Goal: Transaction & Acquisition: Download file/media

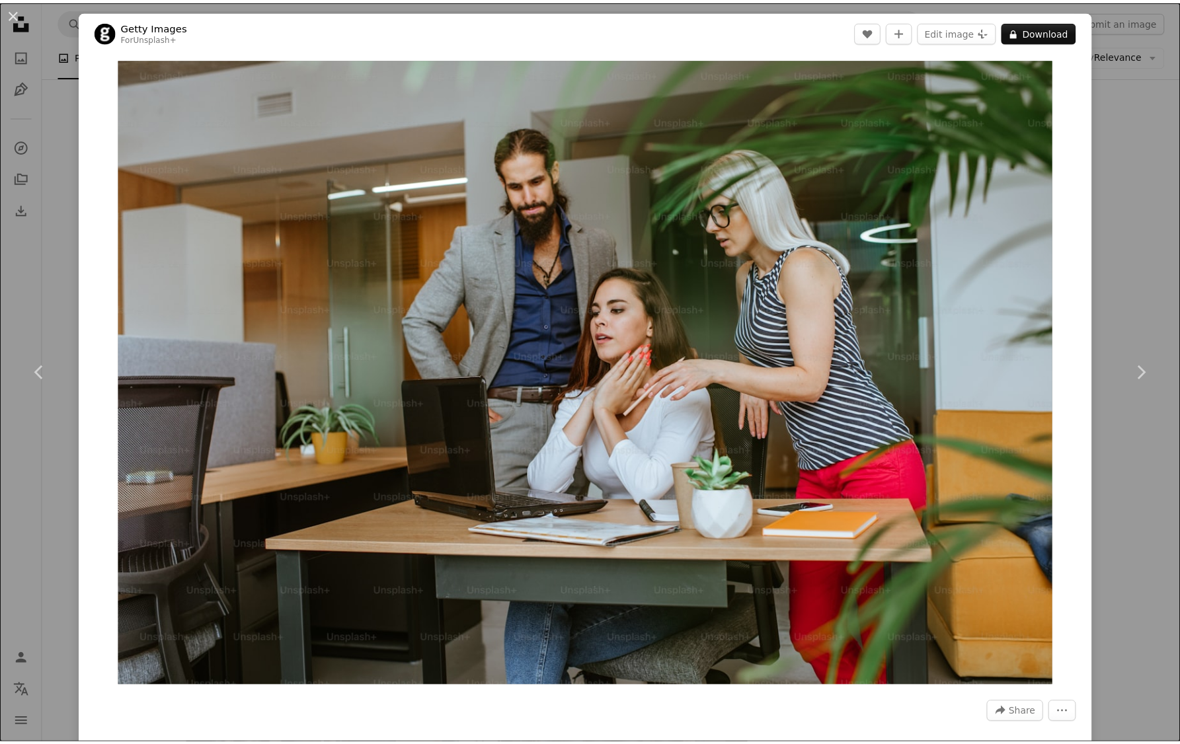
scroll to position [8707, 0]
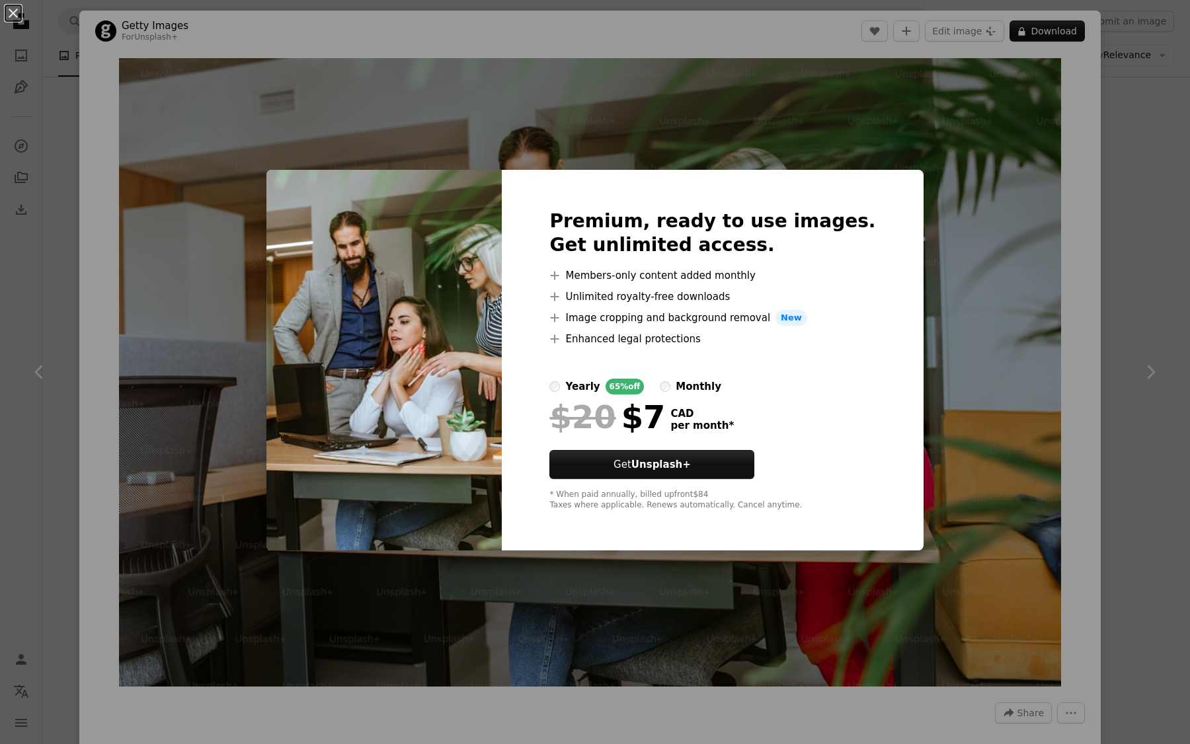
click at [1126, 217] on div "An X shape Premium, ready to use images. Get unlimited access. A plus sign Memb…" at bounding box center [595, 372] width 1190 height 744
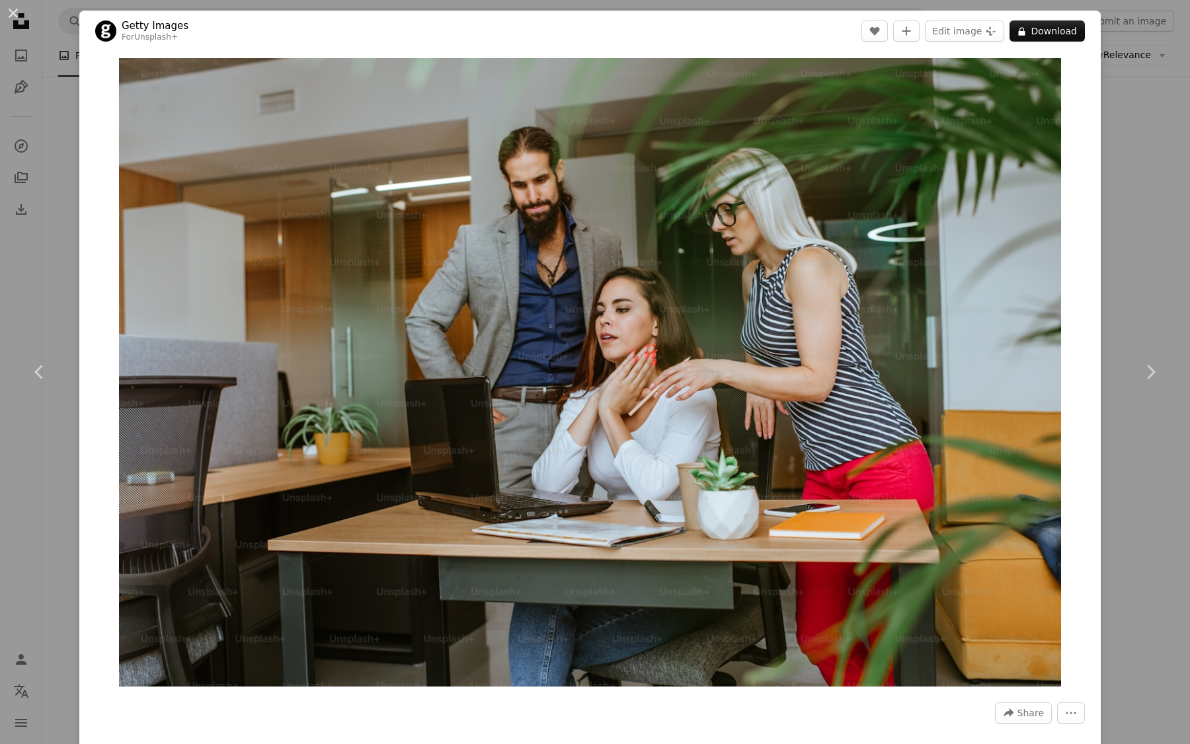
click at [1111, 212] on div "An X shape Chevron left Chevron right Getty Images For Unsplash+ A heart A plus…" at bounding box center [595, 372] width 1190 height 744
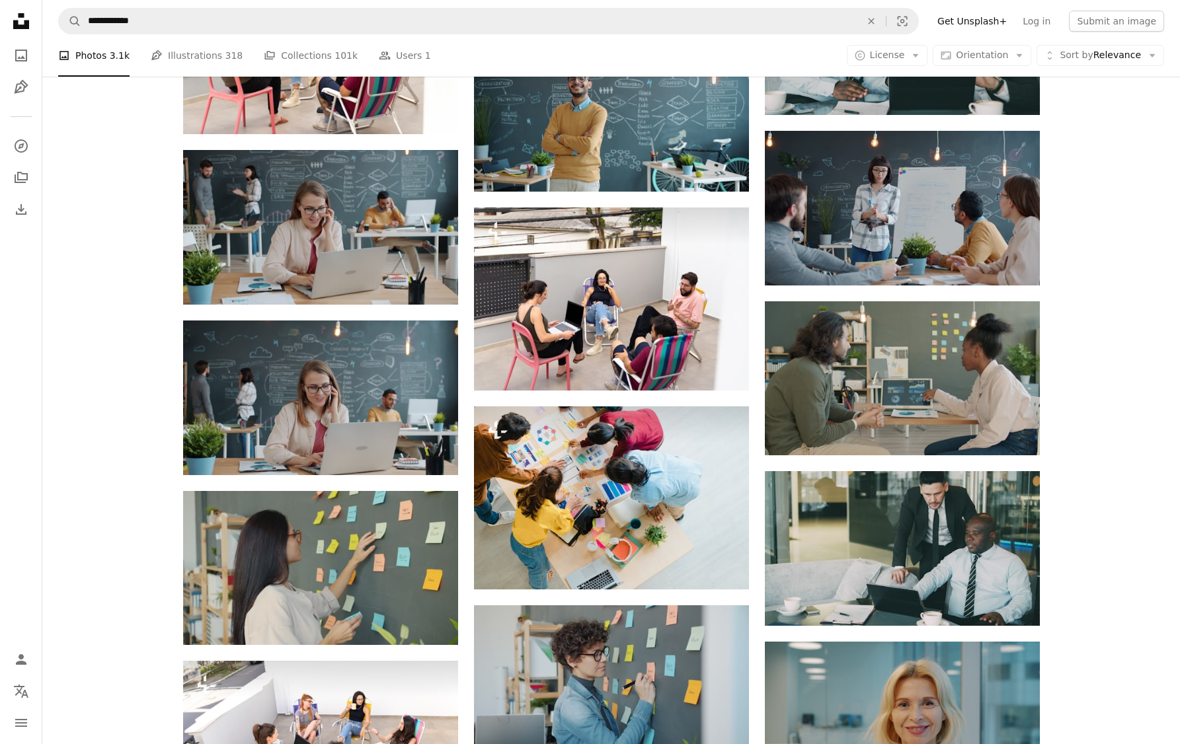
scroll to position [11324, 0]
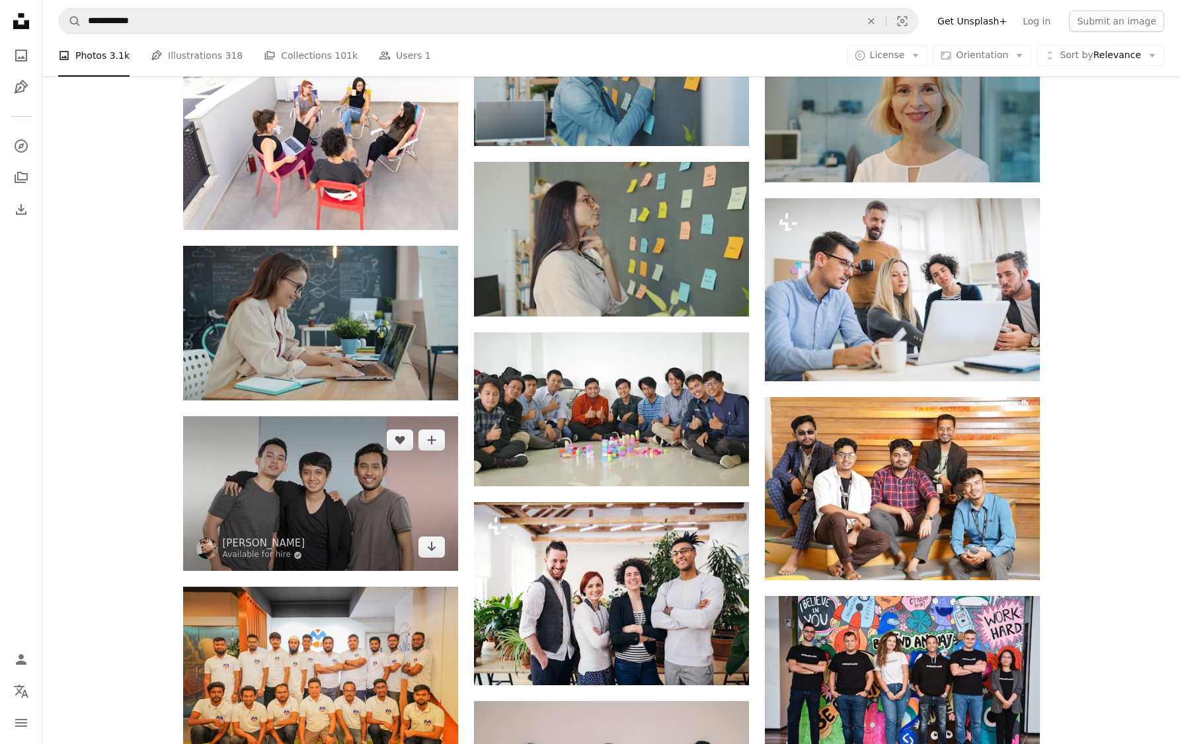
click at [418, 480] on img at bounding box center [320, 493] width 275 height 155
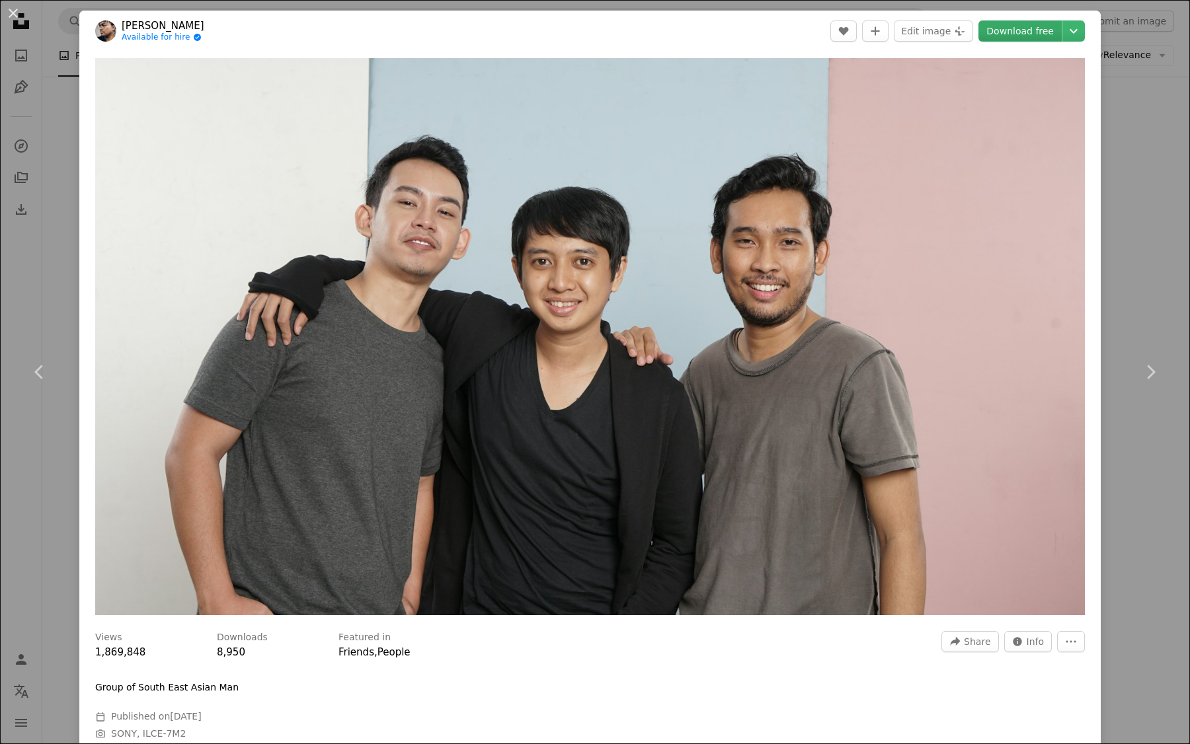
click at [1029, 37] on link "Download free" at bounding box center [1019, 30] width 83 height 21
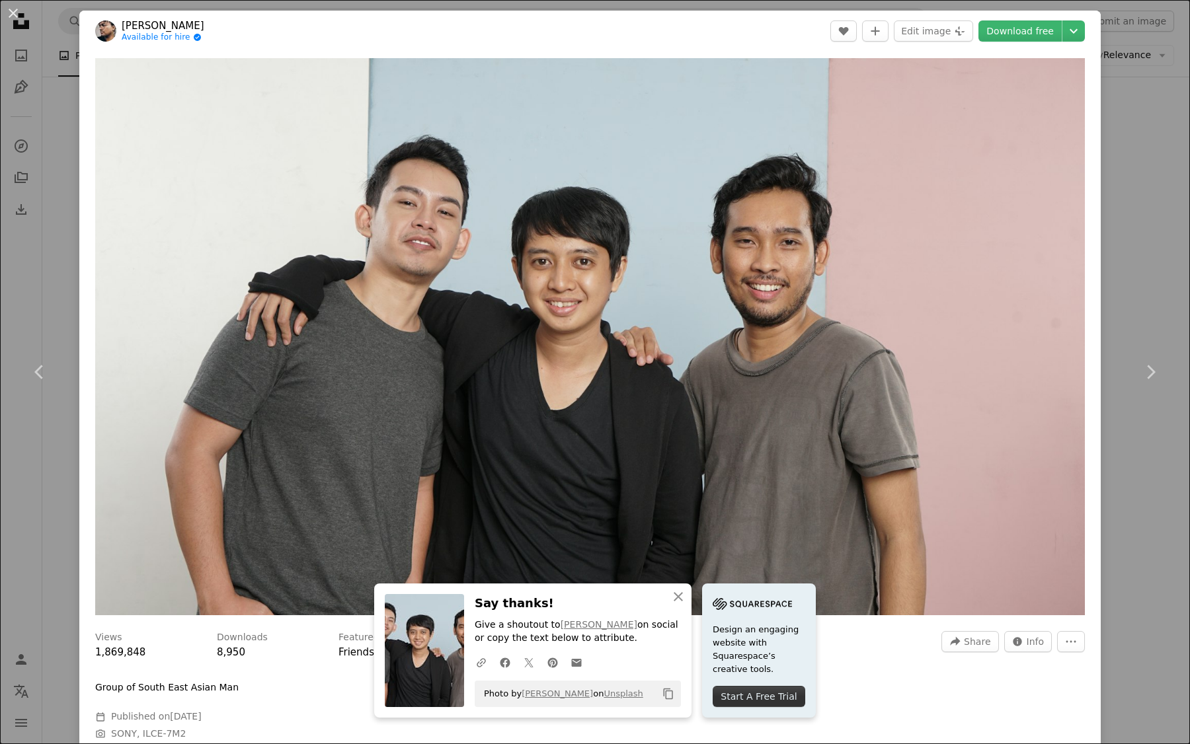
click at [1119, 181] on div "An X shape Chevron left Chevron right [PERSON_NAME] Available for hire A checkm…" at bounding box center [595, 372] width 1190 height 744
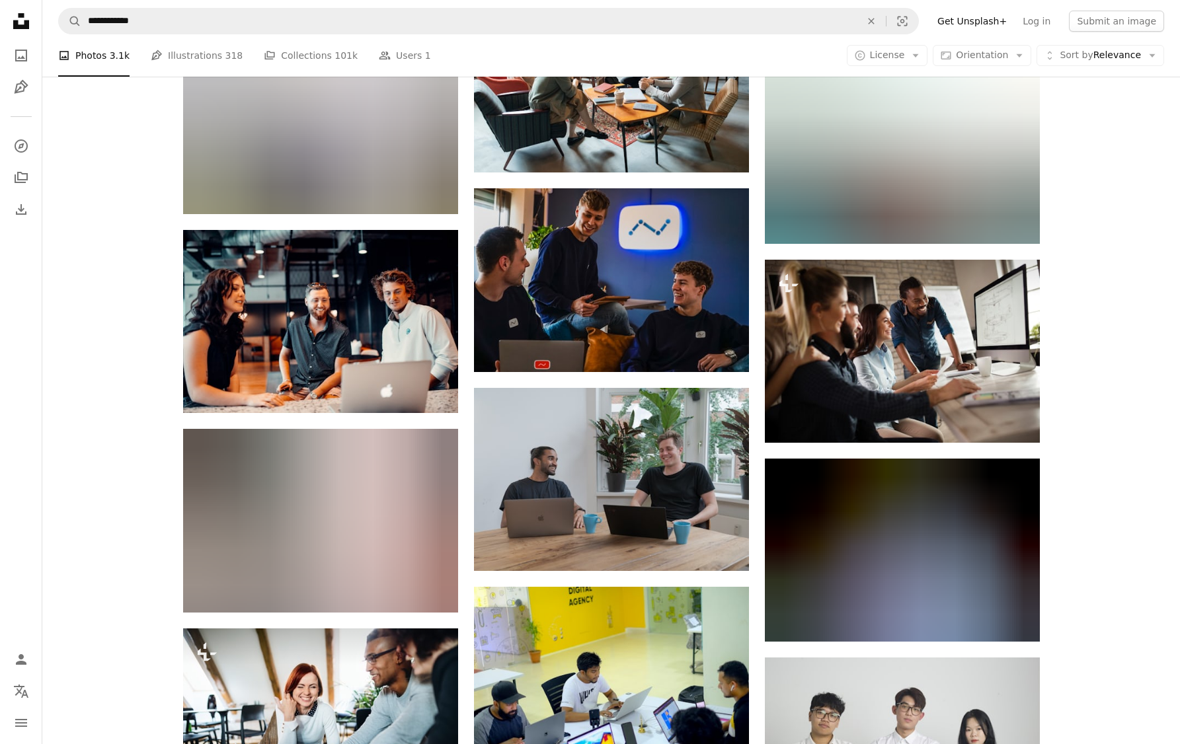
scroll to position [16095, 0]
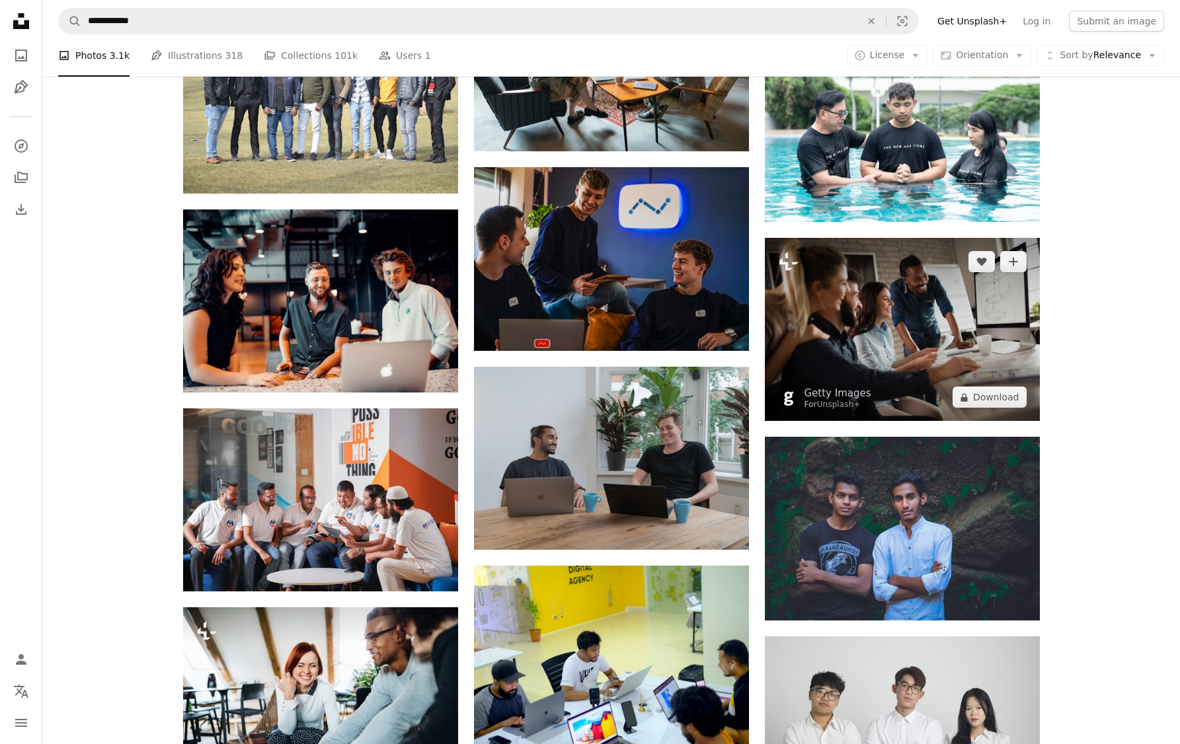
click at [848, 316] on img at bounding box center [902, 329] width 275 height 183
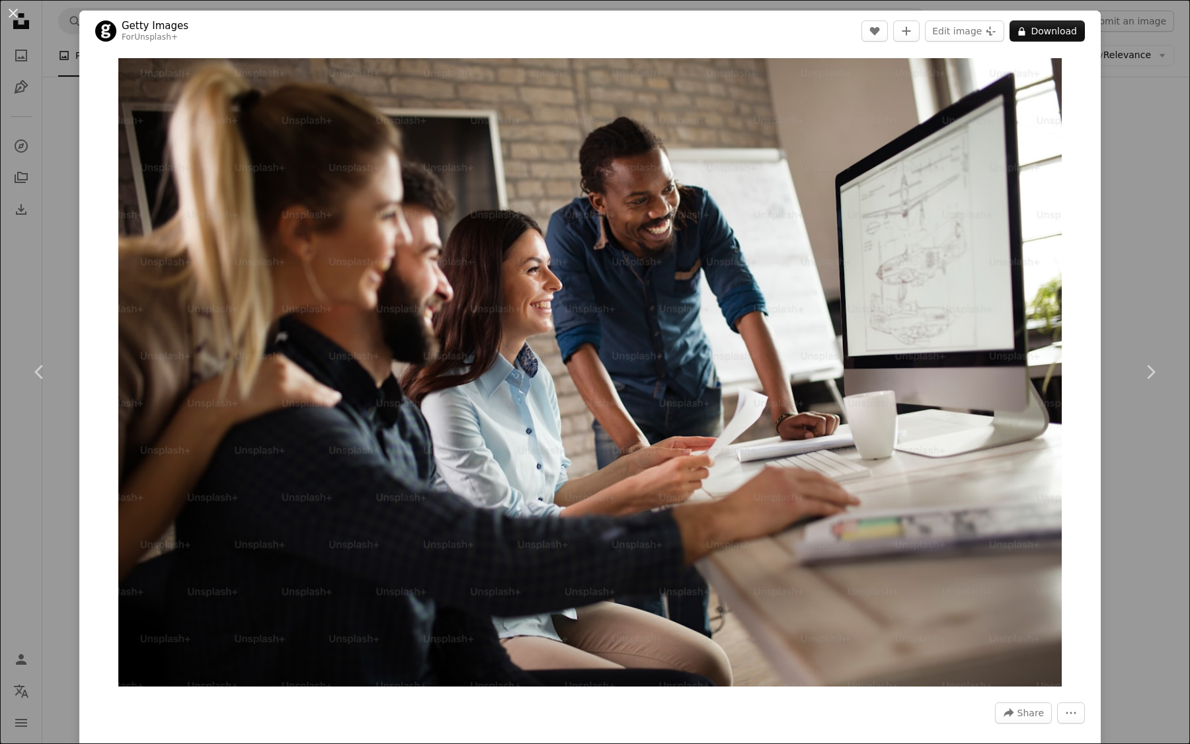
click at [1136, 214] on div "An X shape Chevron left Chevron right Getty Images For Unsplash+ A heart A plus…" at bounding box center [595, 372] width 1190 height 744
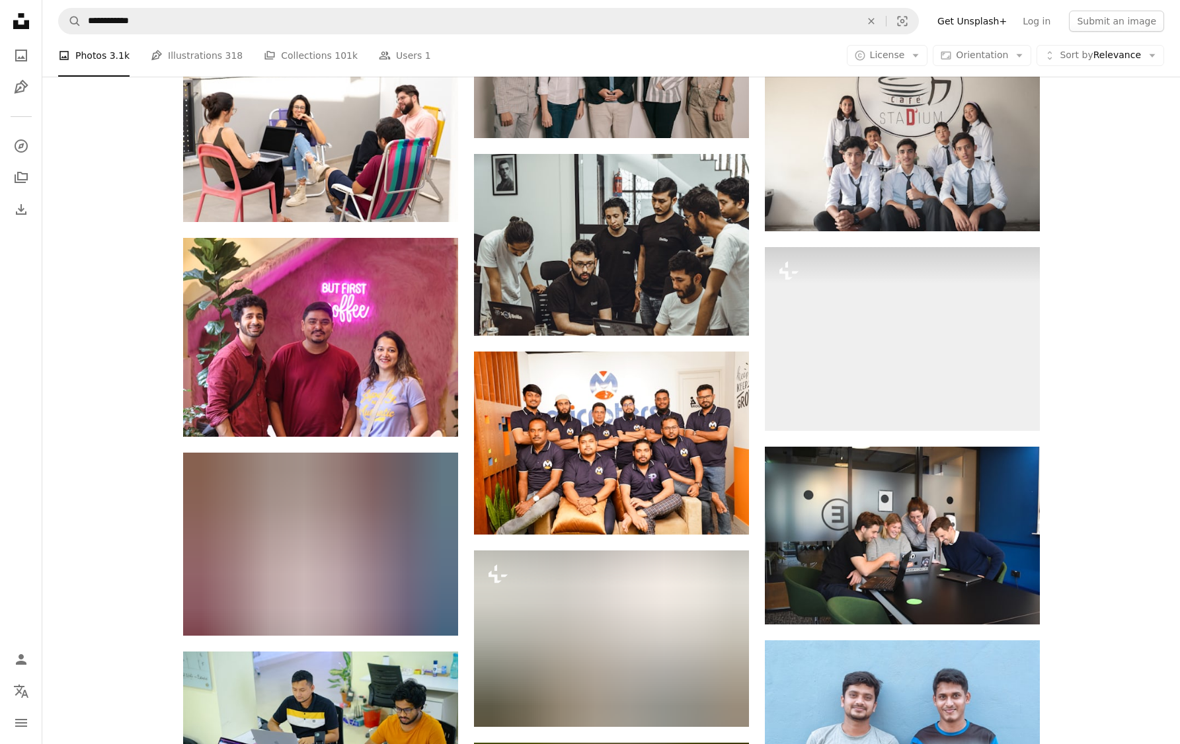
scroll to position [12062, 0]
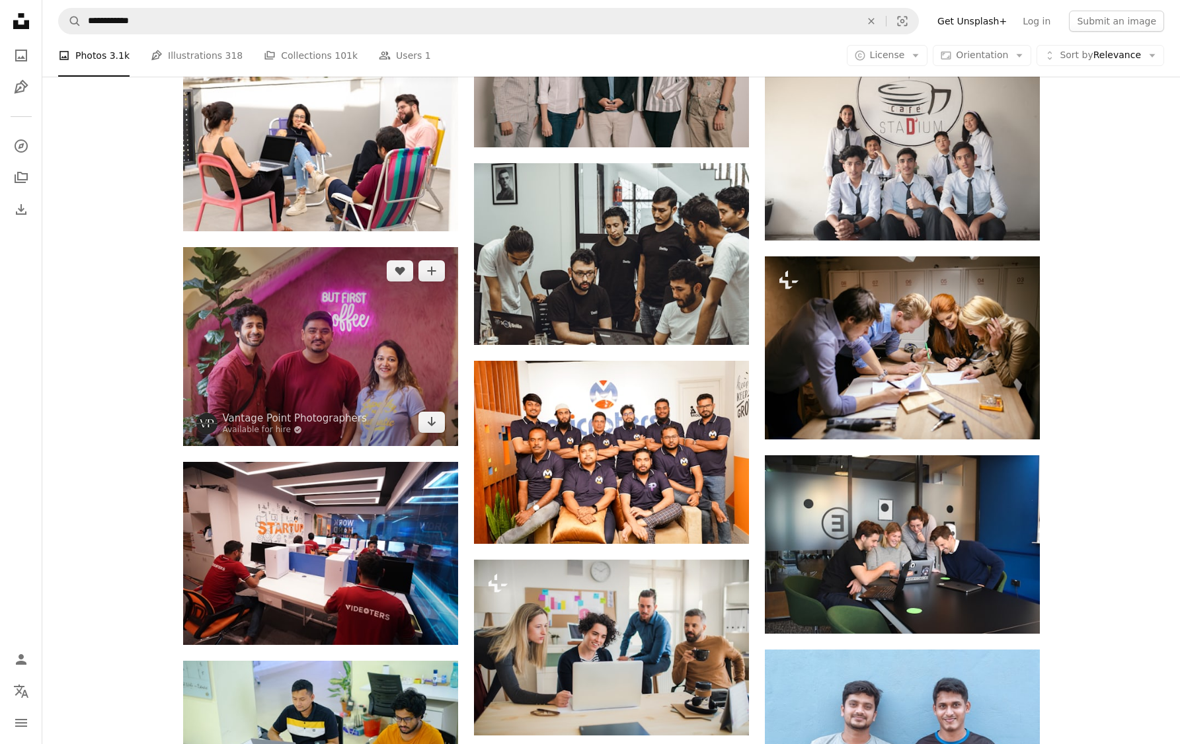
click at [413, 342] on img at bounding box center [320, 346] width 275 height 198
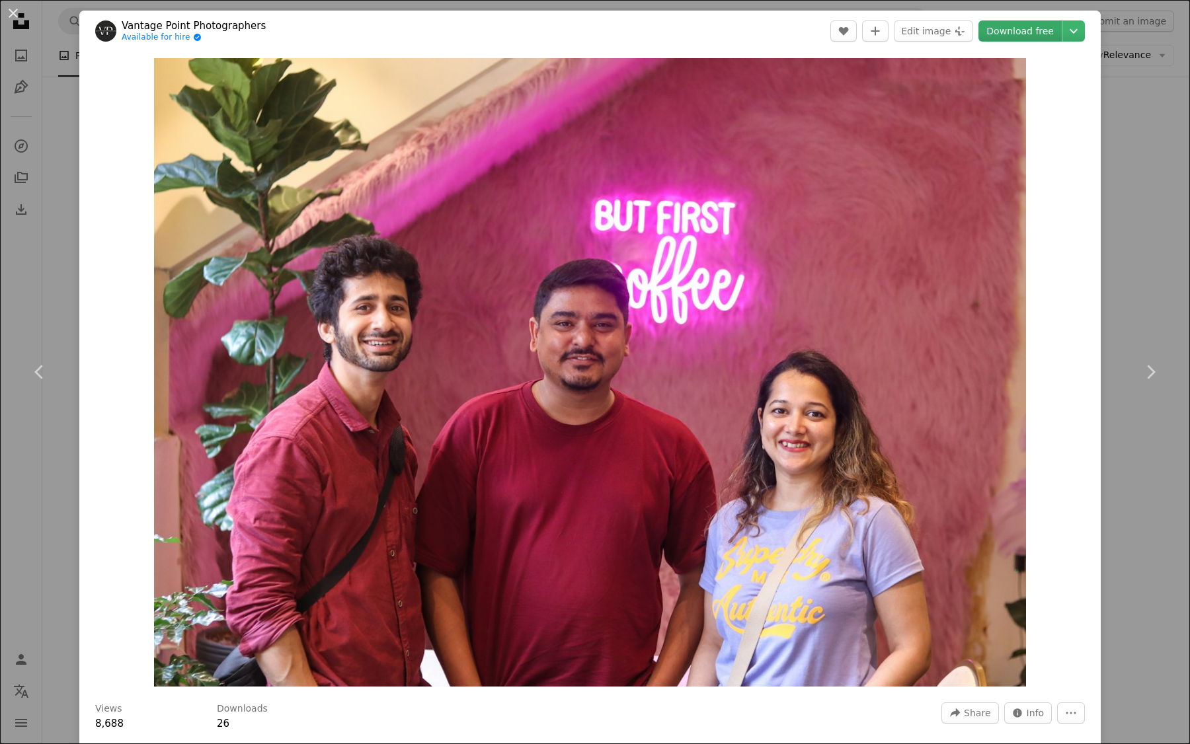
click at [1027, 32] on link "Download free" at bounding box center [1019, 30] width 83 height 21
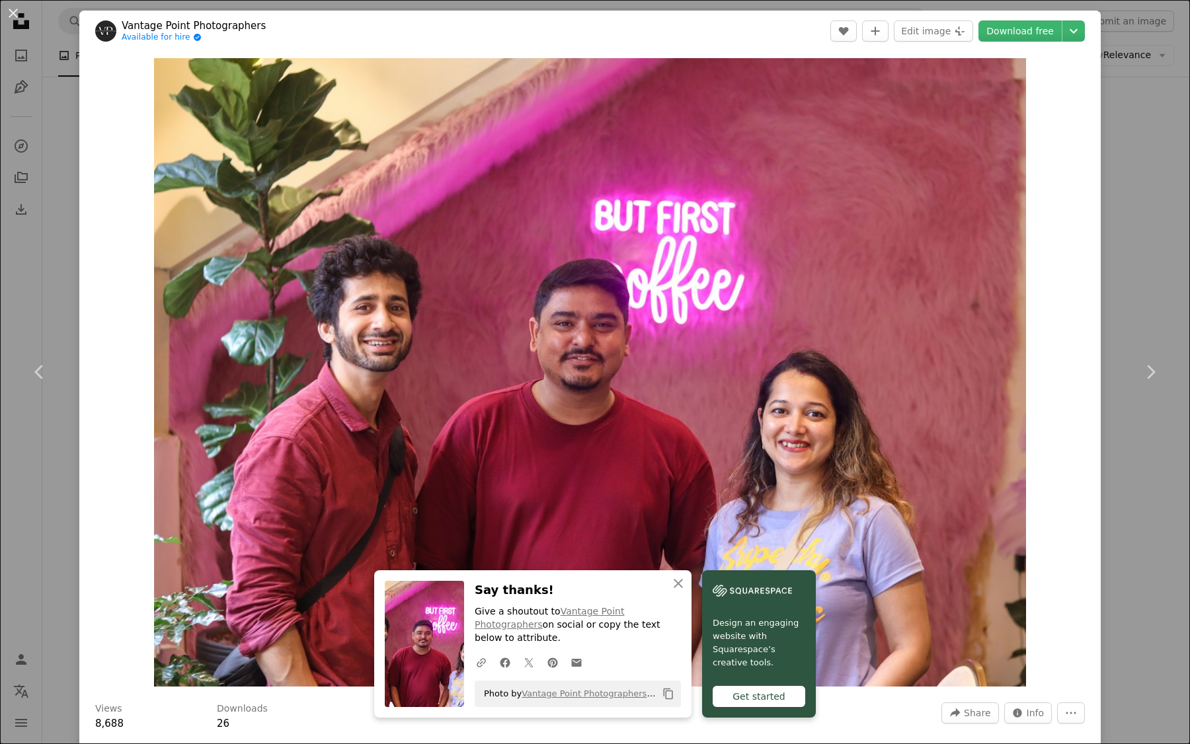
click at [1109, 174] on div "An X shape Chevron left Chevron right Vantage Point Photographers Available for…" at bounding box center [595, 372] width 1190 height 744
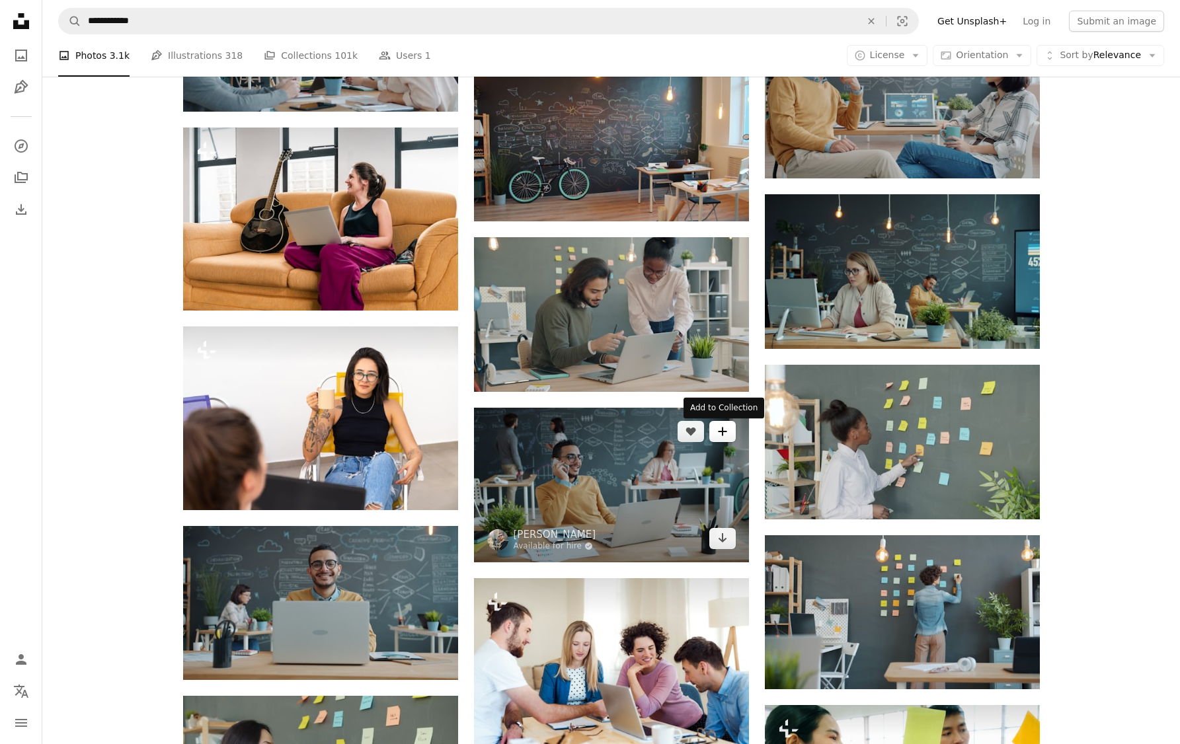
scroll to position [9586, 0]
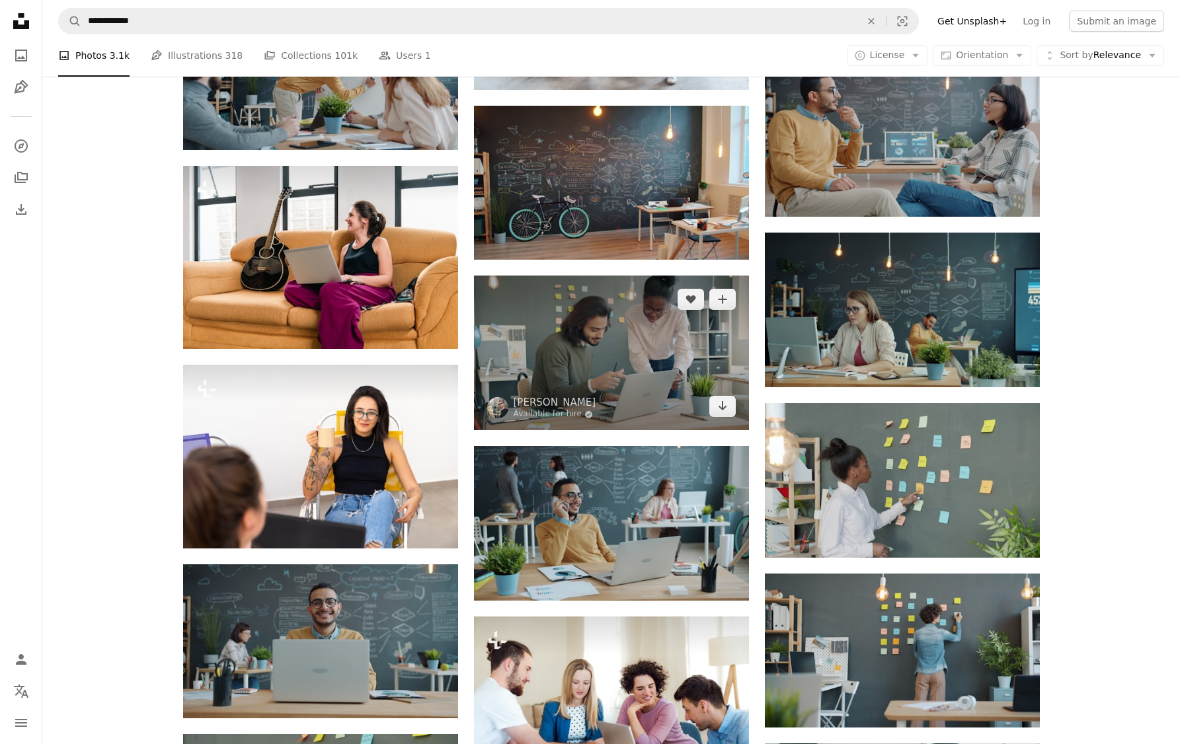
click at [672, 370] on img at bounding box center [611, 353] width 275 height 155
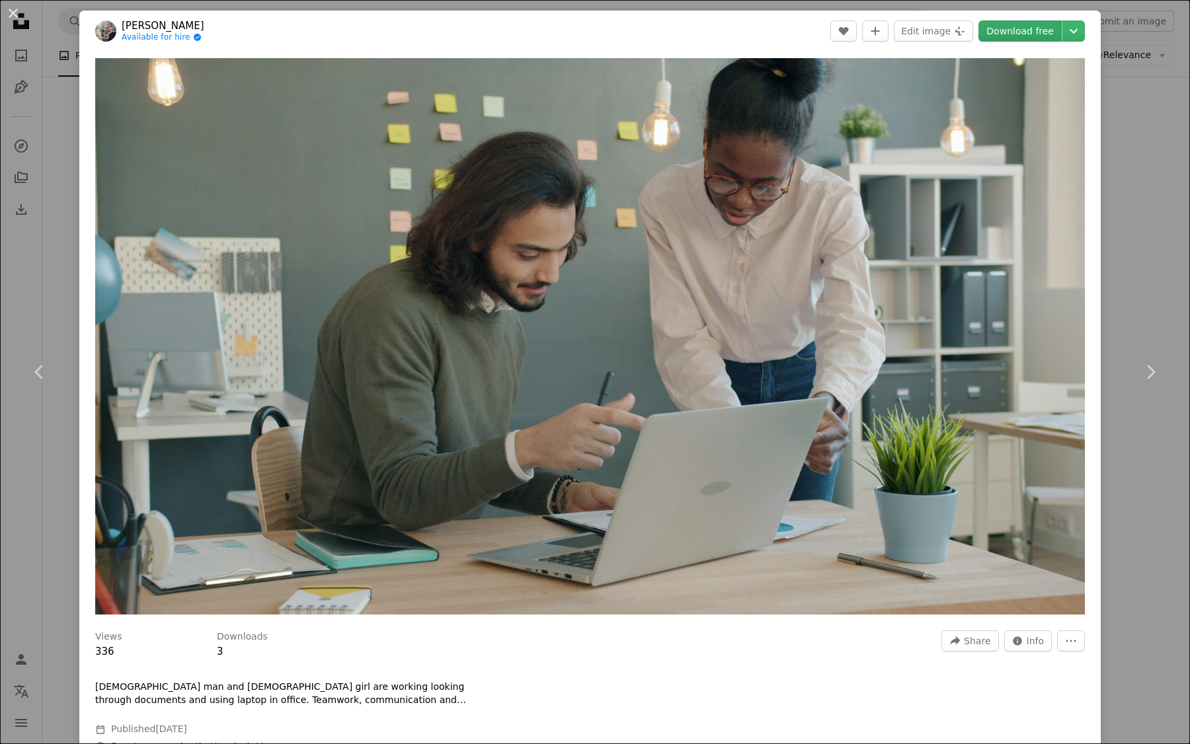
click at [1007, 26] on link "Download free" at bounding box center [1019, 30] width 83 height 21
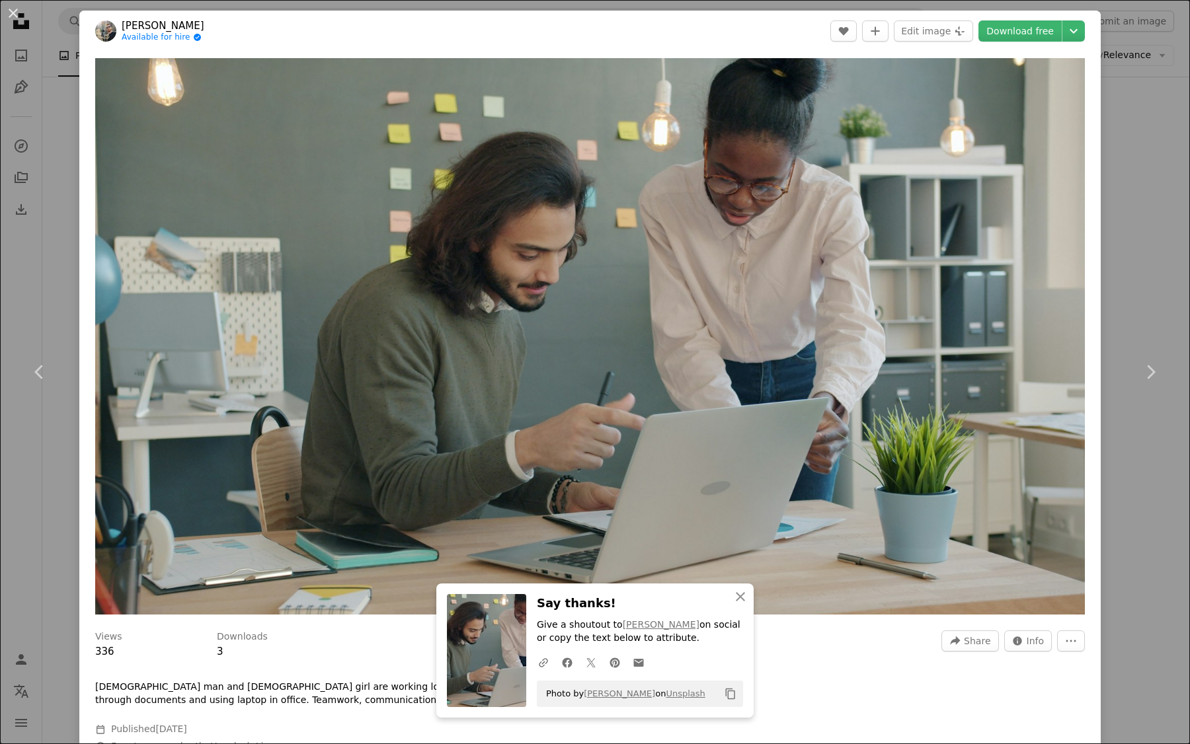
click at [1116, 138] on div "An X shape Chevron left Chevron right [PERSON_NAME] Available for hire A checkm…" at bounding box center [595, 372] width 1190 height 744
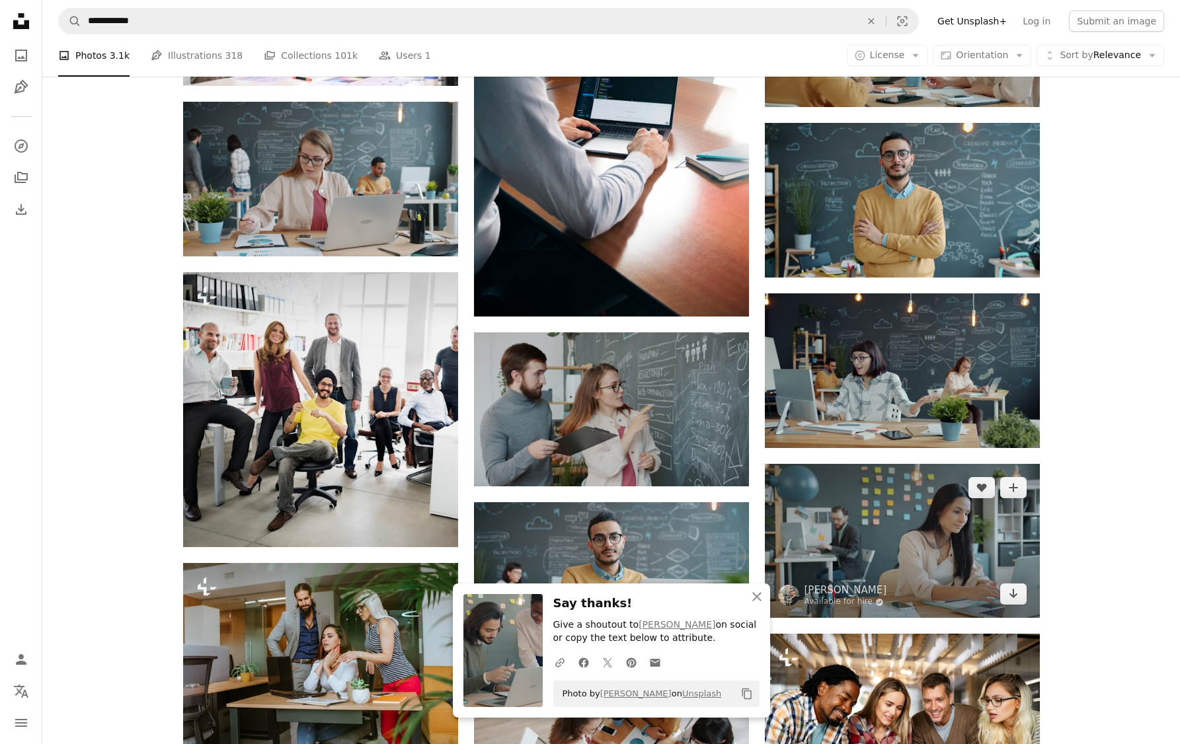
scroll to position [8420, 0]
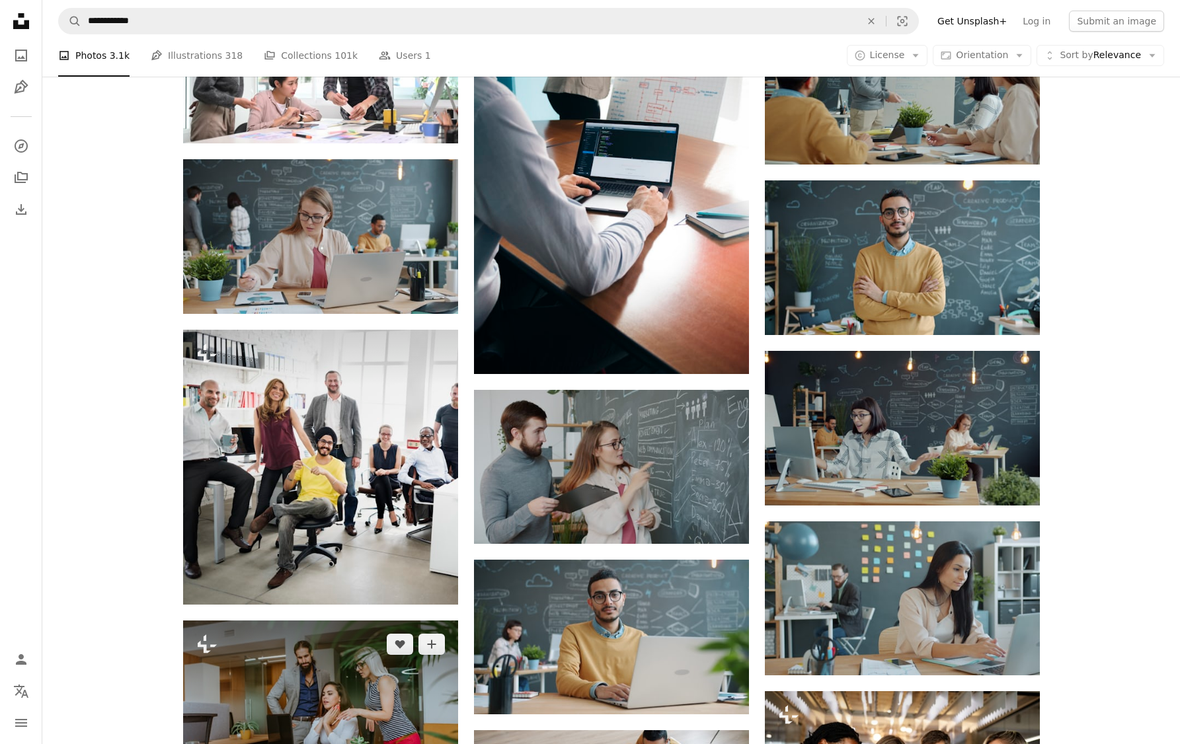
click at [355, 678] on img at bounding box center [320, 713] width 275 height 184
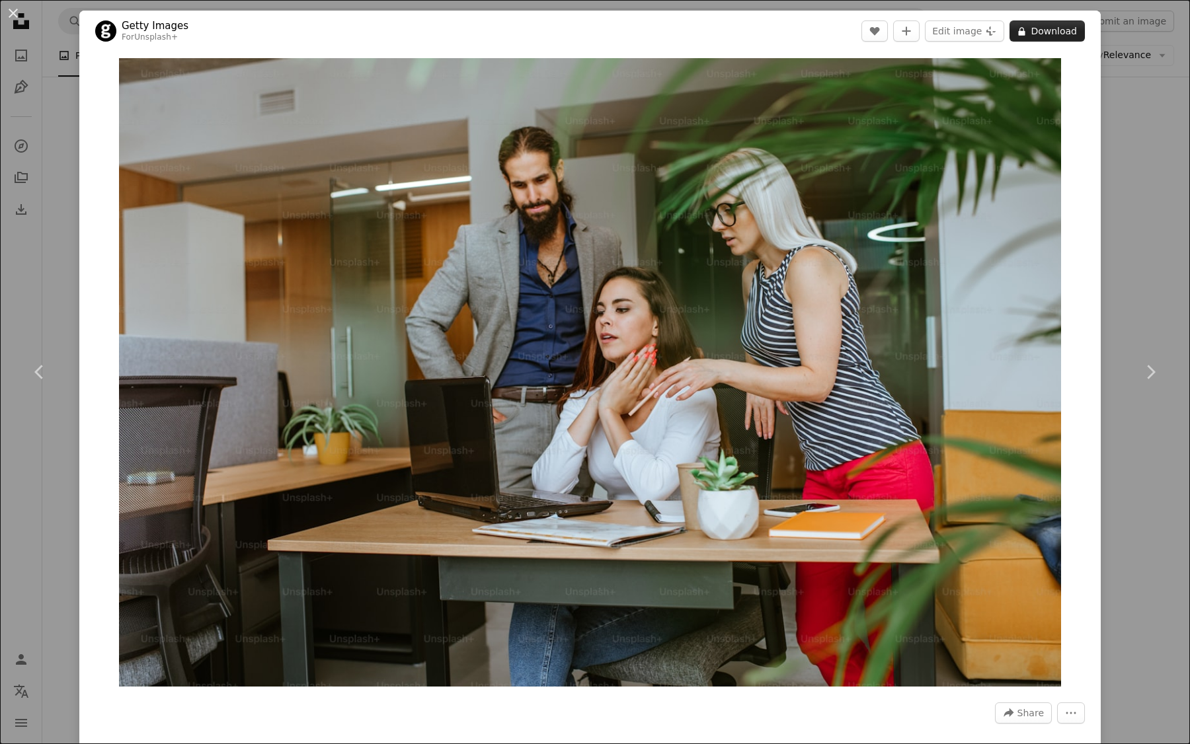
click at [1023, 33] on button "A lock Download" at bounding box center [1046, 30] width 75 height 21
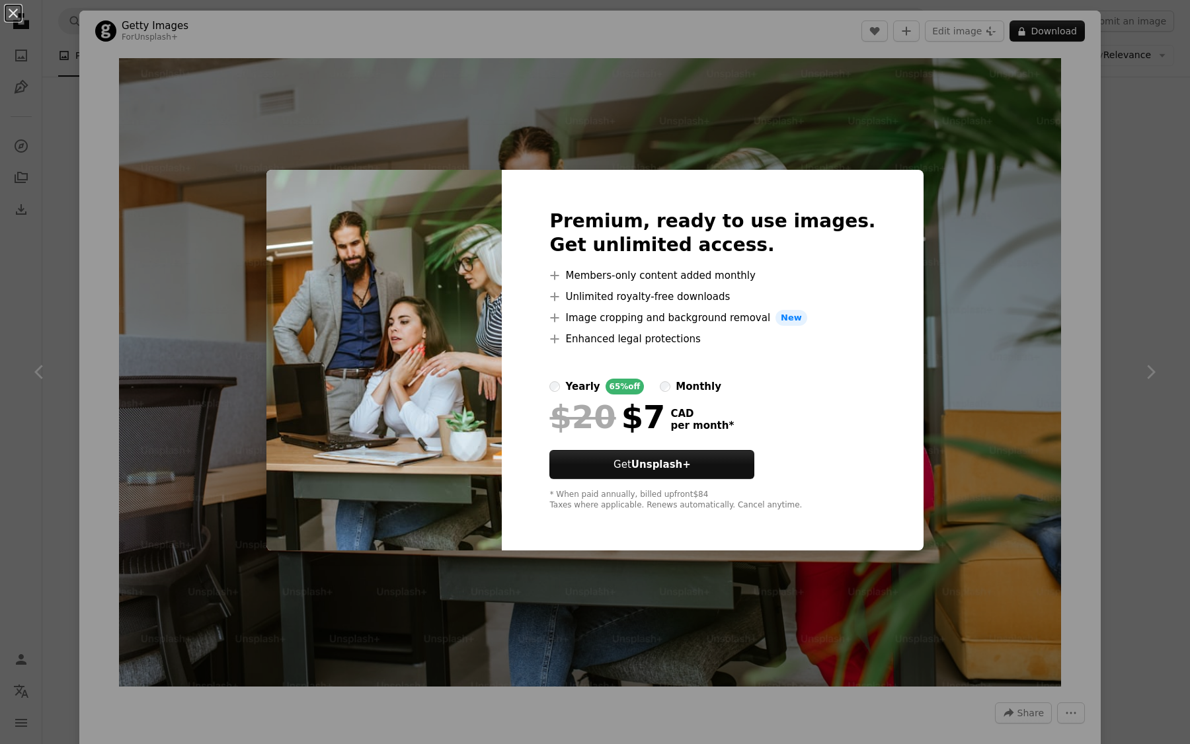
click at [1105, 180] on div "An X shape Premium, ready to use images. Get unlimited access. A plus sign Memb…" at bounding box center [595, 372] width 1190 height 744
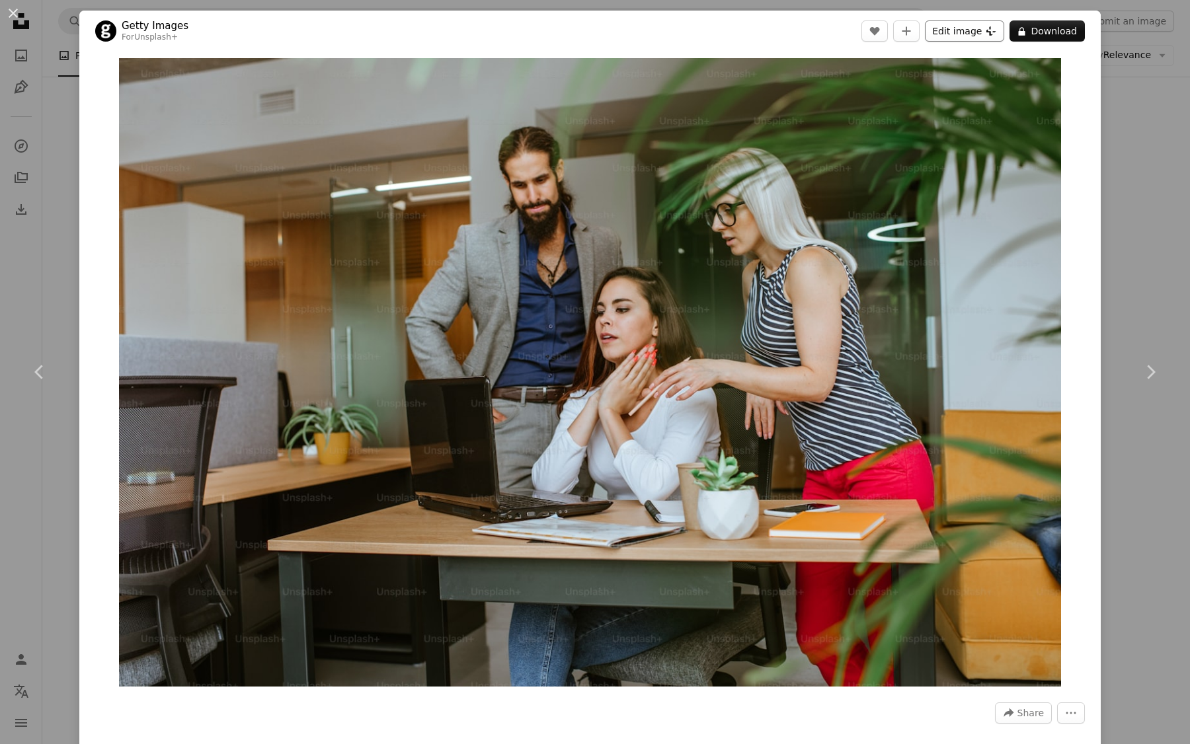
click at [968, 32] on button "Edit image Plus sign for Unsplash+" at bounding box center [964, 30] width 79 height 21
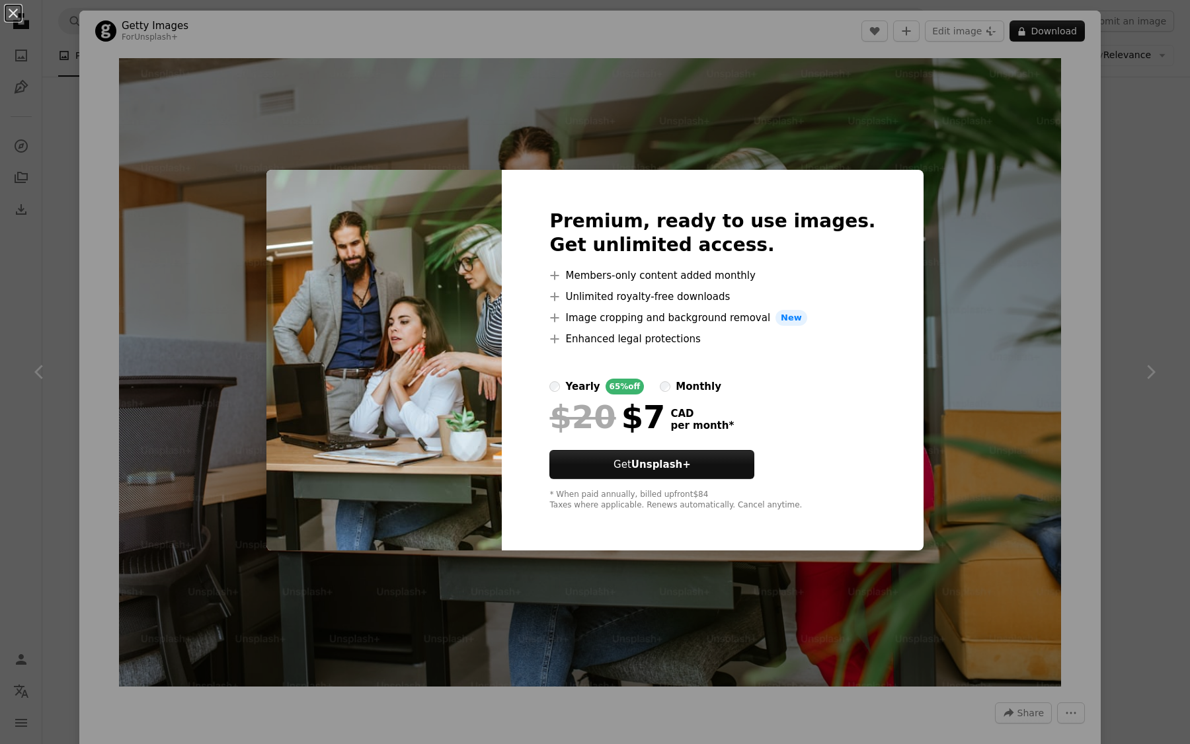
click at [1108, 161] on div "An X shape Premium, ready to use images. Get unlimited access. A plus sign Memb…" at bounding box center [595, 372] width 1190 height 744
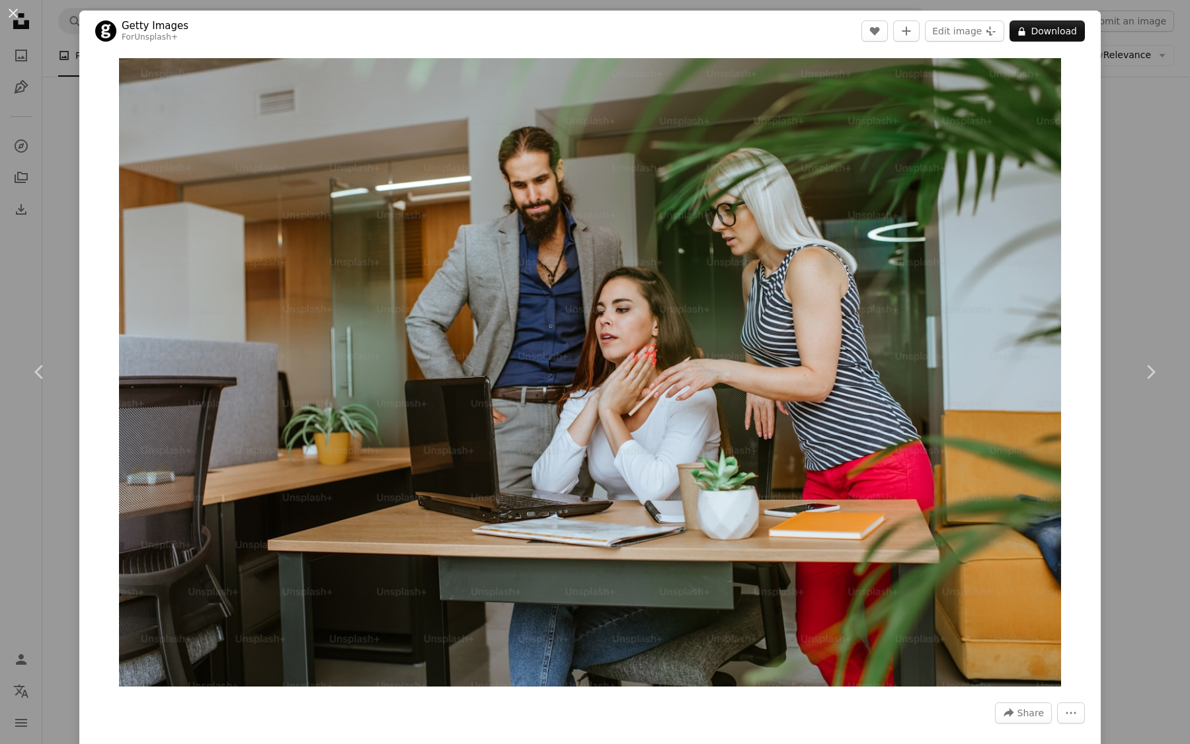
click at [1096, 161] on div "An X shape Chevron left Chevron right Getty Images For Unsplash+ A heart A plus…" at bounding box center [595, 372] width 1190 height 744
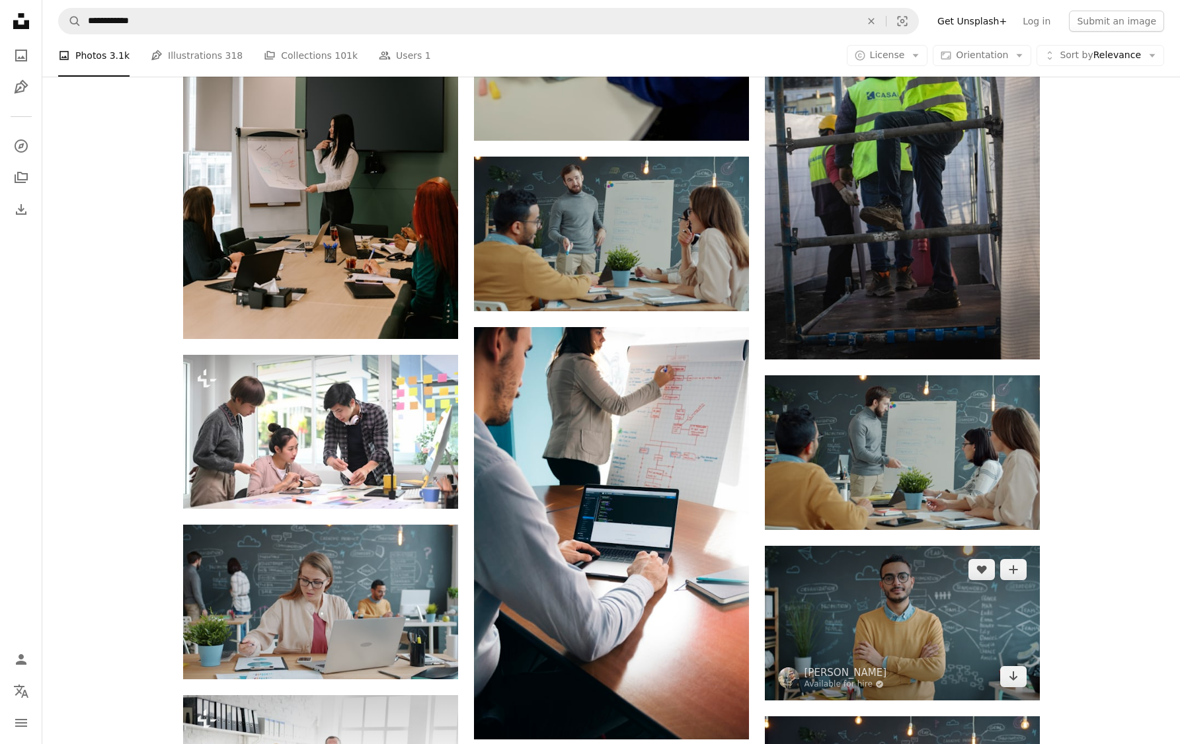
scroll to position [8053, 0]
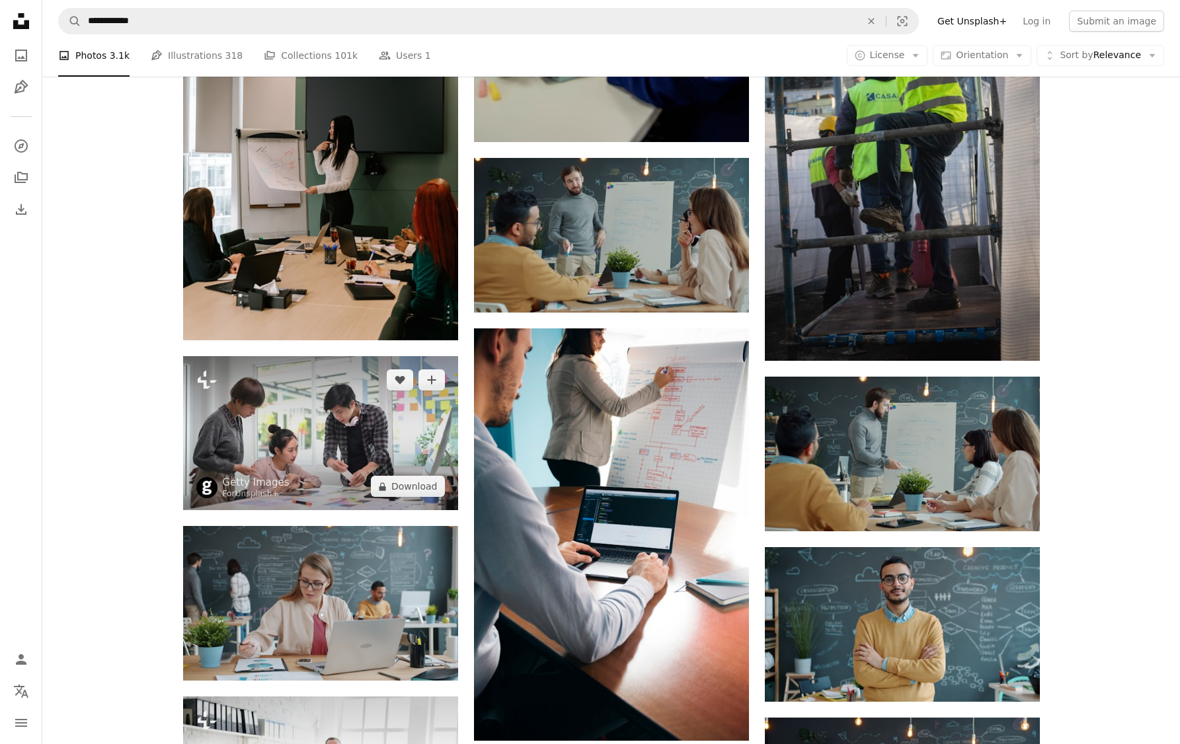
click at [373, 444] on img at bounding box center [320, 433] width 275 height 155
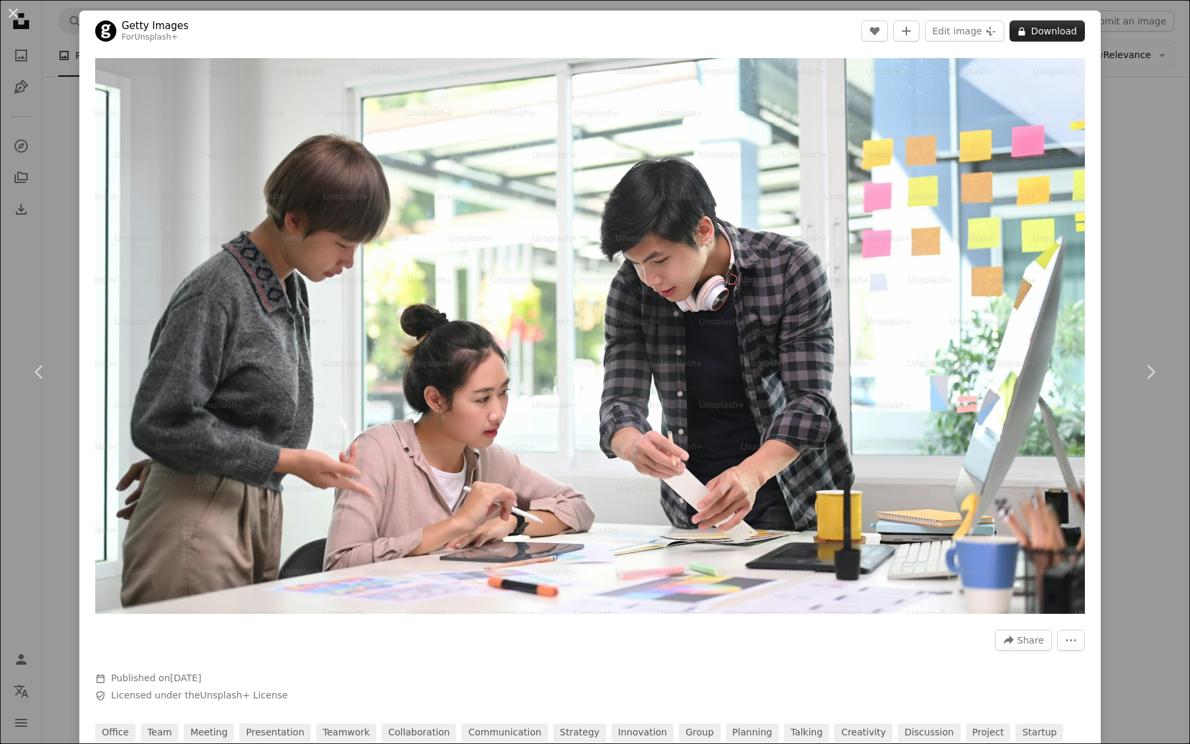
click at [1022, 35] on button "A lock Download" at bounding box center [1046, 30] width 75 height 21
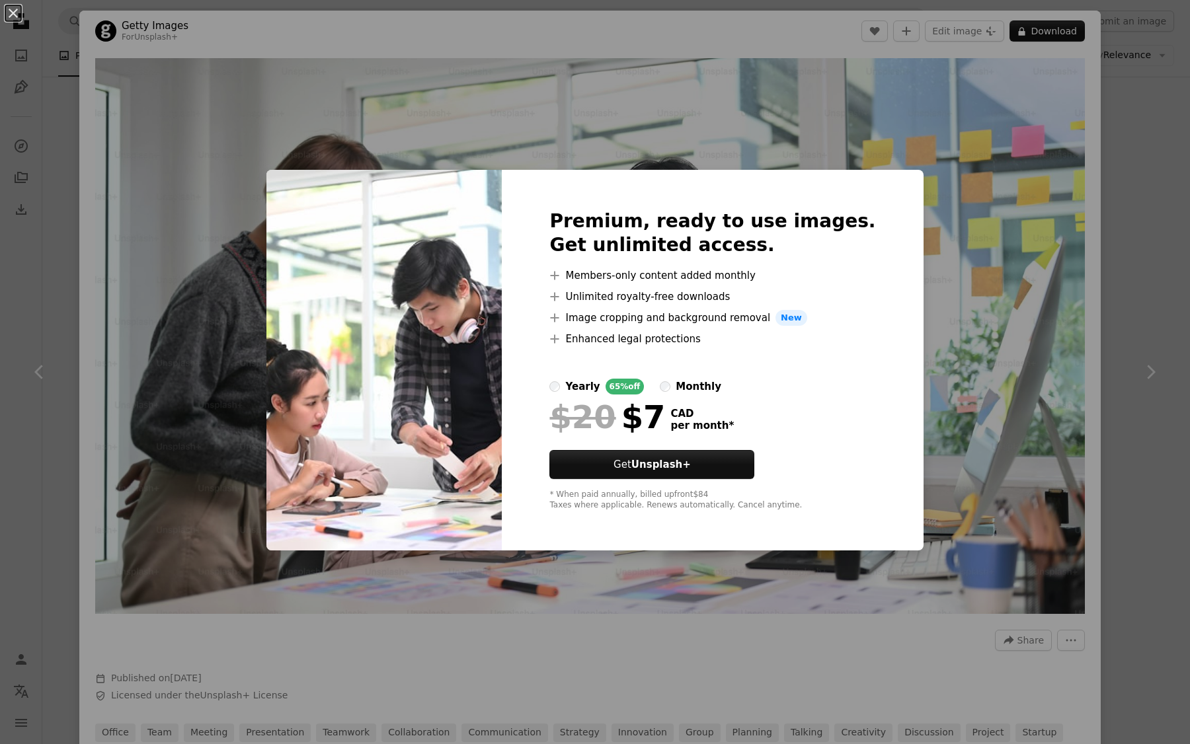
click at [1116, 118] on div "An X shape Premium, ready to use images. Get unlimited access. A plus sign Memb…" at bounding box center [595, 372] width 1190 height 744
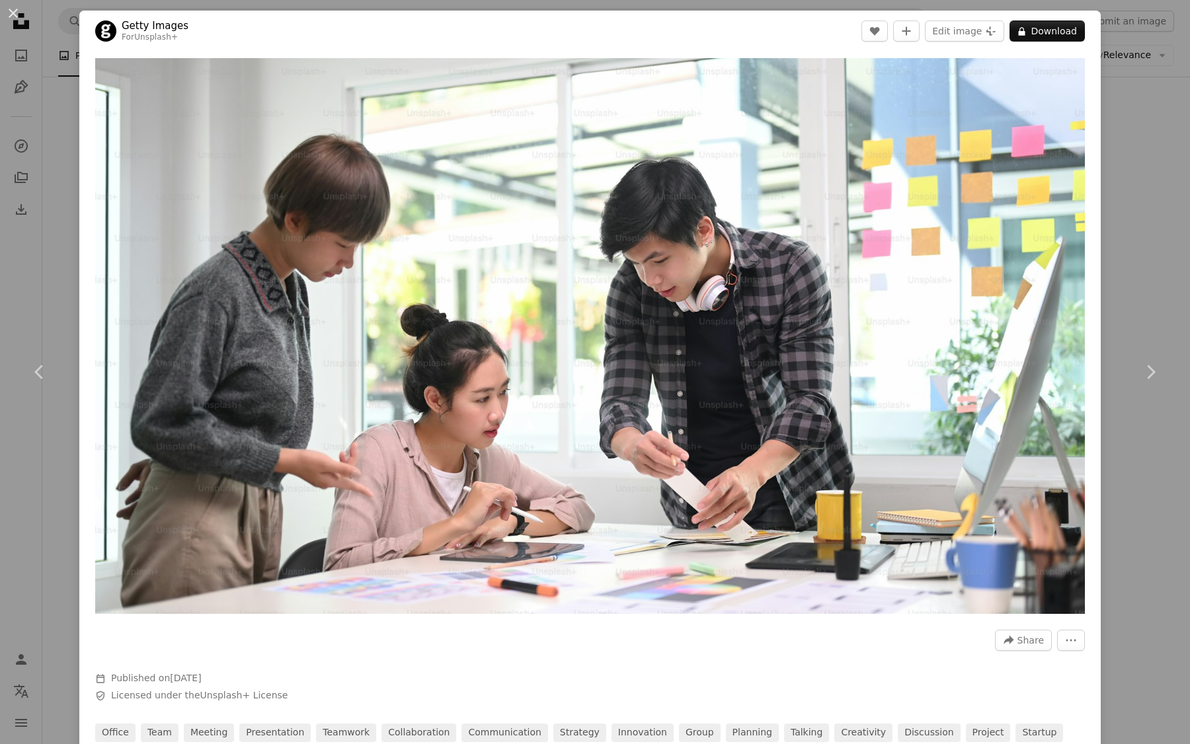
click at [1116, 118] on div "An X shape Chevron left Chevron right Getty Images For Unsplash+ A heart A plus…" at bounding box center [595, 372] width 1190 height 744
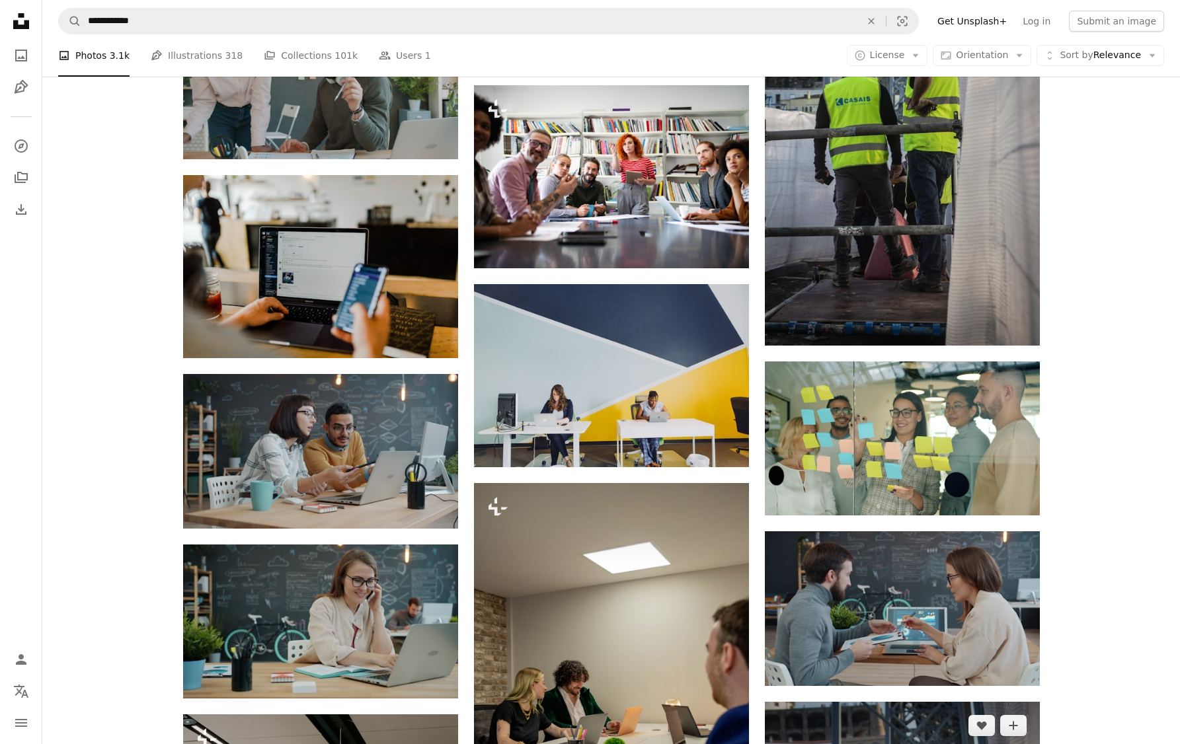
scroll to position [7214, 0]
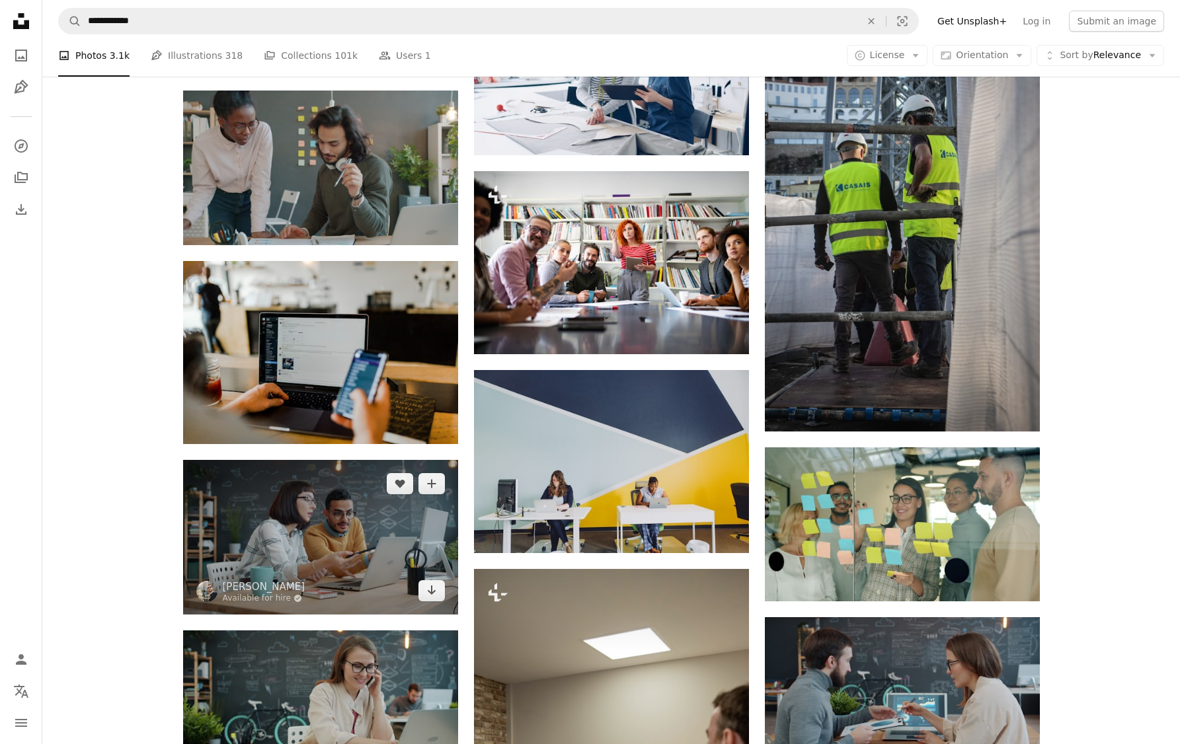
click at [331, 529] on img at bounding box center [320, 537] width 275 height 155
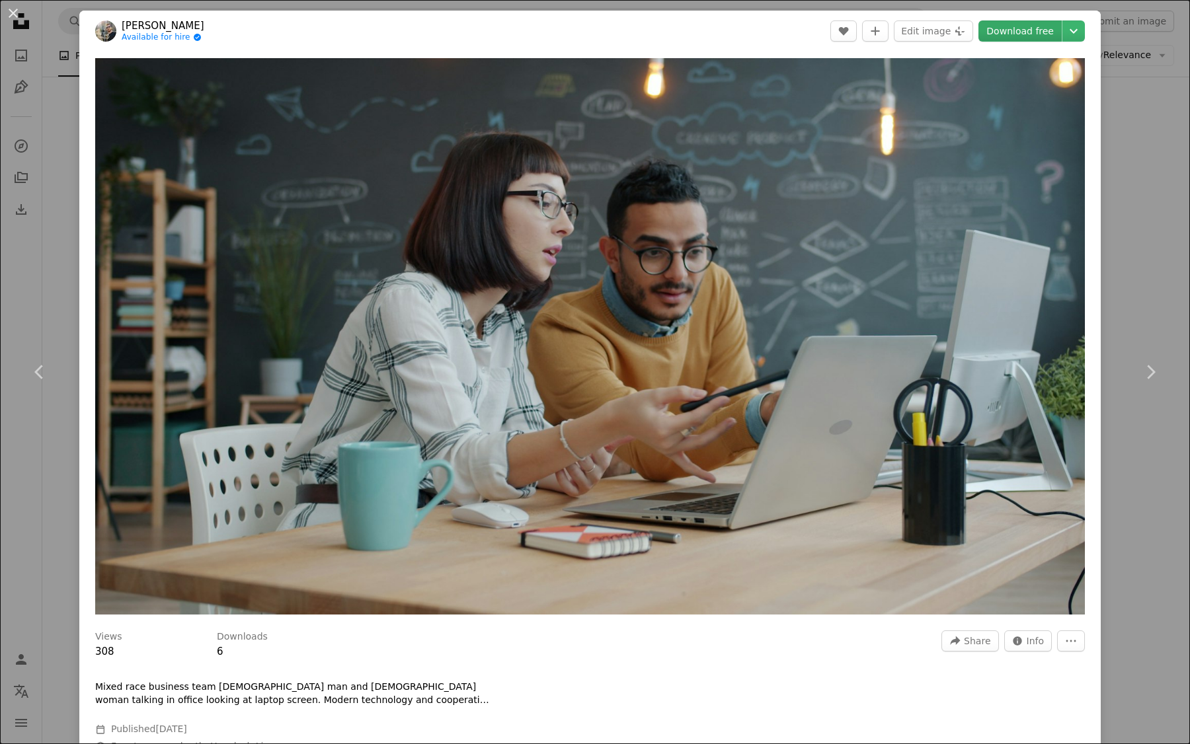
click at [1003, 33] on link "Download free" at bounding box center [1019, 30] width 83 height 21
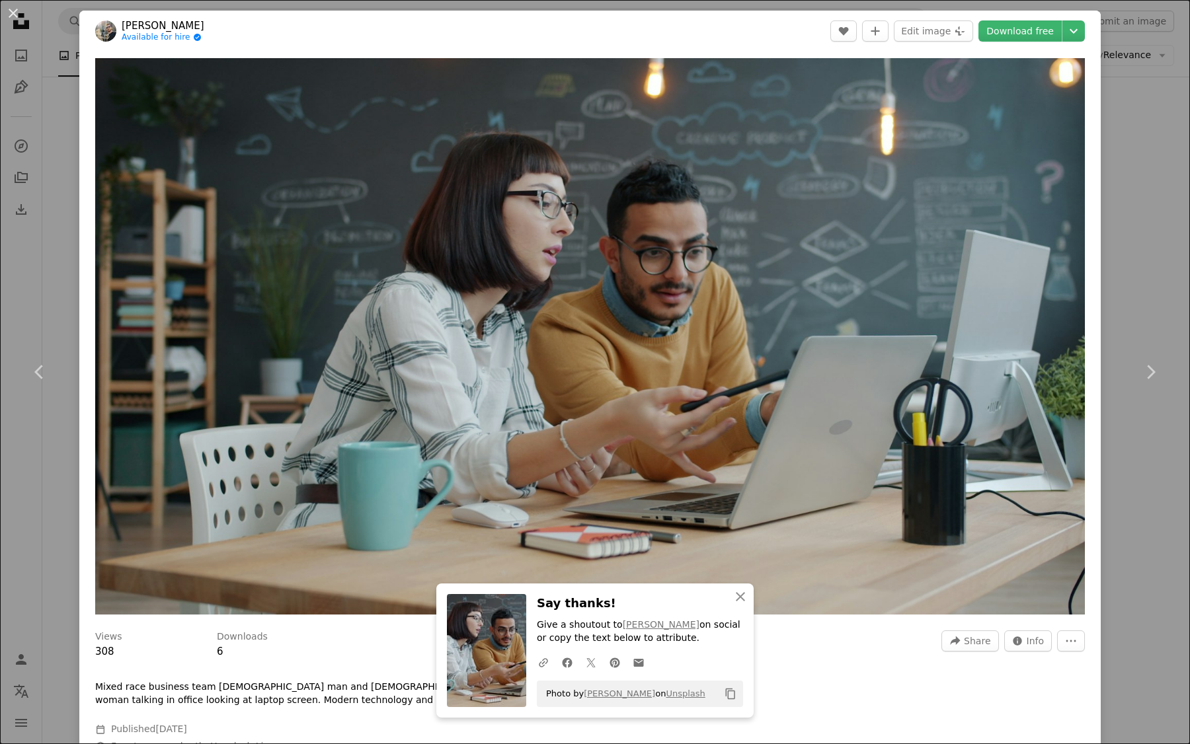
click at [1126, 290] on div "An X shape Chevron left Chevron right [PERSON_NAME] Available for hire A checkm…" at bounding box center [595, 372] width 1190 height 744
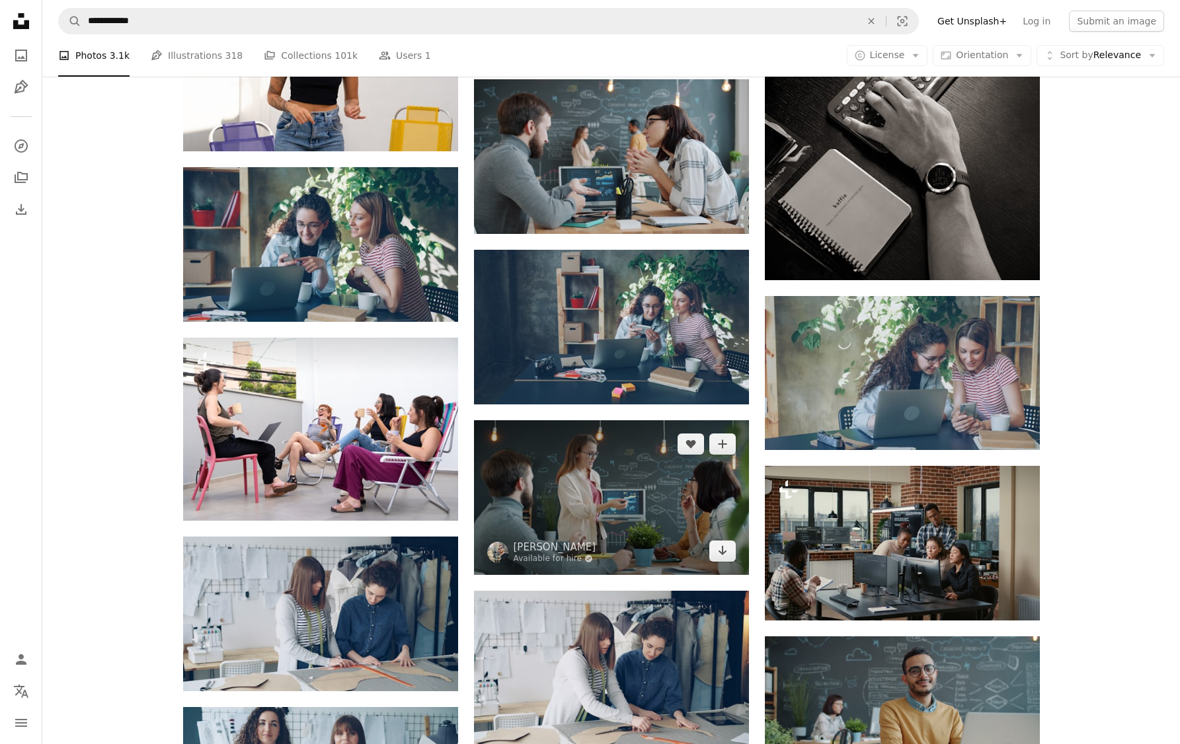
scroll to position [5898, 0]
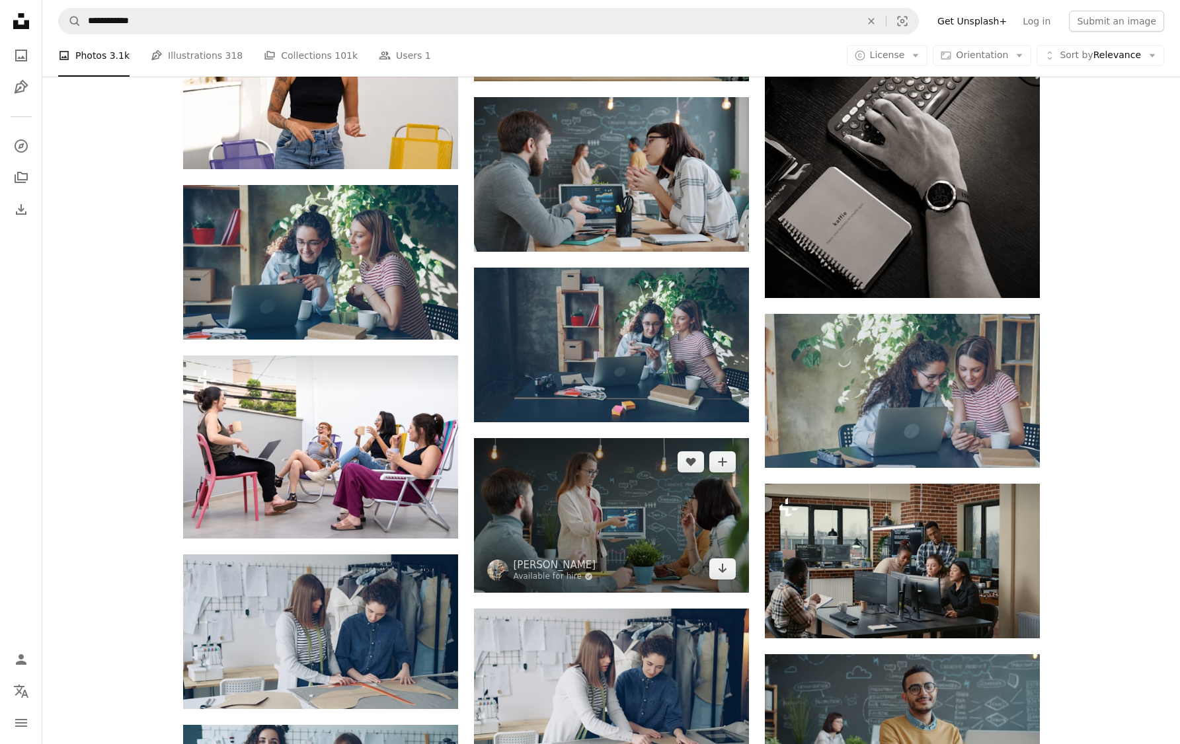
click at [629, 479] on img at bounding box center [611, 515] width 275 height 155
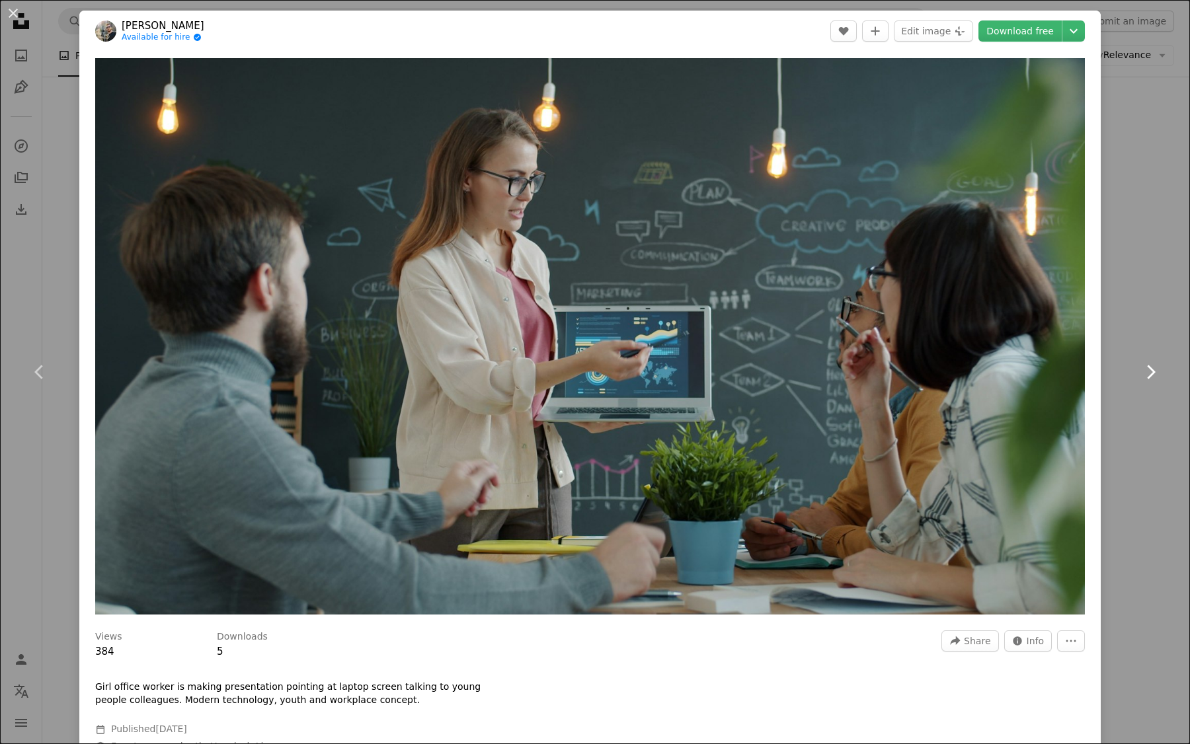
click at [1140, 318] on link "Chevron right" at bounding box center [1150, 372] width 79 height 127
click at [1132, 290] on div "An X shape Chevron left Chevron right [PERSON_NAME] Available for hire A checkm…" at bounding box center [595, 372] width 1190 height 744
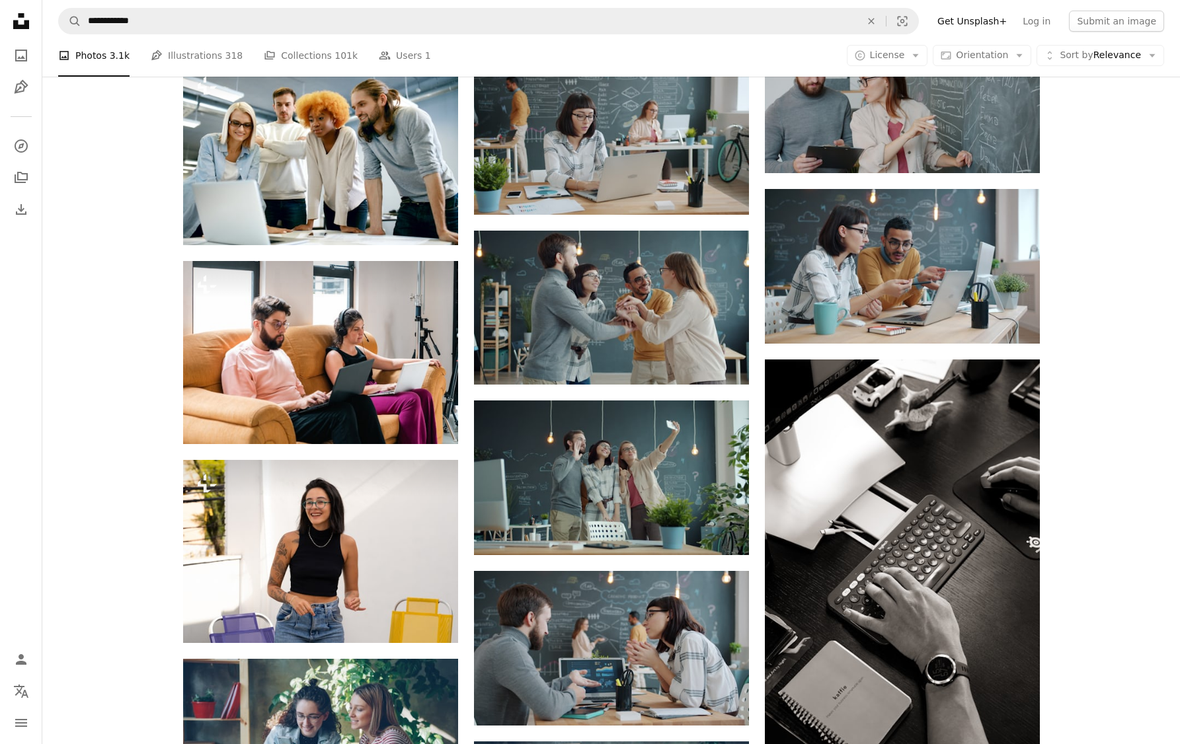
scroll to position [5346, 0]
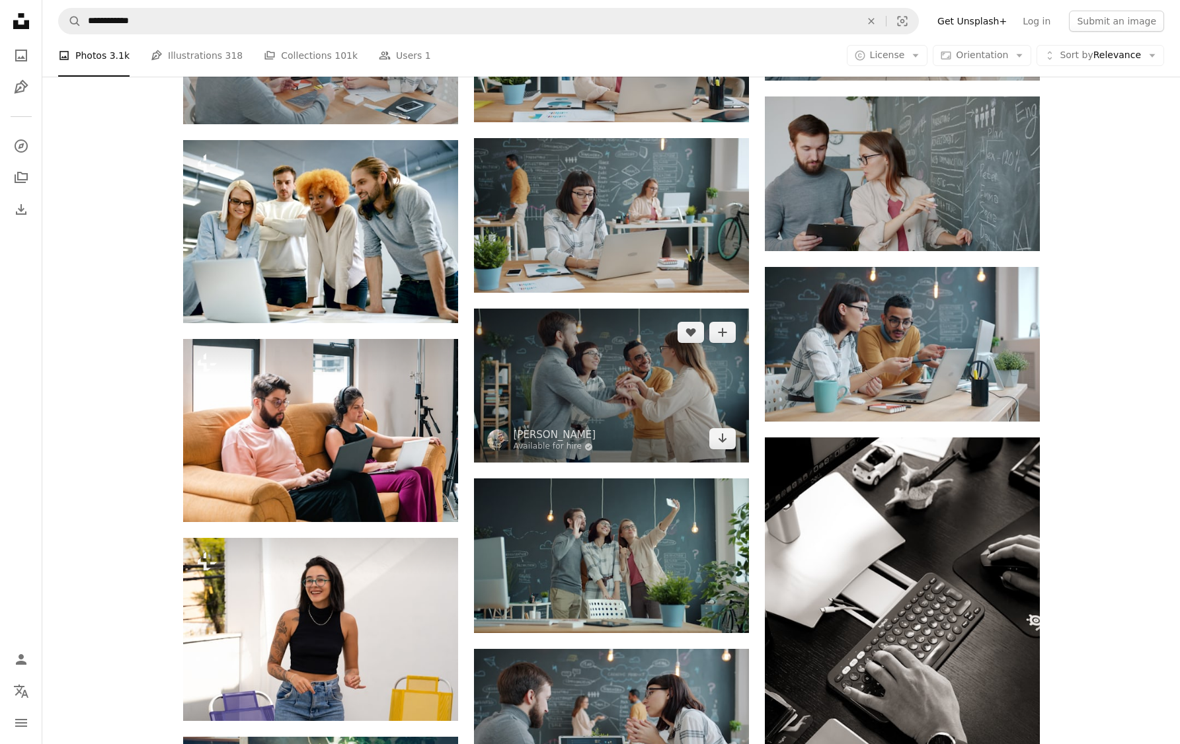
click at [644, 411] on img at bounding box center [611, 386] width 275 height 155
click at [644, 380] on img at bounding box center [611, 386] width 275 height 155
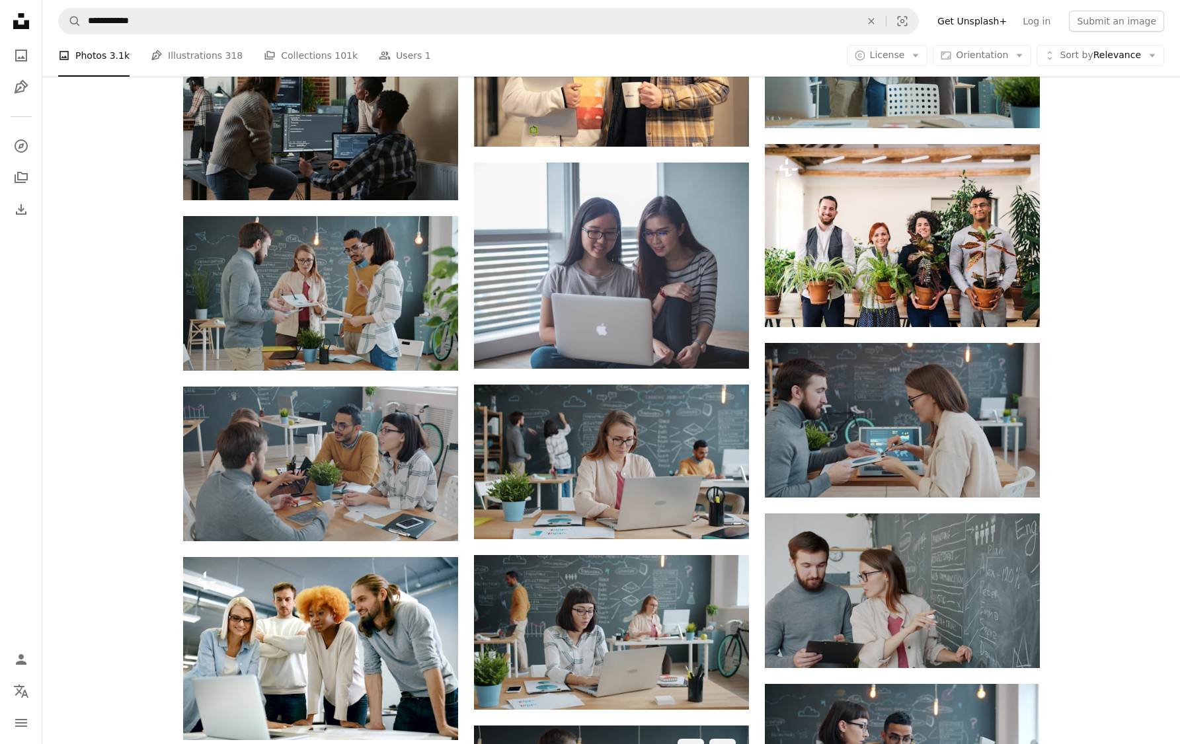
scroll to position [5018, 0]
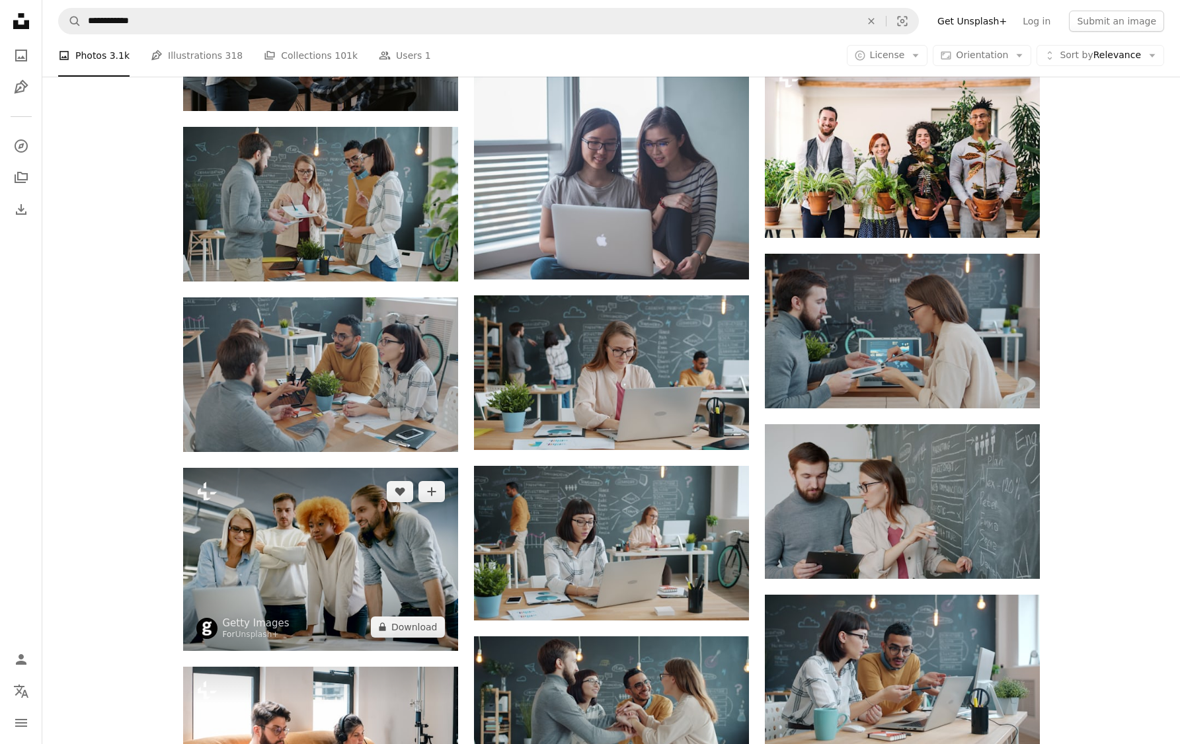
click at [353, 511] on img at bounding box center [320, 559] width 275 height 183
click at [384, 585] on img at bounding box center [320, 559] width 275 height 183
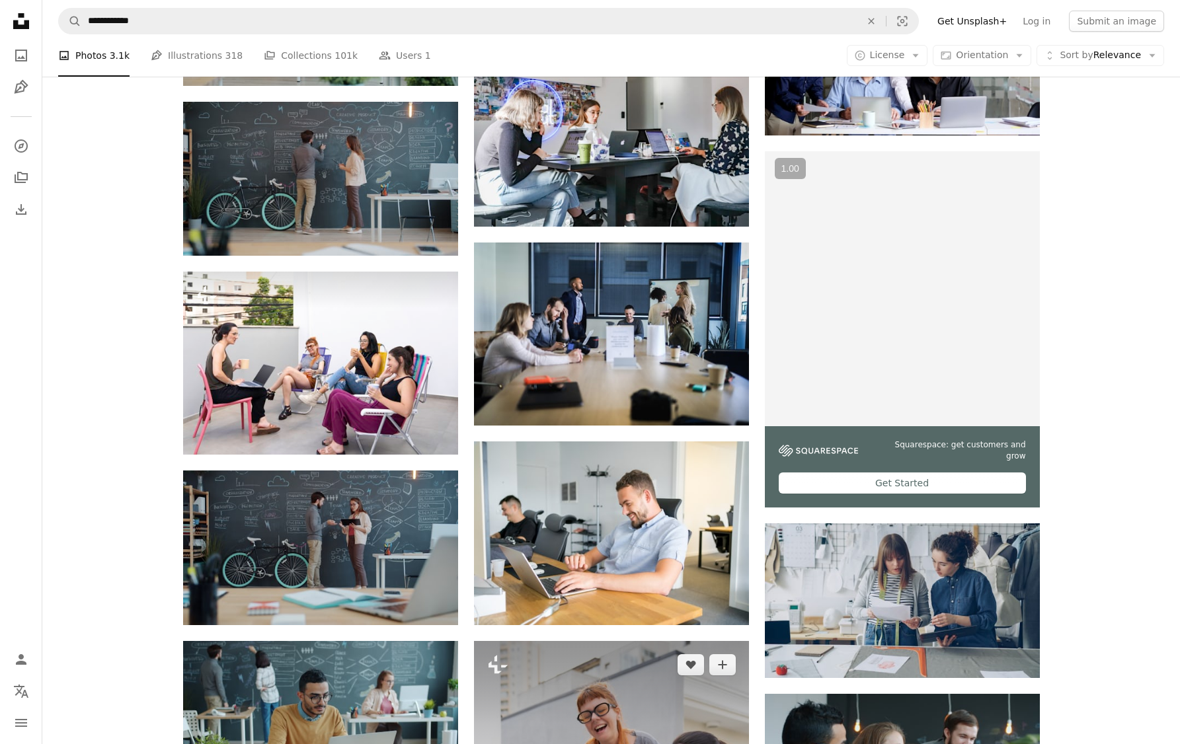
scroll to position [3431, 0]
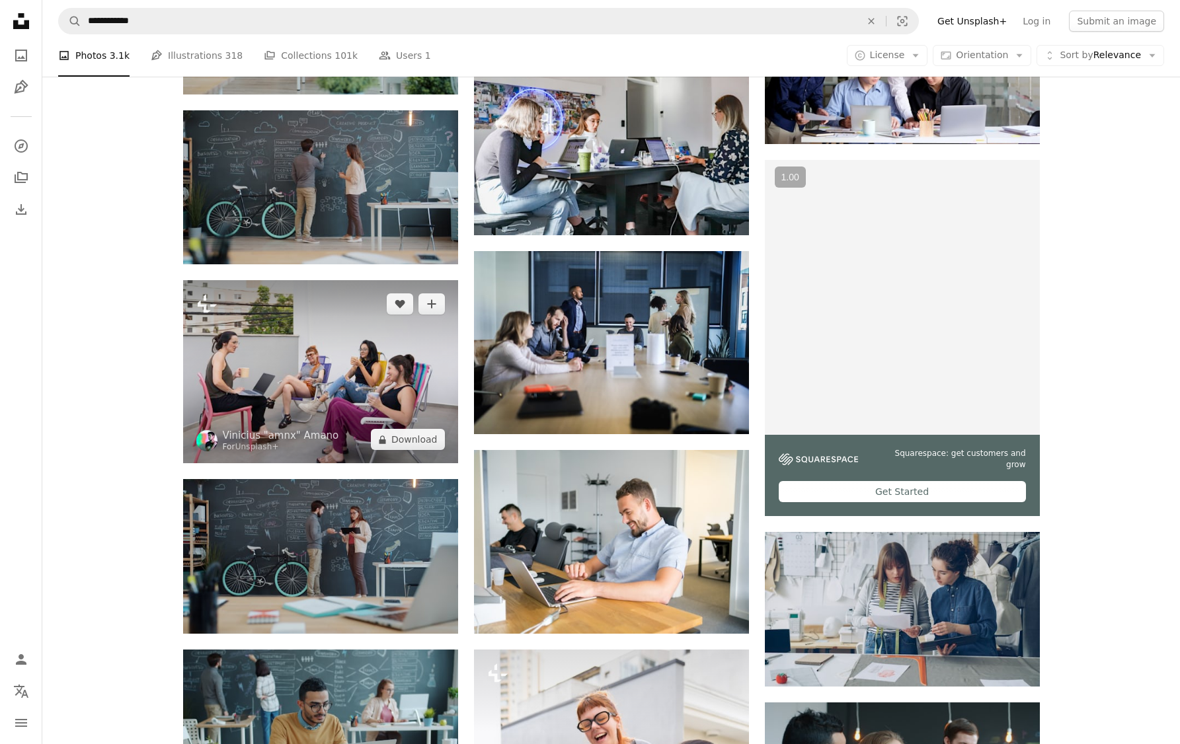
click at [396, 399] on img at bounding box center [320, 371] width 275 height 183
click at [404, 340] on img at bounding box center [320, 371] width 275 height 183
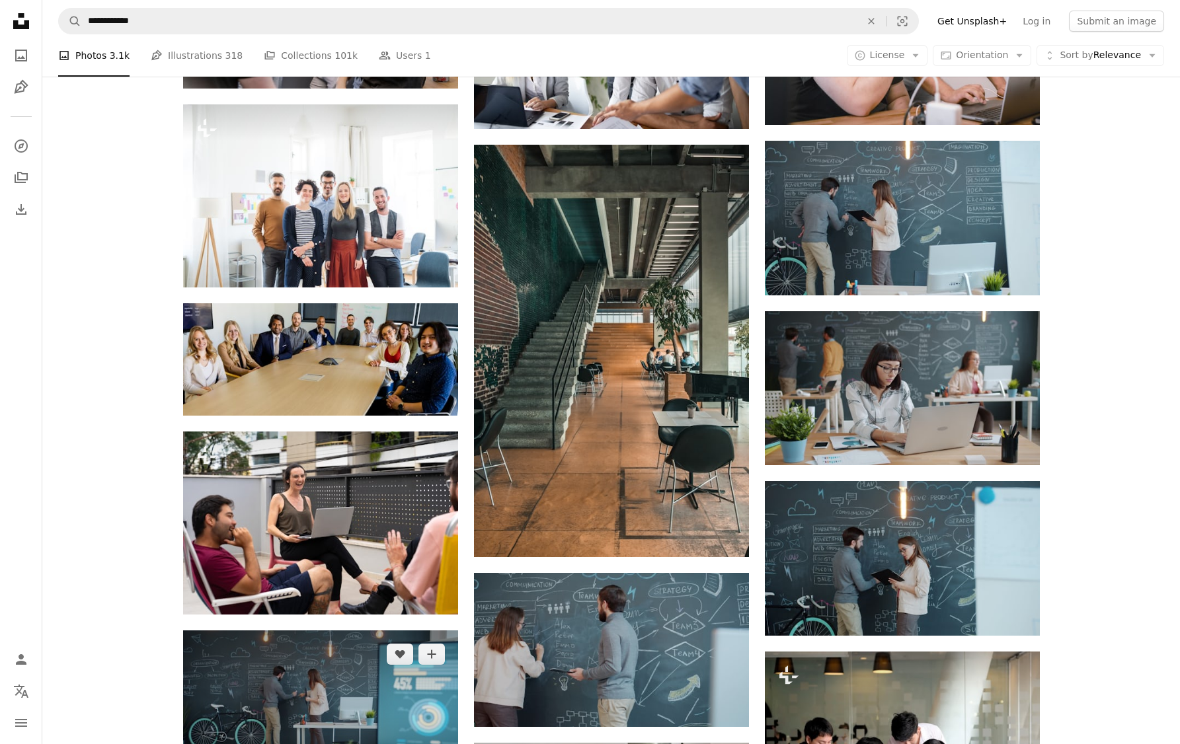
scroll to position [2729, 0]
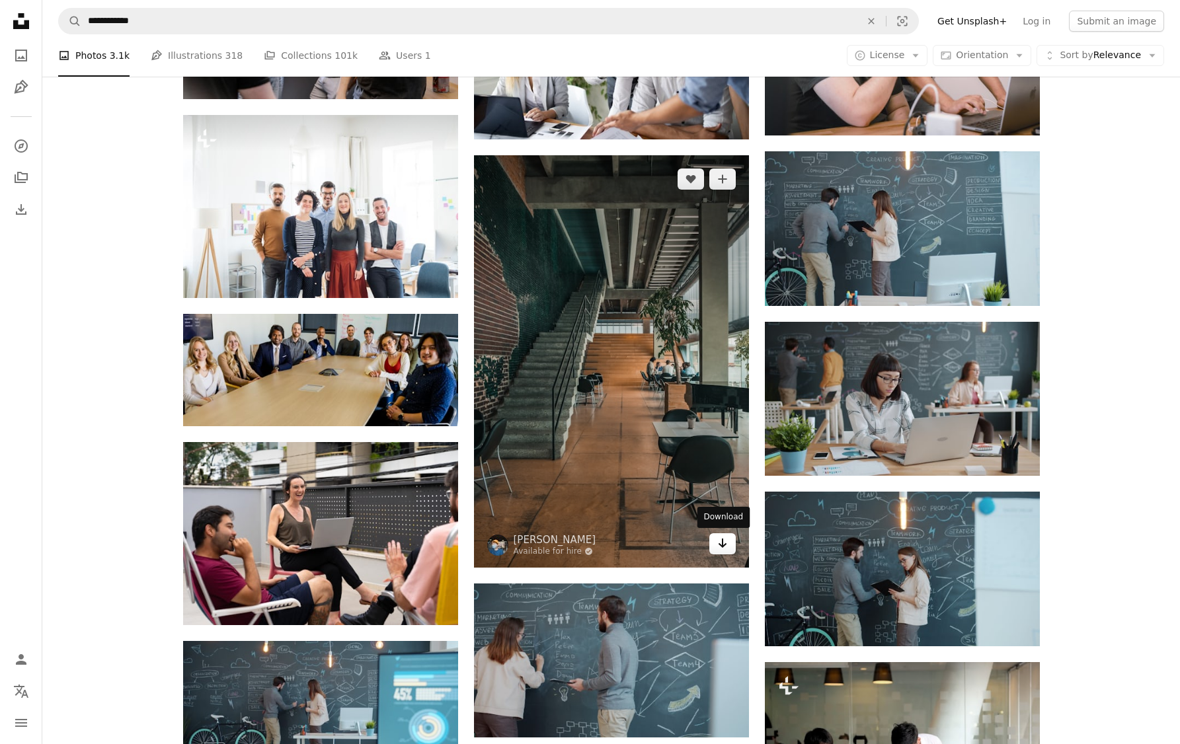
click at [721, 553] on link "Arrow pointing down" at bounding box center [722, 543] width 26 height 21
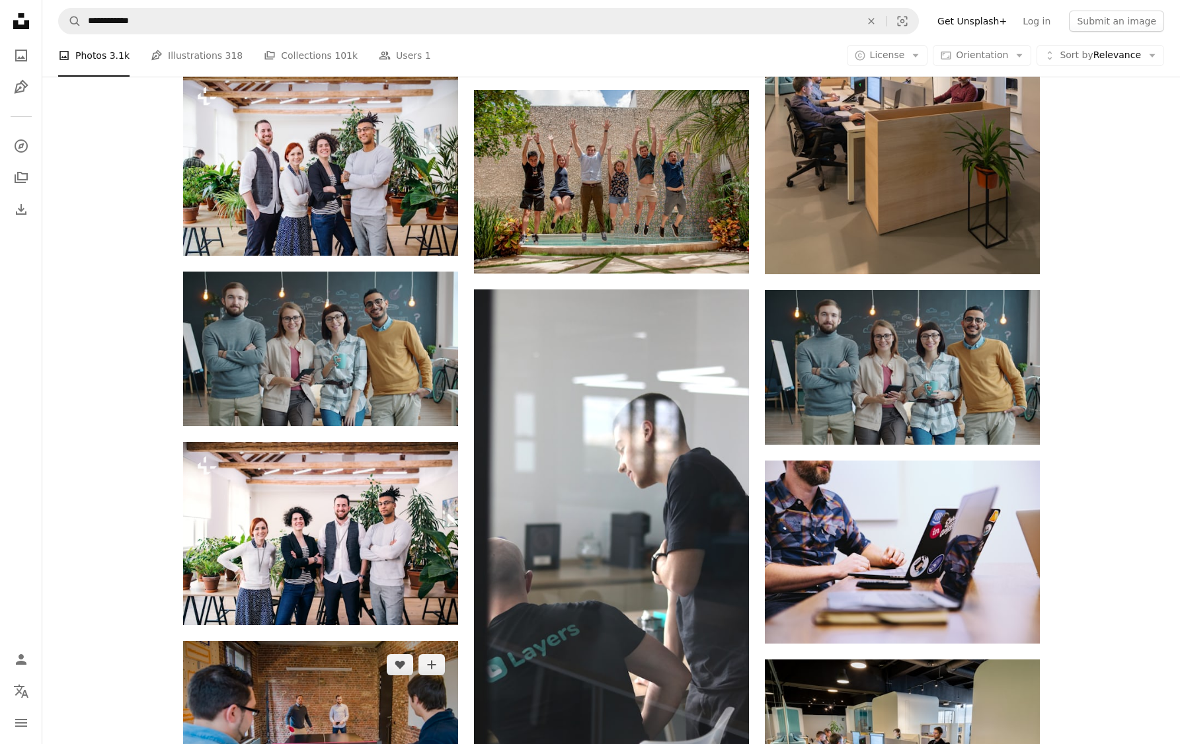
scroll to position [880, 0]
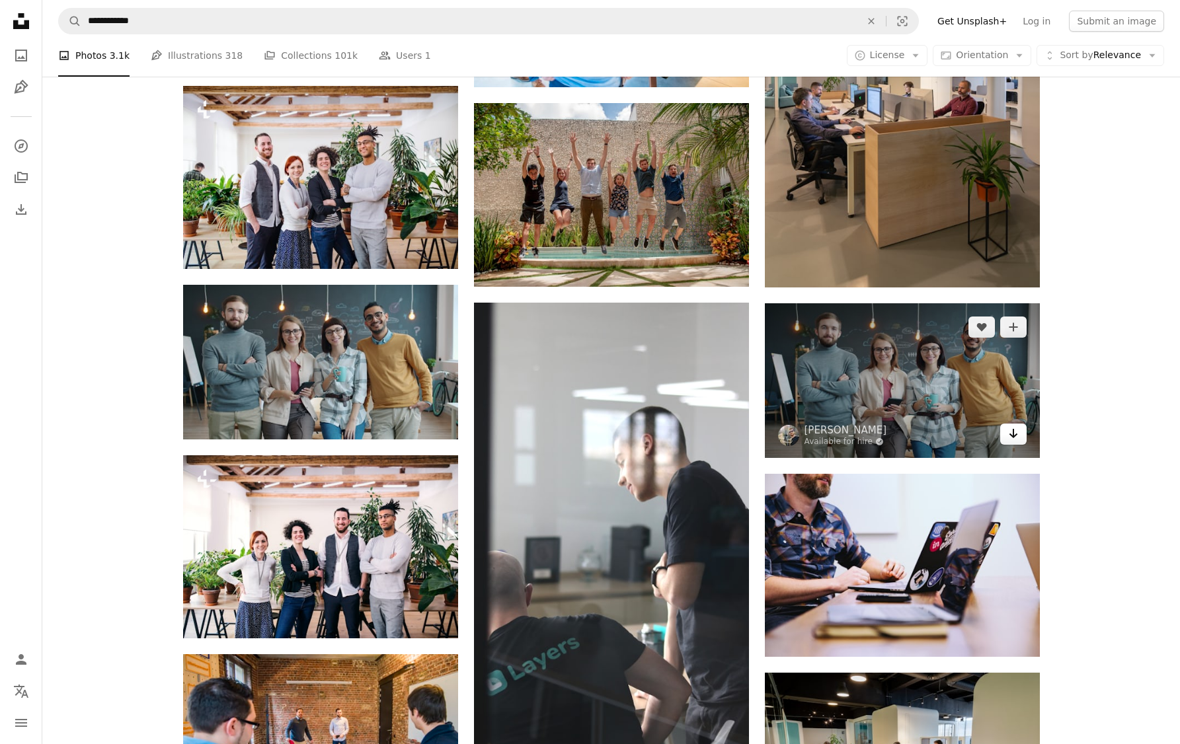
click at [1015, 434] on icon "Arrow pointing down" at bounding box center [1013, 434] width 11 height 16
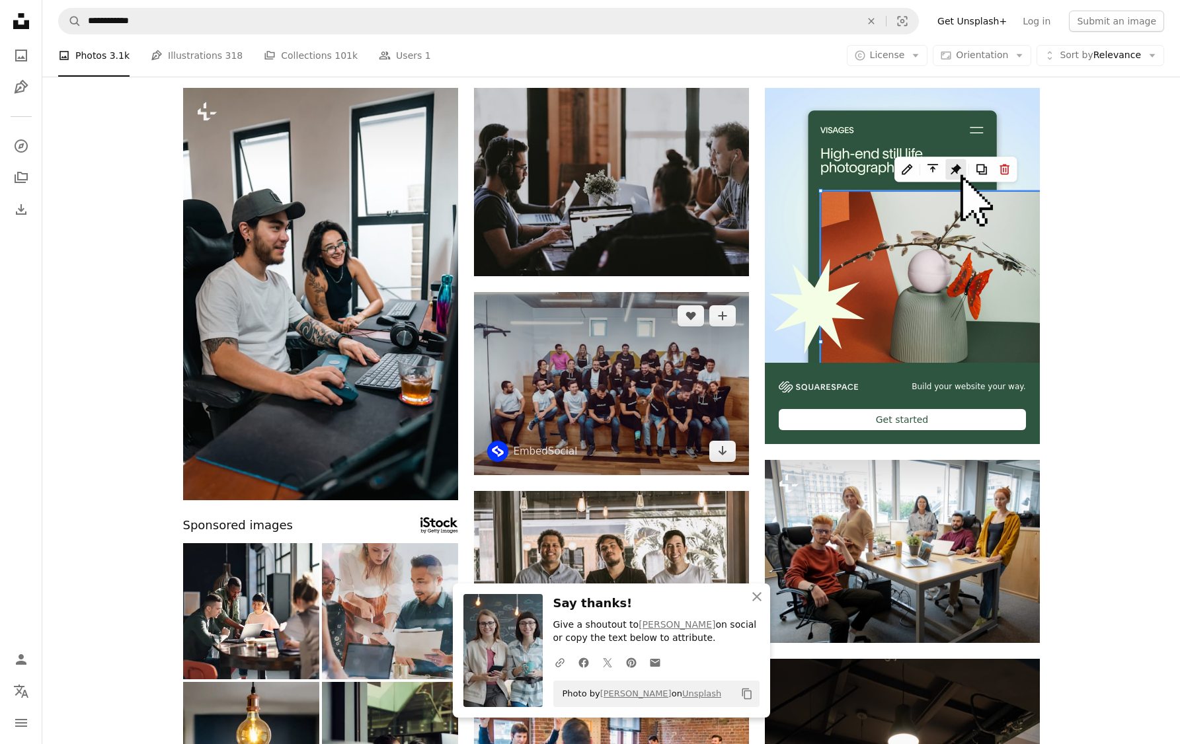
scroll to position [0, 0]
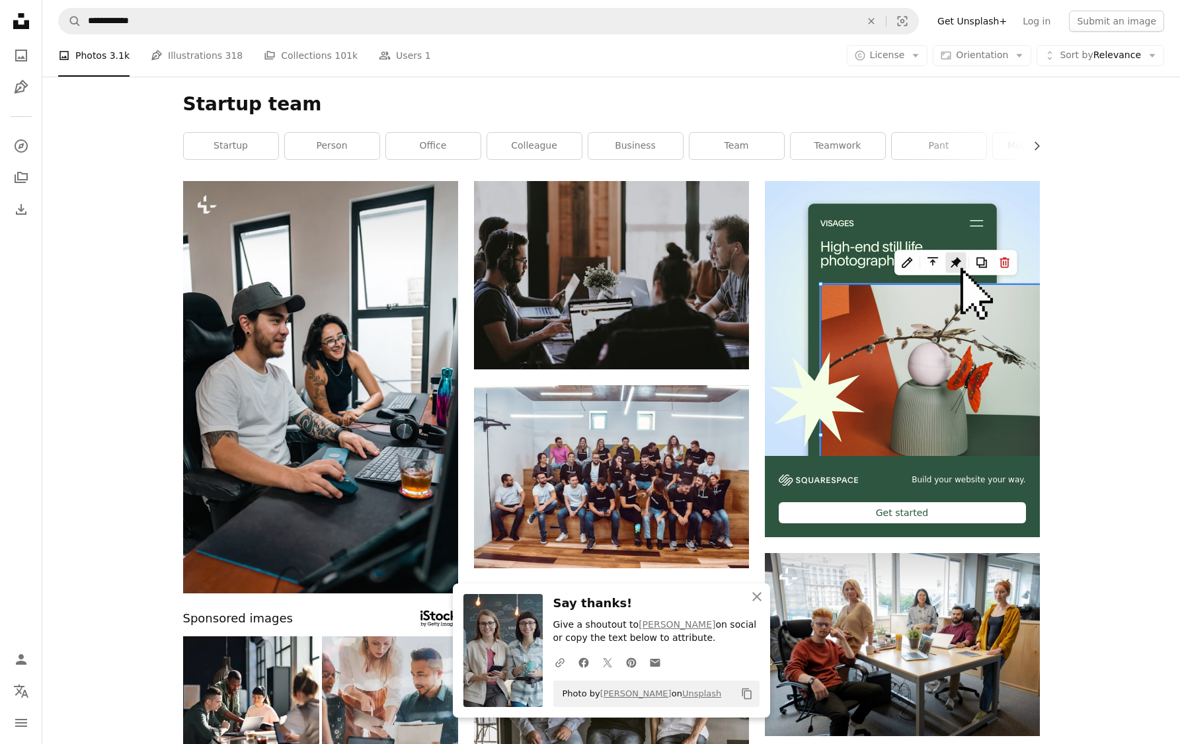
click at [436, 160] on div "Startup team Chevron right startup person office colleague business team teamwo…" at bounding box center [611, 129] width 888 height 104
click at [598, 151] on link "business" at bounding box center [635, 146] width 95 height 26
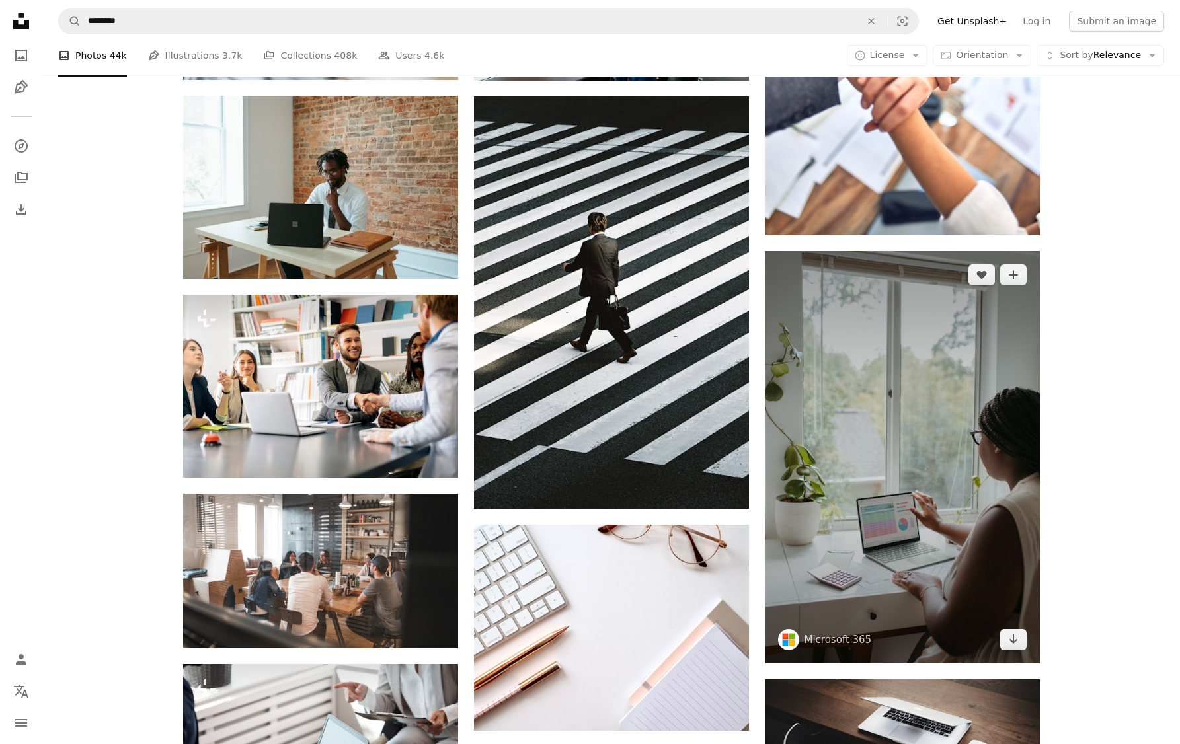
scroll to position [3255, 0]
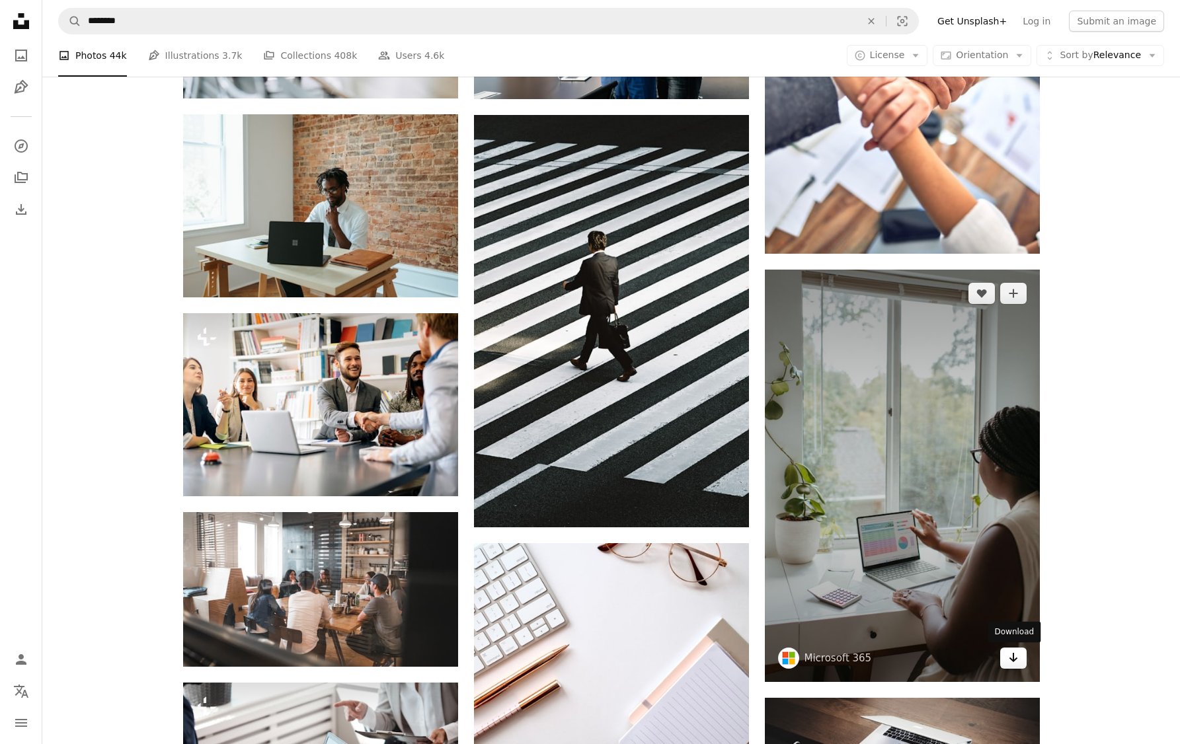
click at [1011, 662] on icon "Arrow pointing down" at bounding box center [1013, 658] width 11 height 16
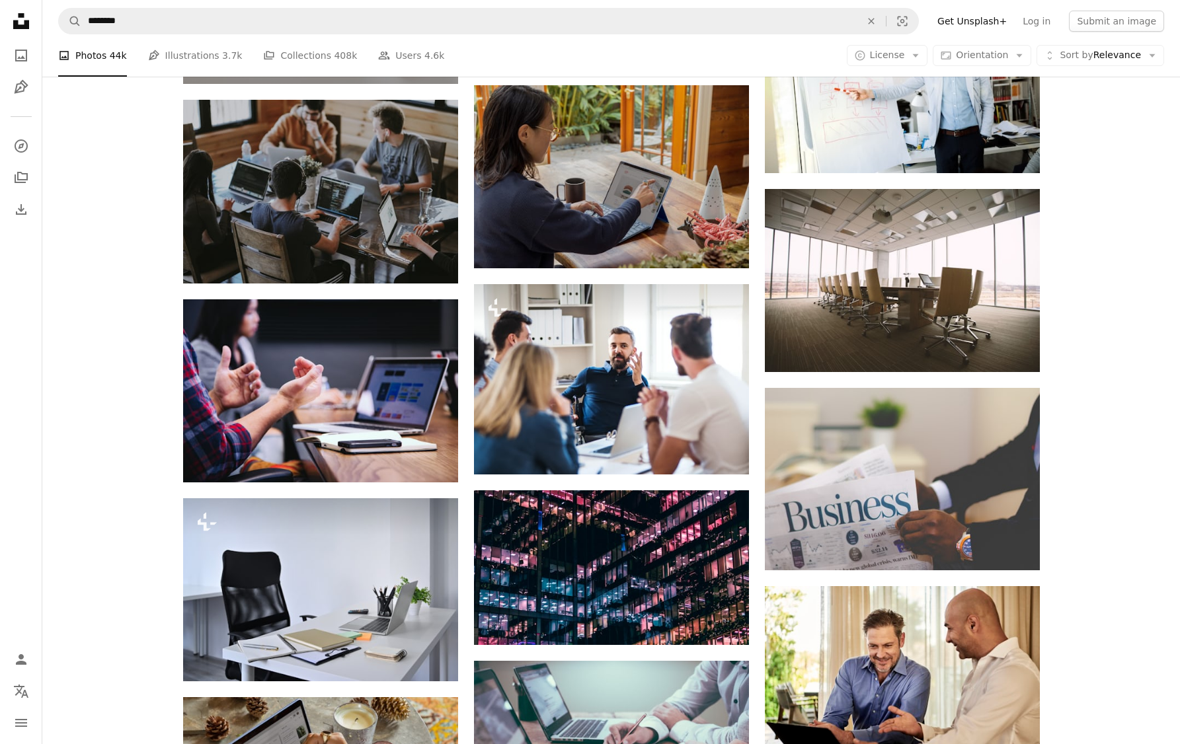
scroll to position [1320, 0]
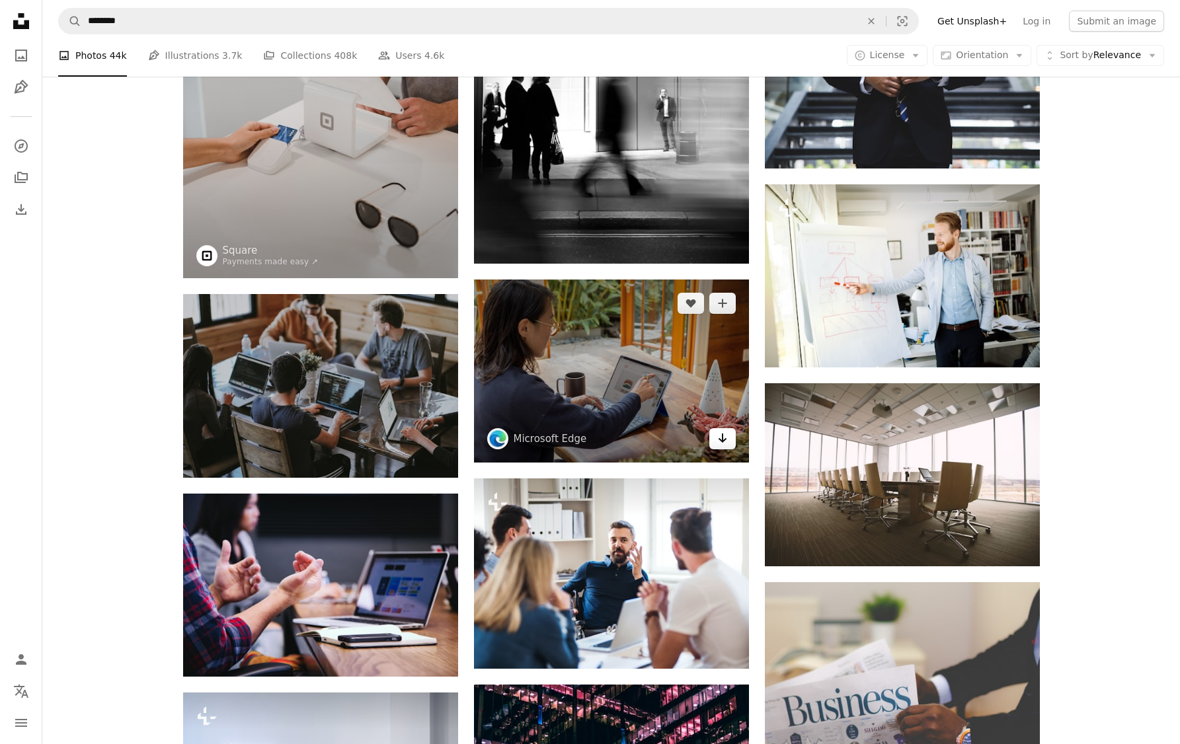
click at [725, 444] on icon "Arrow pointing down" at bounding box center [722, 438] width 11 height 16
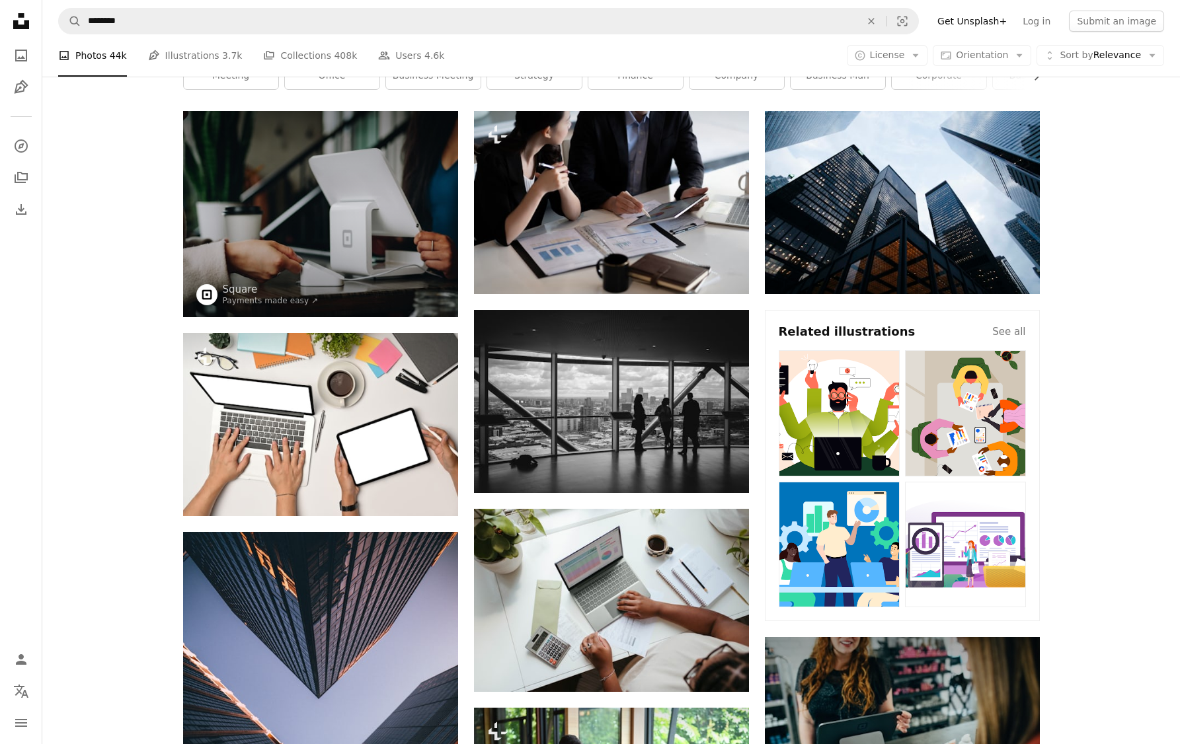
scroll to position [0, 0]
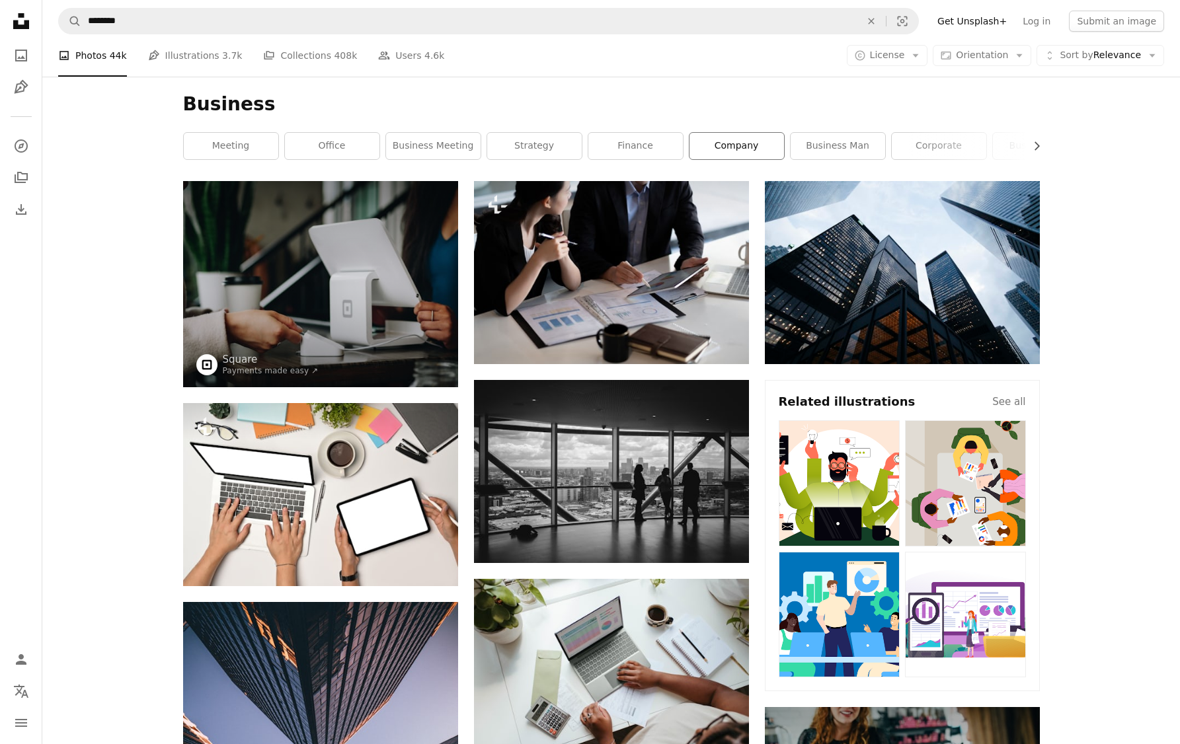
click at [707, 157] on link "company" at bounding box center [736, 146] width 95 height 26
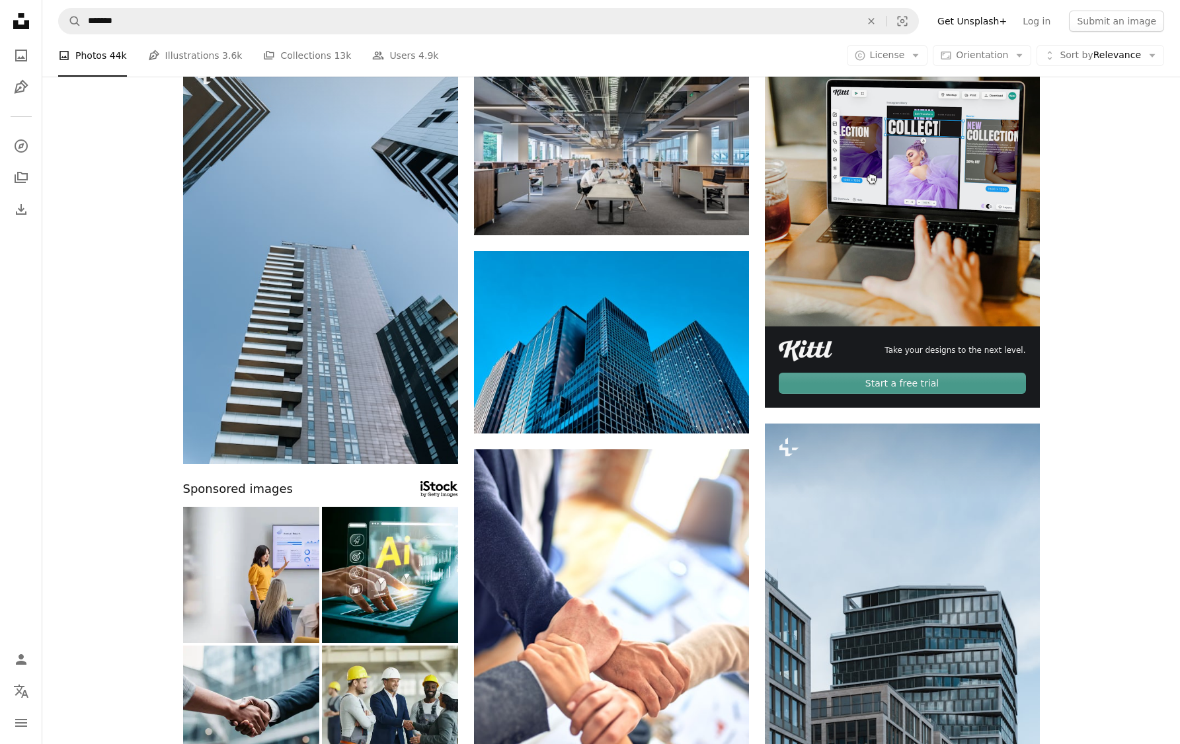
scroll to position [115, 0]
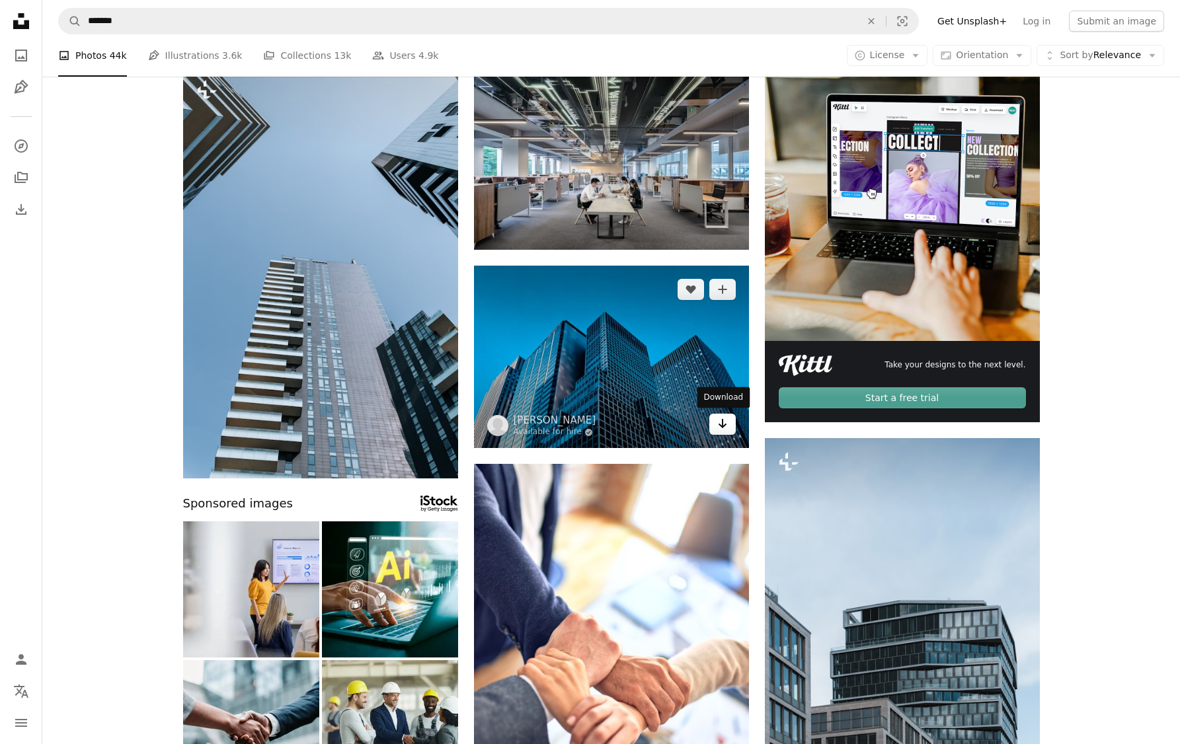
click at [724, 427] on icon "Arrow pointing down" at bounding box center [722, 424] width 11 height 16
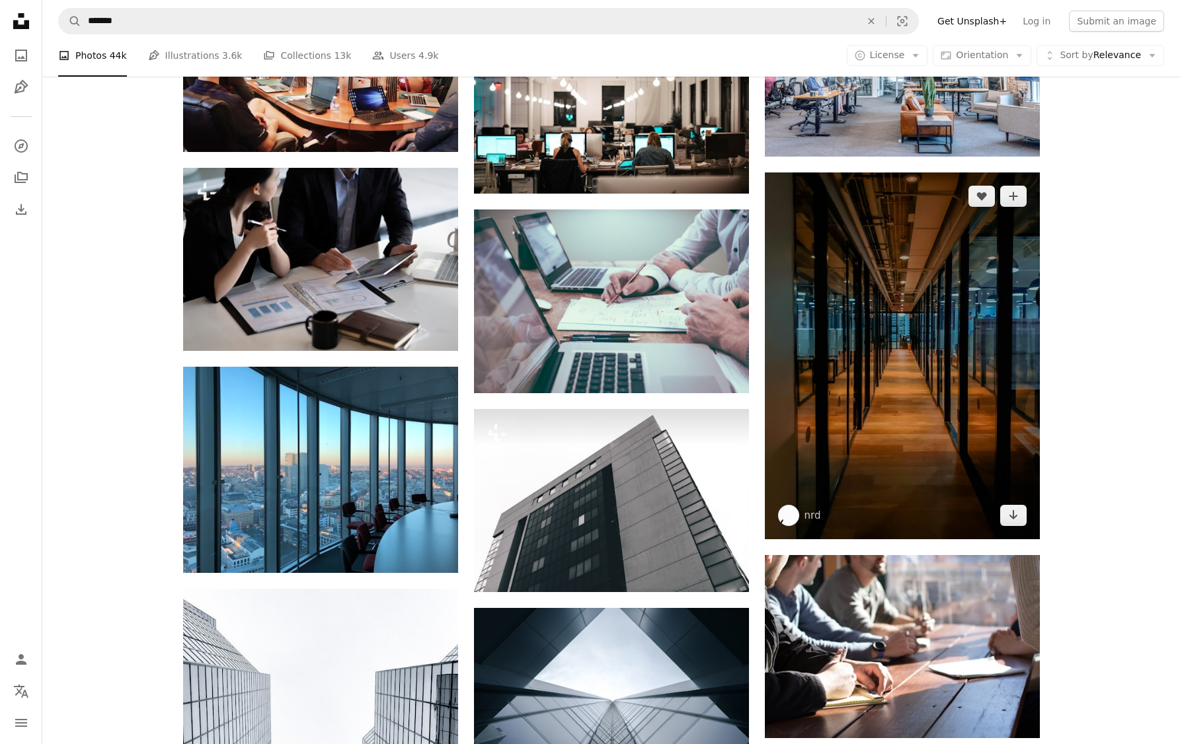
scroll to position [1056, 0]
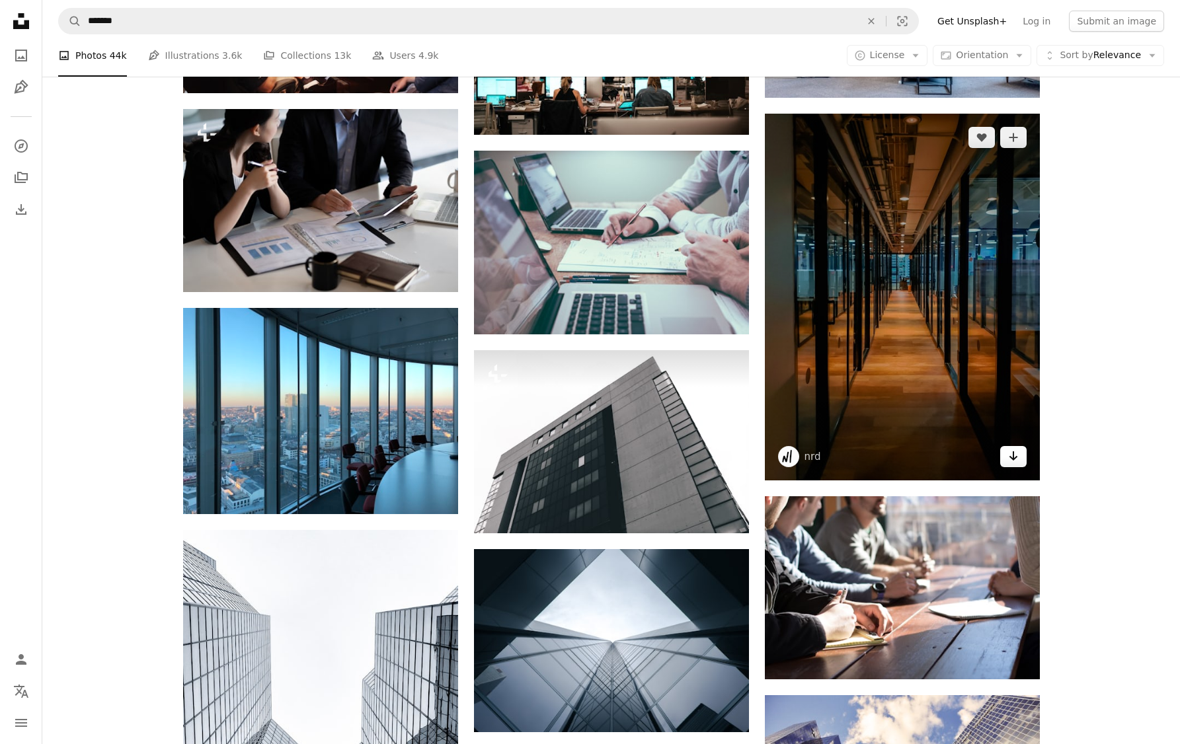
click at [1016, 458] on icon "Arrow pointing down" at bounding box center [1013, 456] width 11 height 16
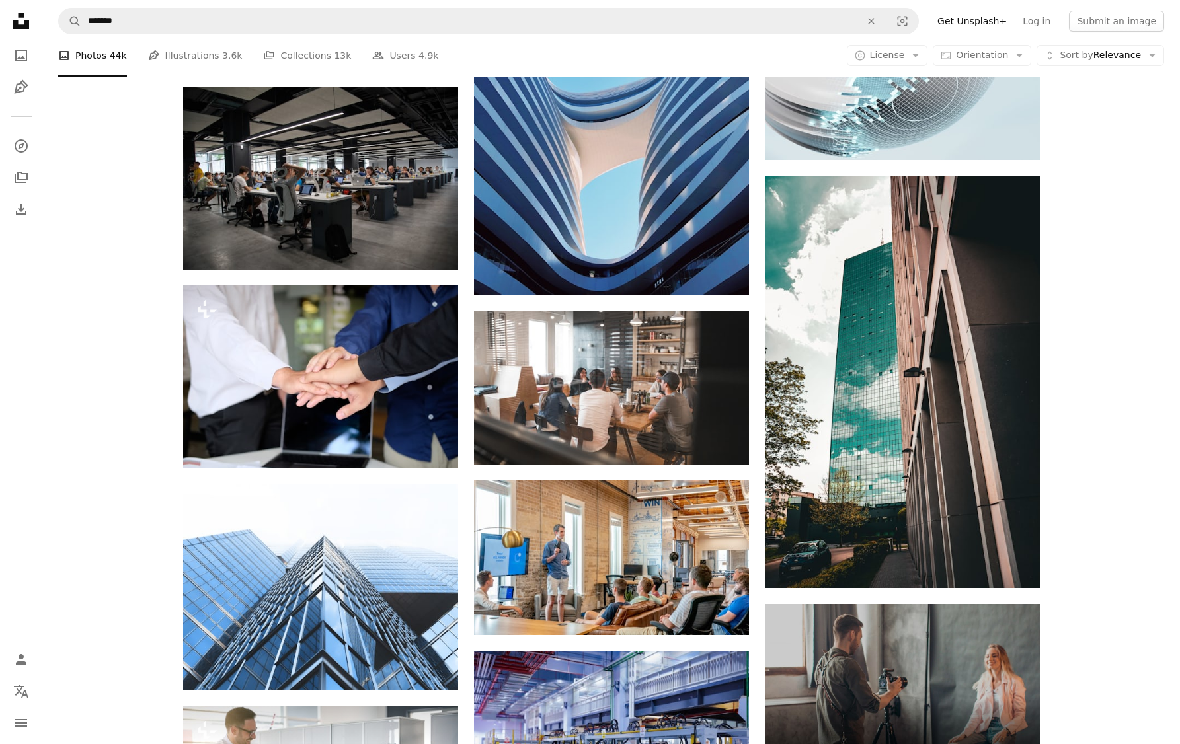
scroll to position [3741, 0]
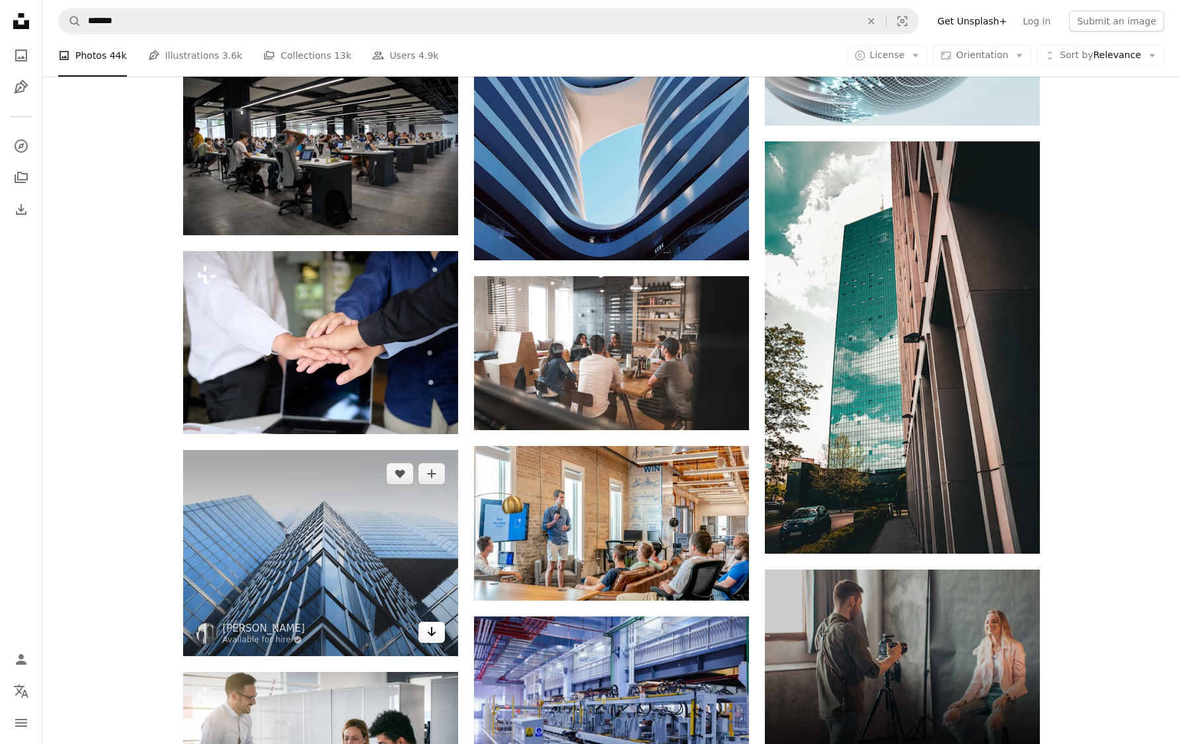
click at [438, 639] on link "Arrow pointing down" at bounding box center [431, 632] width 26 height 21
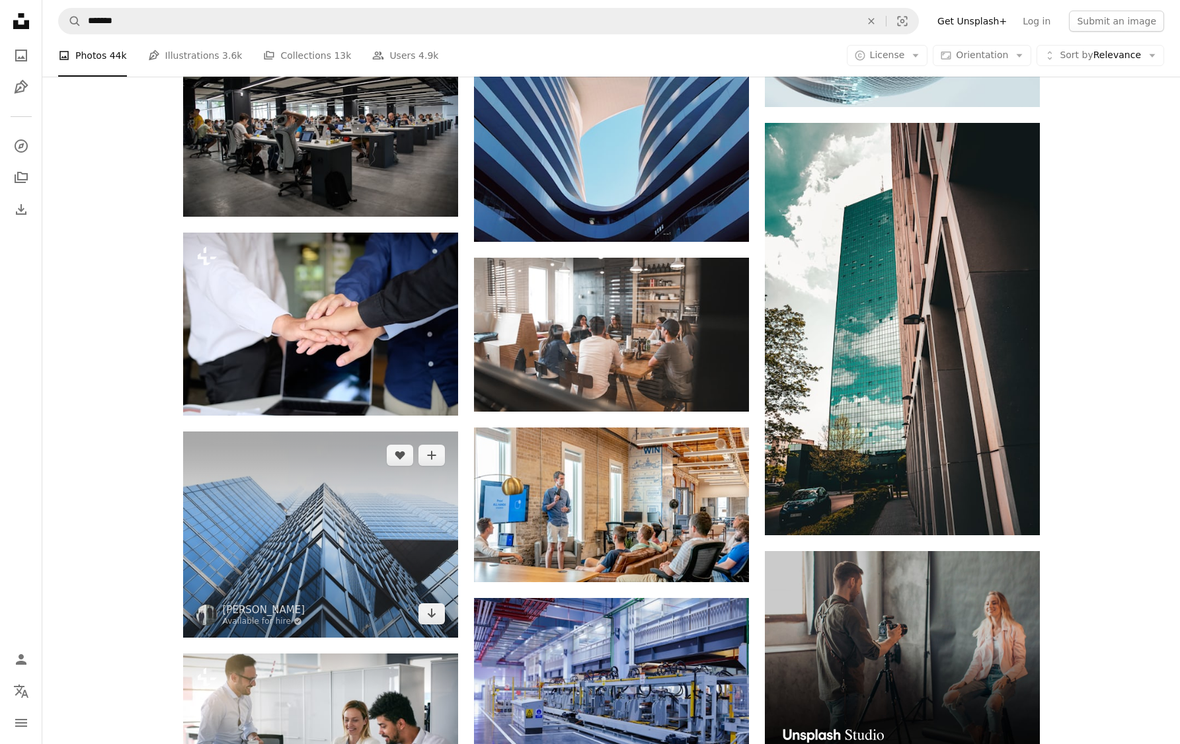
scroll to position [3734, 0]
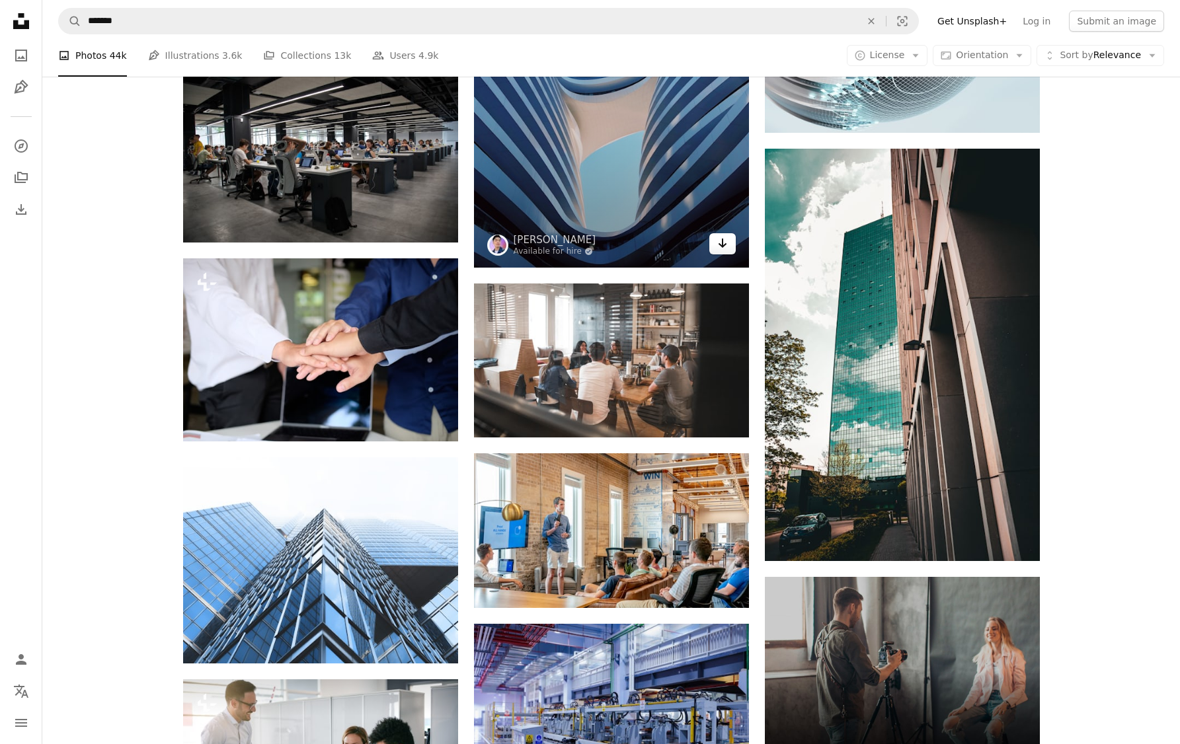
click at [721, 249] on icon "Arrow pointing down" at bounding box center [722, 243] width 11 height 16
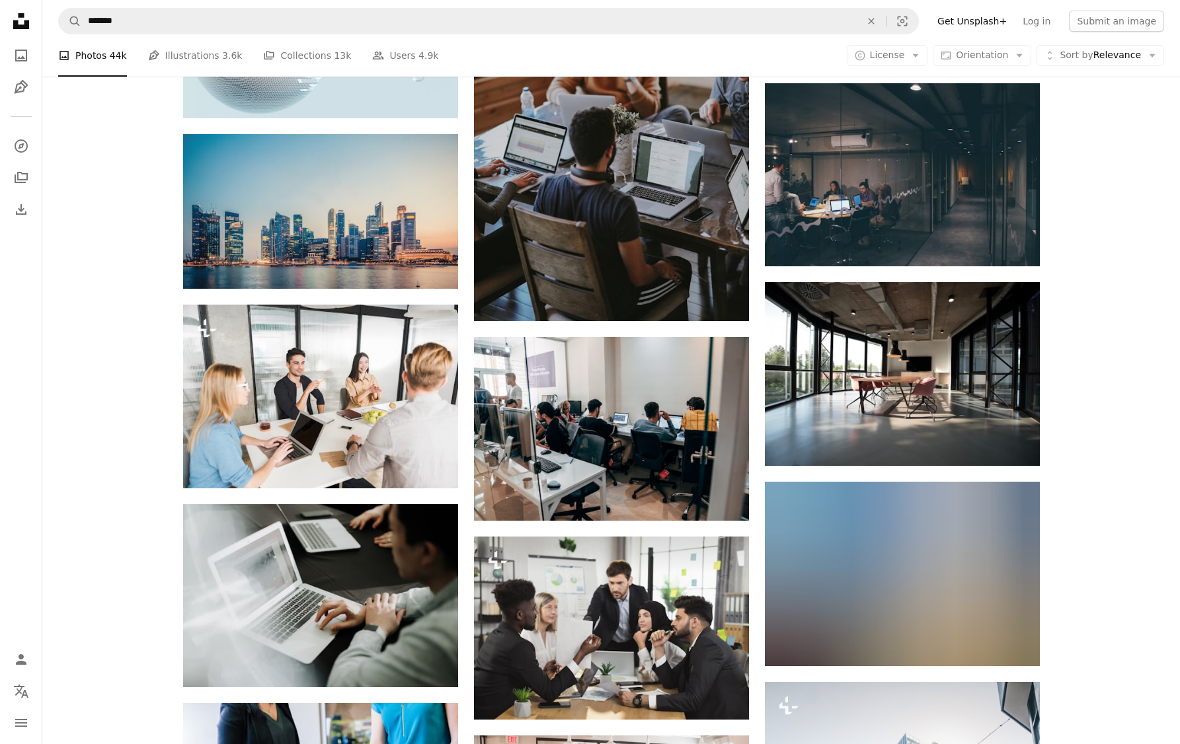
scroll to position [5190, 0]
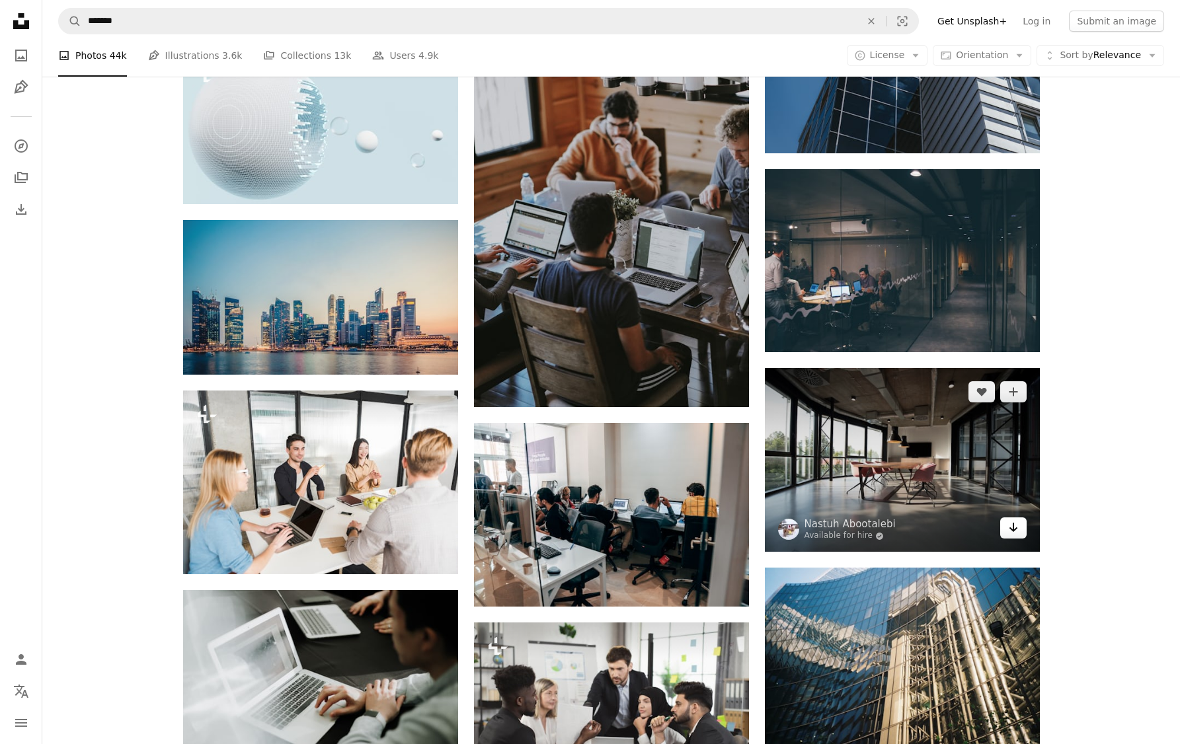
click at [1005, 526] on link "Arrow pointing down" at bounding box center [1013, 528] width 26 height 21
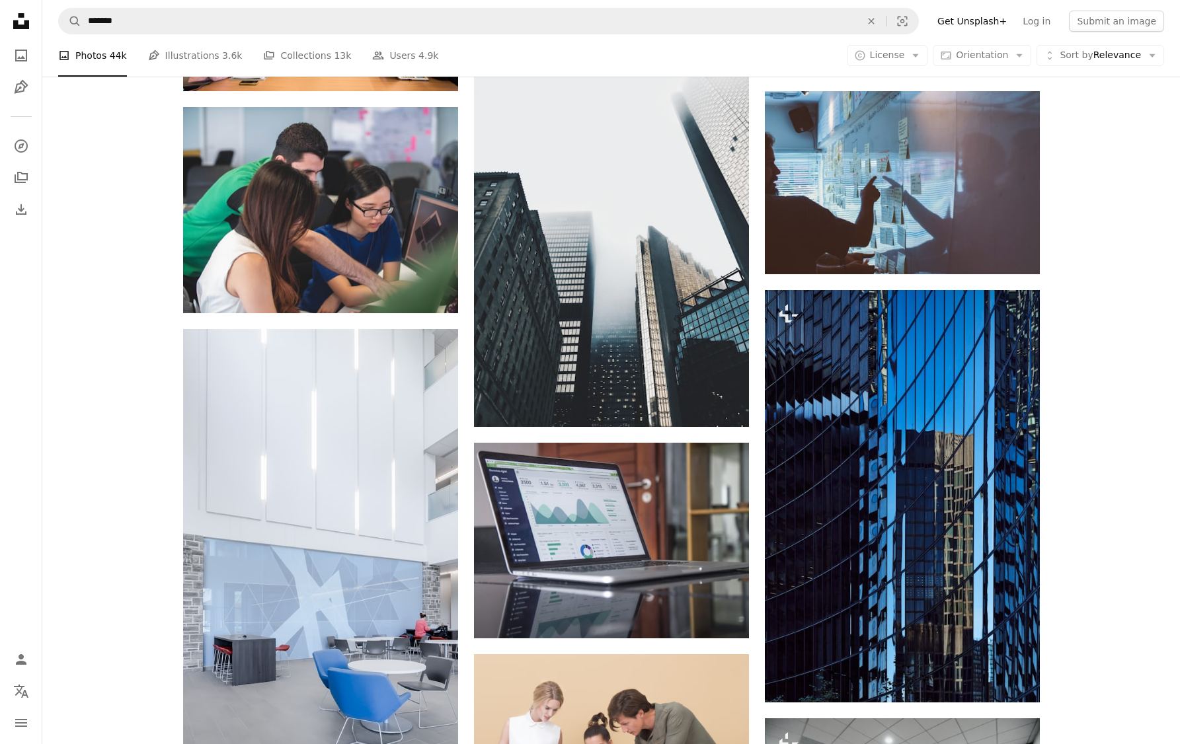
scroll to position [13696, 0]
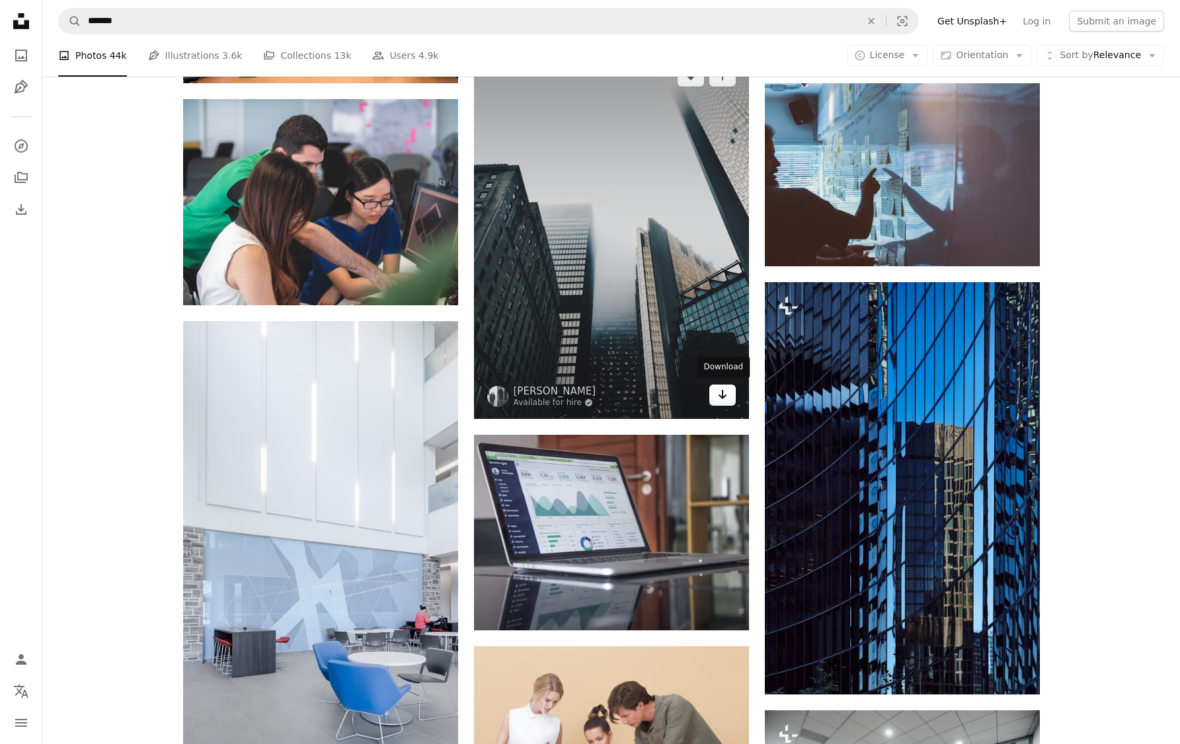
click at [717, 394] on icon "Arrow pointing down" at bounding box center [722, 395] width 11 height 16
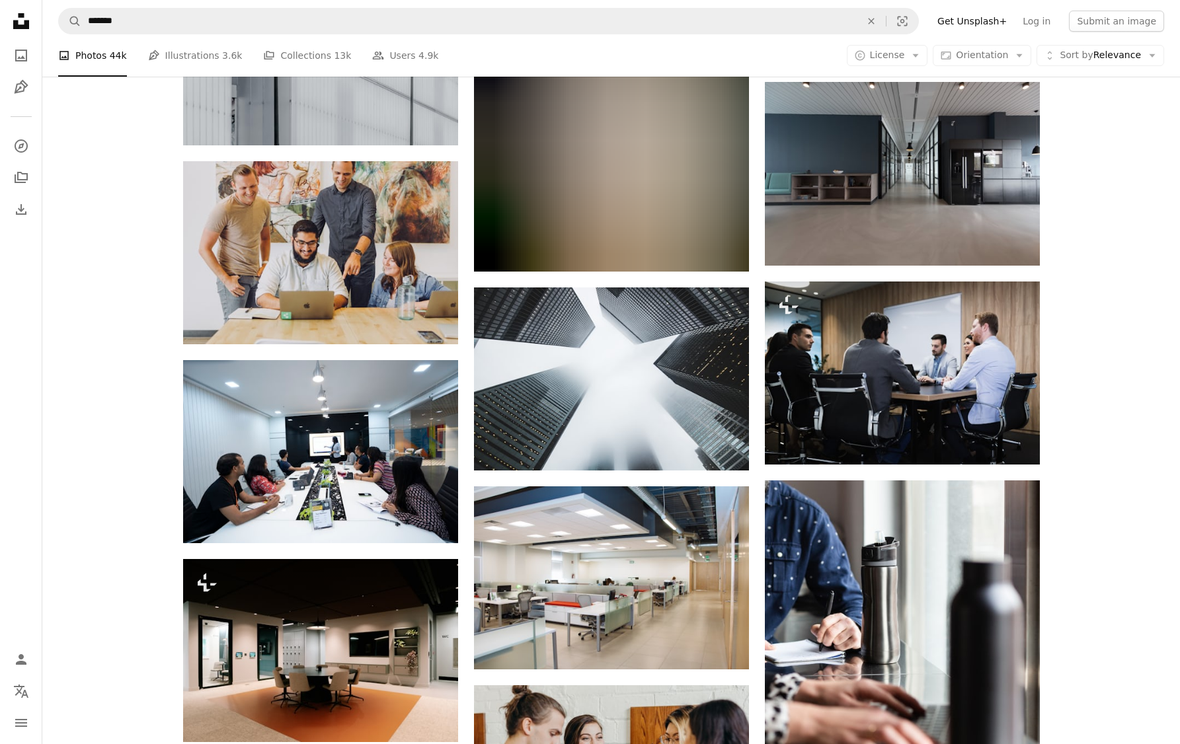
scroll to position [15761, 0]
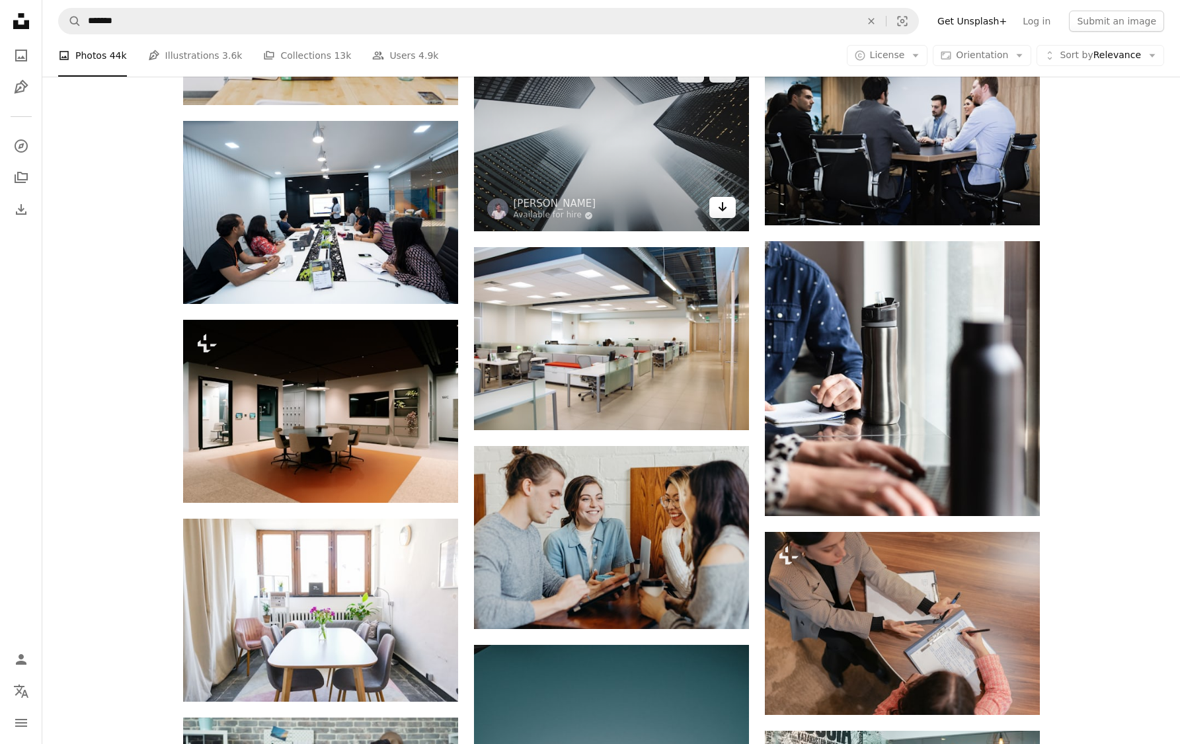
click at [724, 212] on icon "Arrow pointing down" at bounding box center [722, 207] width 11 height 16
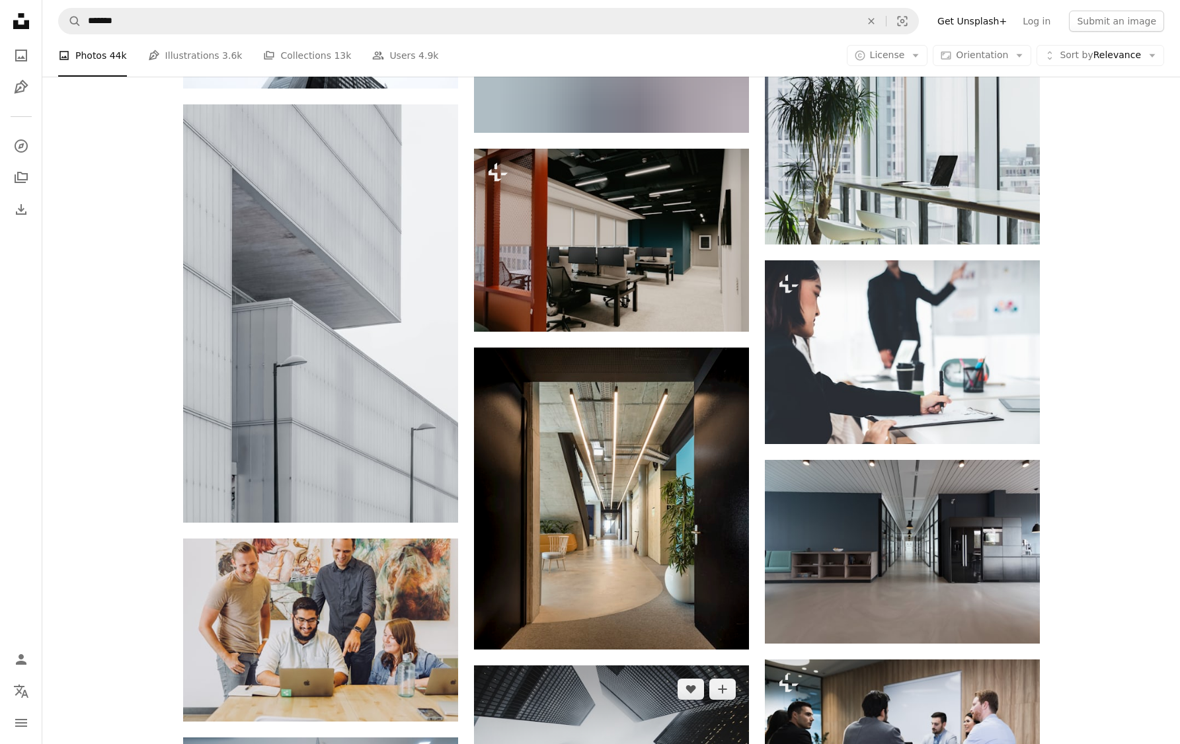
scroll to position [15195, 0]
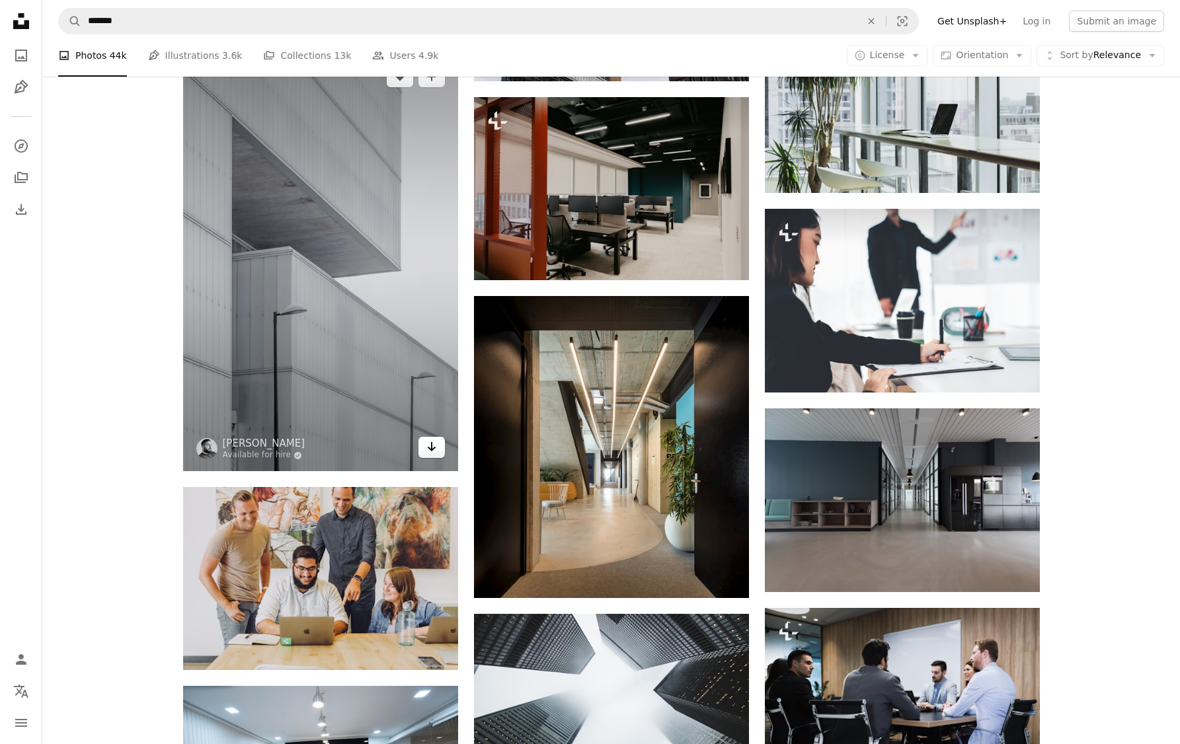
click at [428, 444] on icon "Arrow pointing down" at bounding box center [431, 447] width 11 height 16
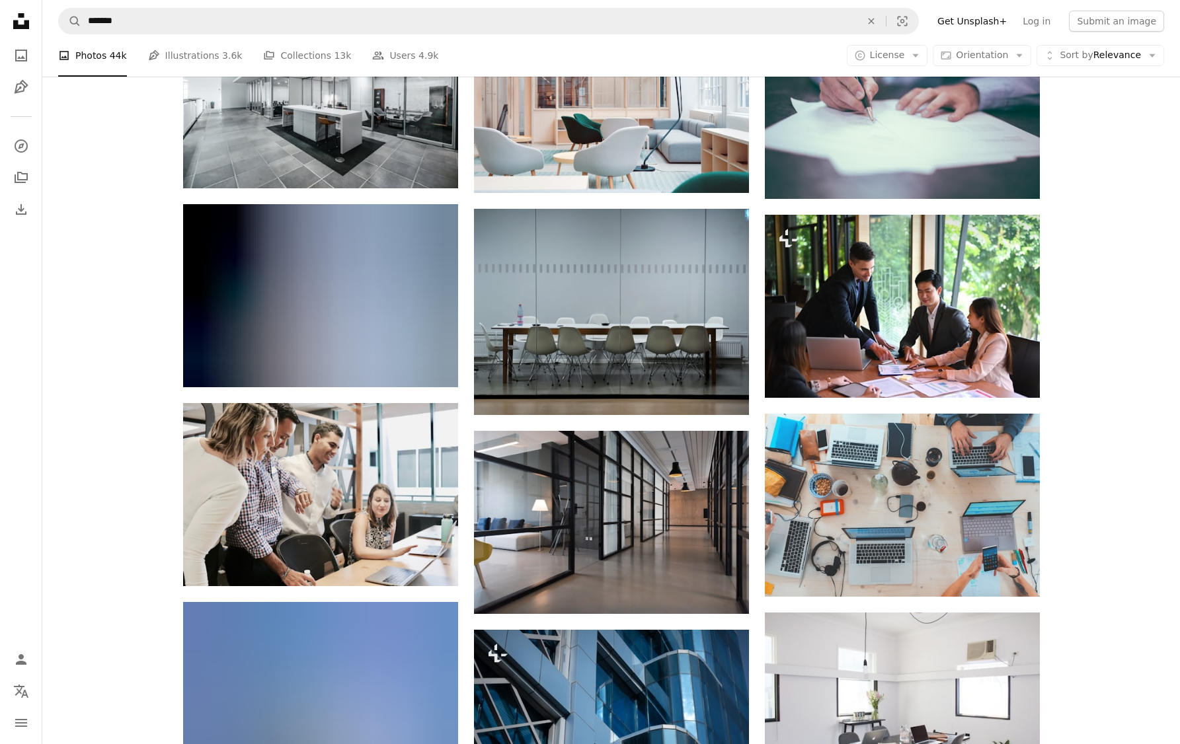
scroll to position [6223, 0]
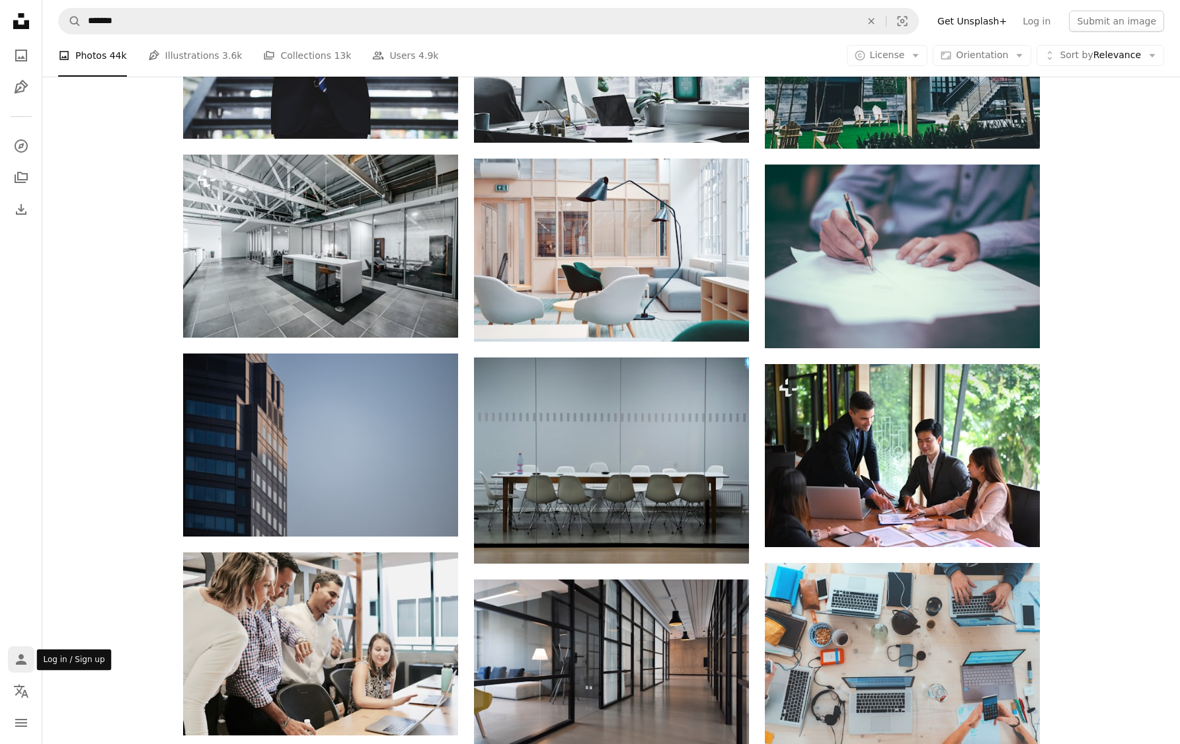
click at [22, 656] on icon "Log in / Sign up" at bounding box center [21, 659] width 11 height 11
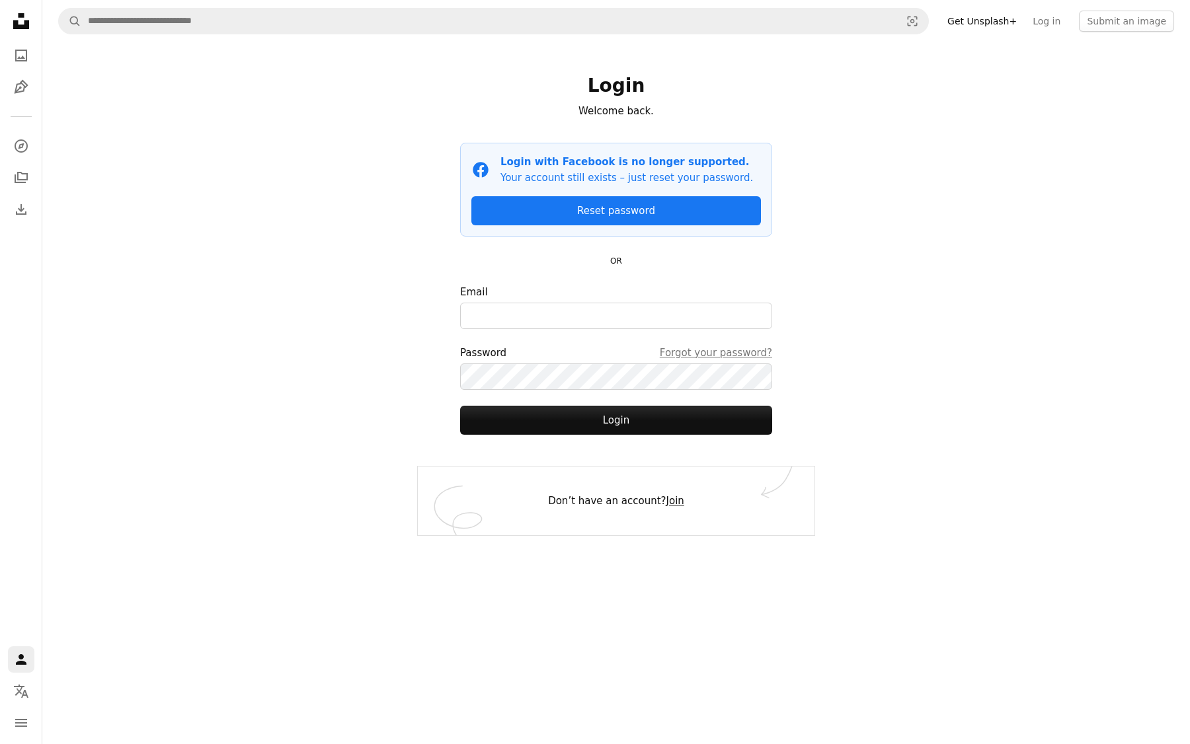
click at [670, 502] on link "Join" at bounding box center [675, 501] width 18 height 12
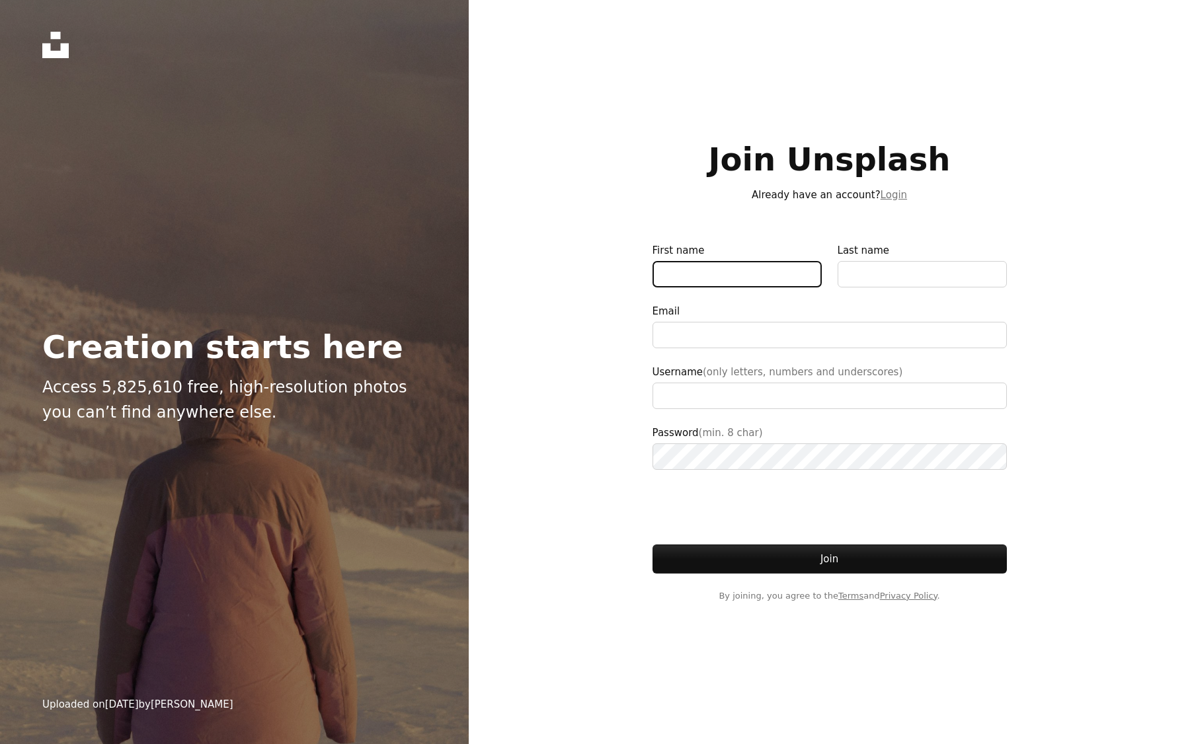
click at [688, 264] on input "First name" at bounding box center [736, 274] width 169 height 26
type input "*"
type input "**********"
type input "******"
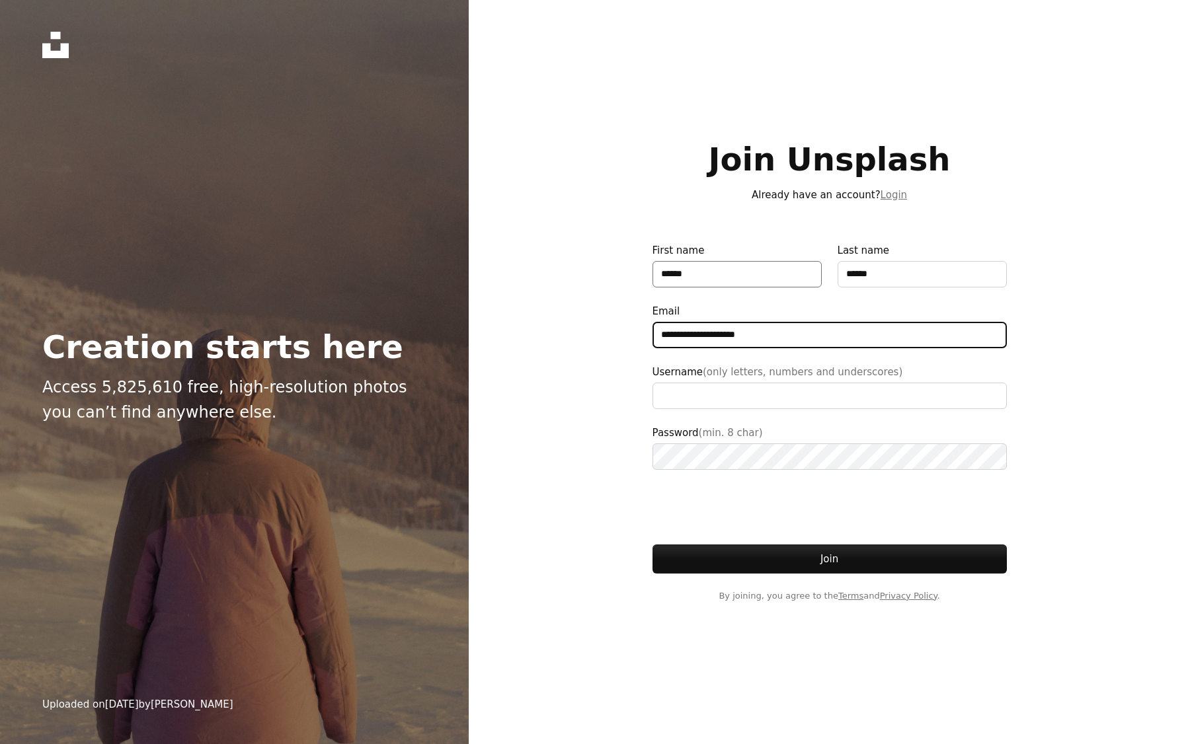
type input "**********"
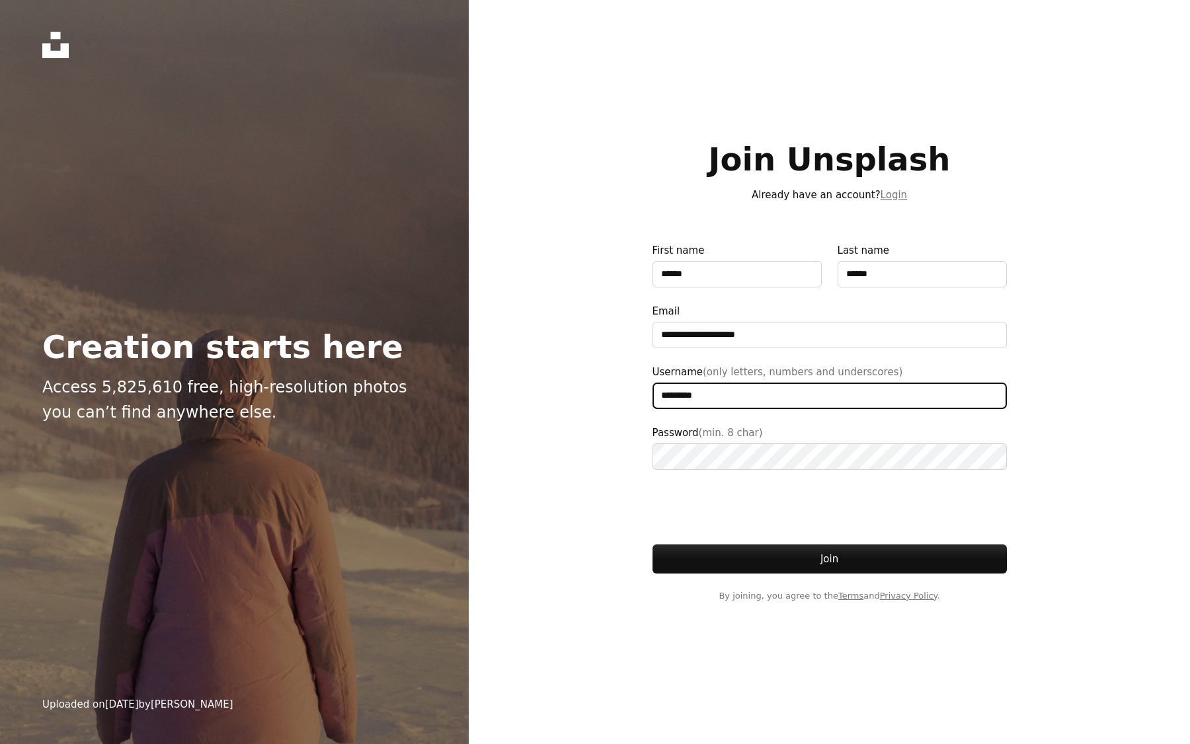
type input "*********"
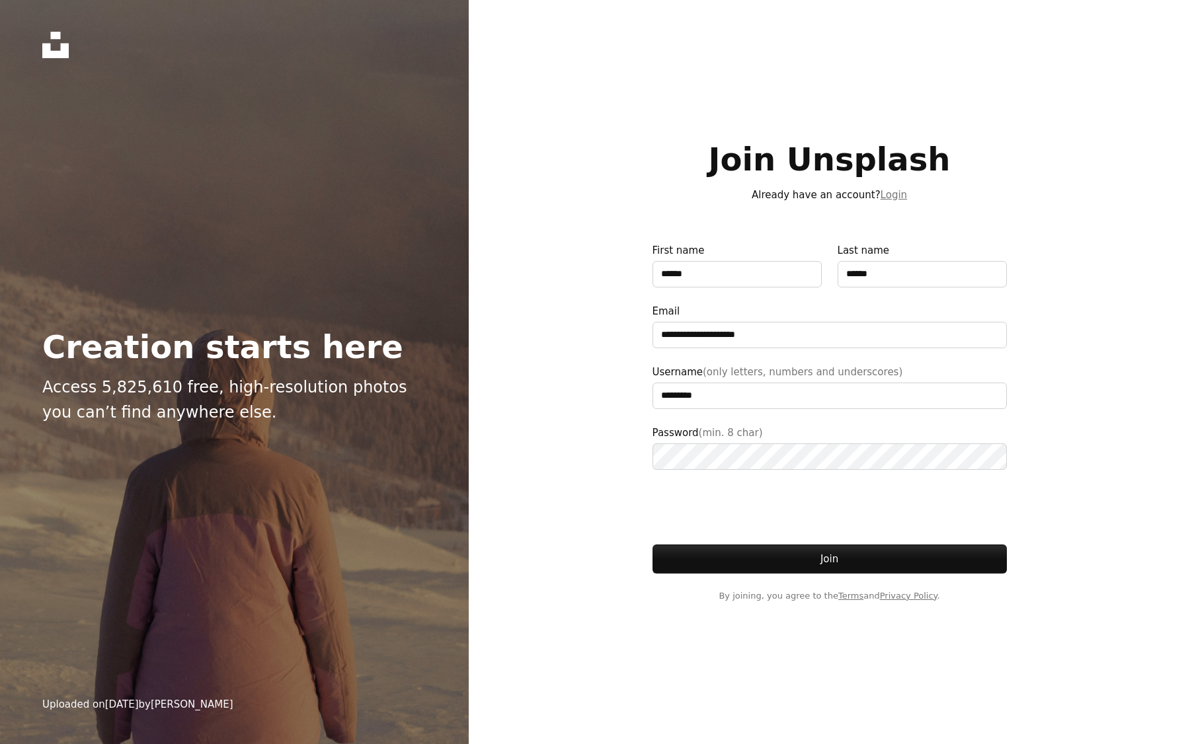
click at [583, 443] on div "**********" at bounding box center [595, 372] width 1190 height 744
click at [742, 554] on button "Join" at bounding box center [829, 559] width 354 height 29
